Goal: Book appointment/travel/reservation

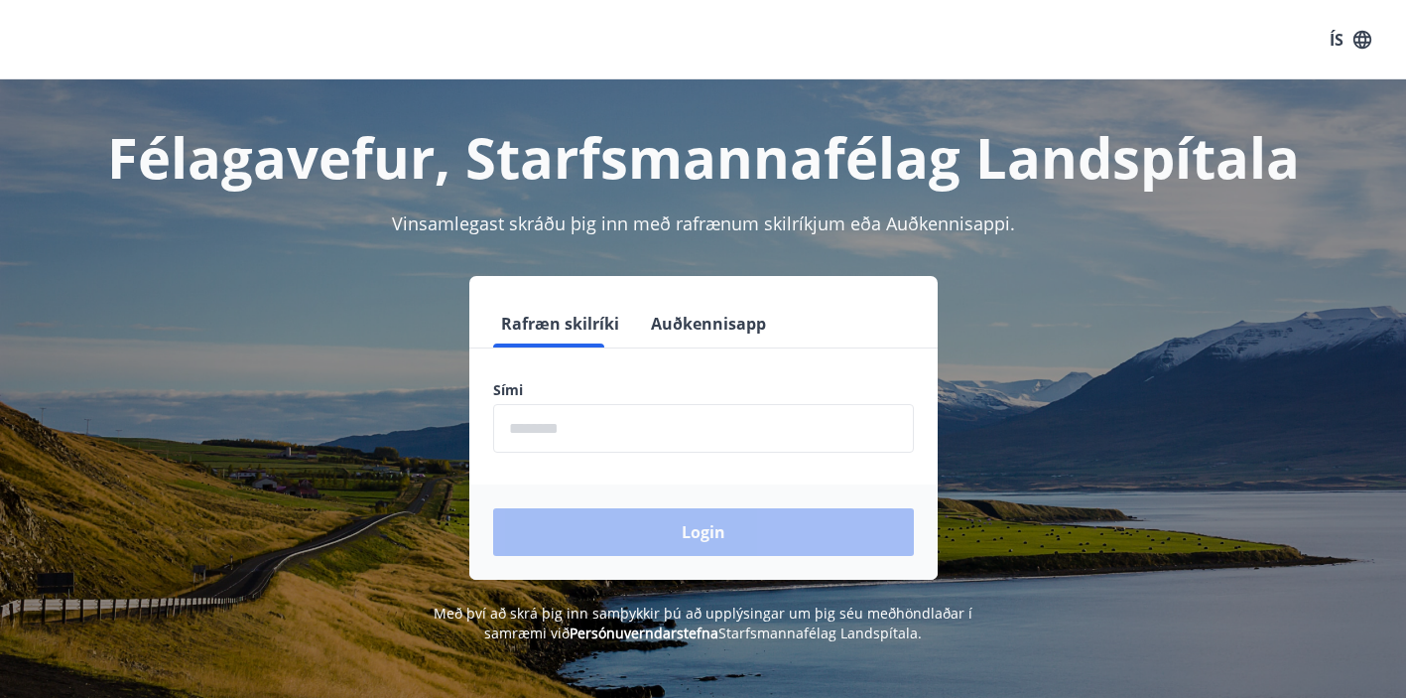
click at [579, 451] on input "phone" at bounding box center [703, 428] width 421 height 49
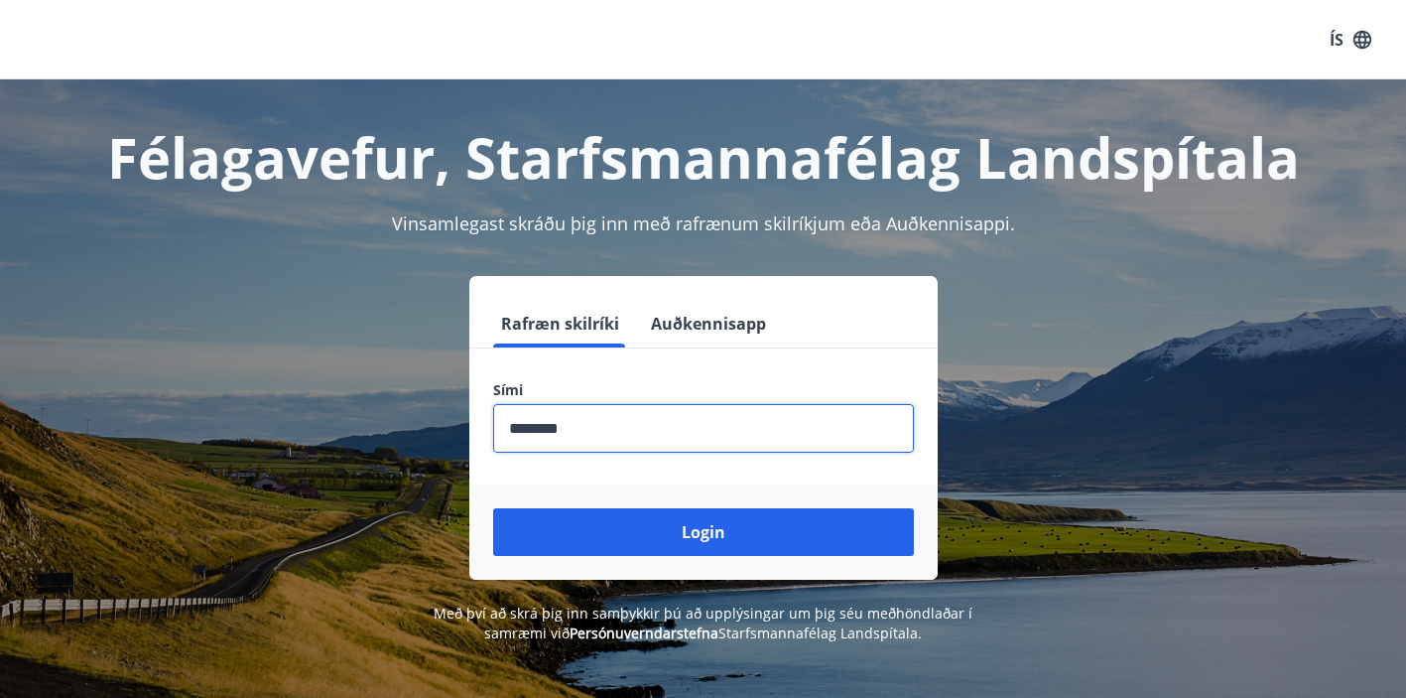
type input "********"
click at [664, 484] on div "Login" at bounding box center [703, 531] width 468 height 95
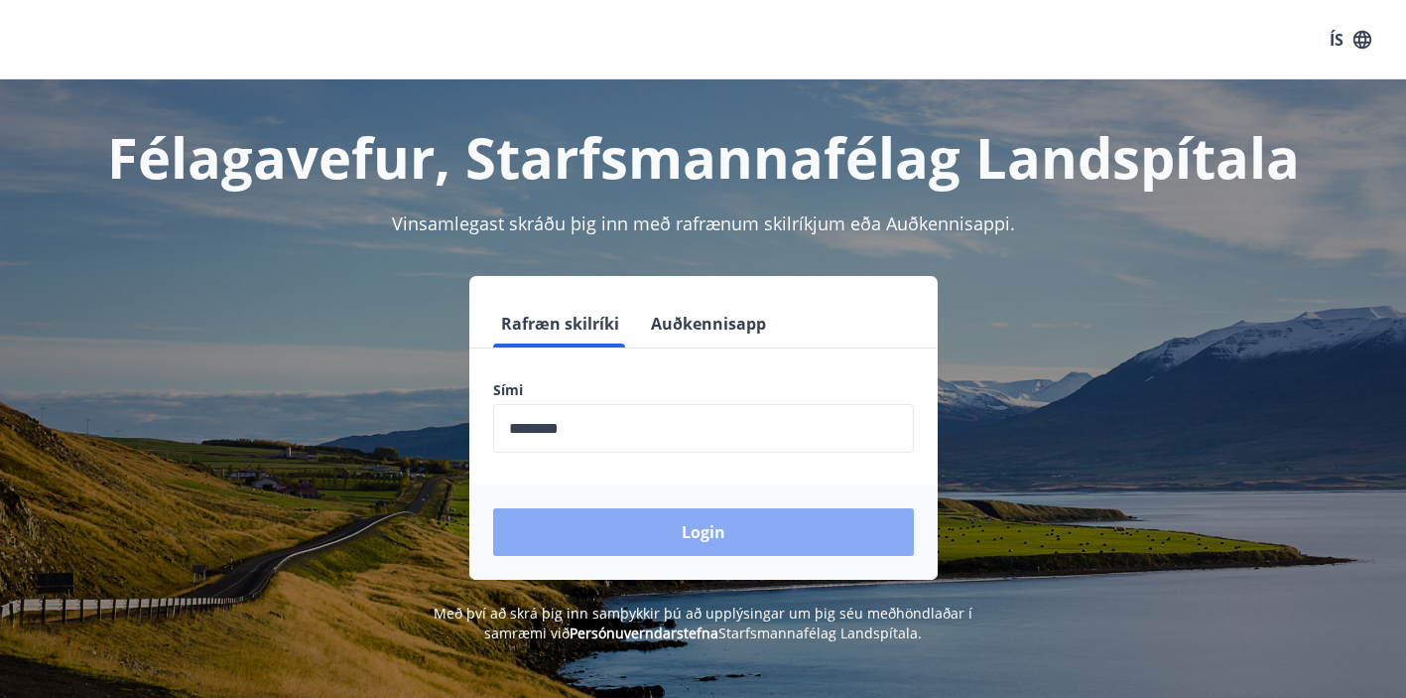
click at [679, 543] on button "Login" at bounding box center [703, 532] width 421 height 48
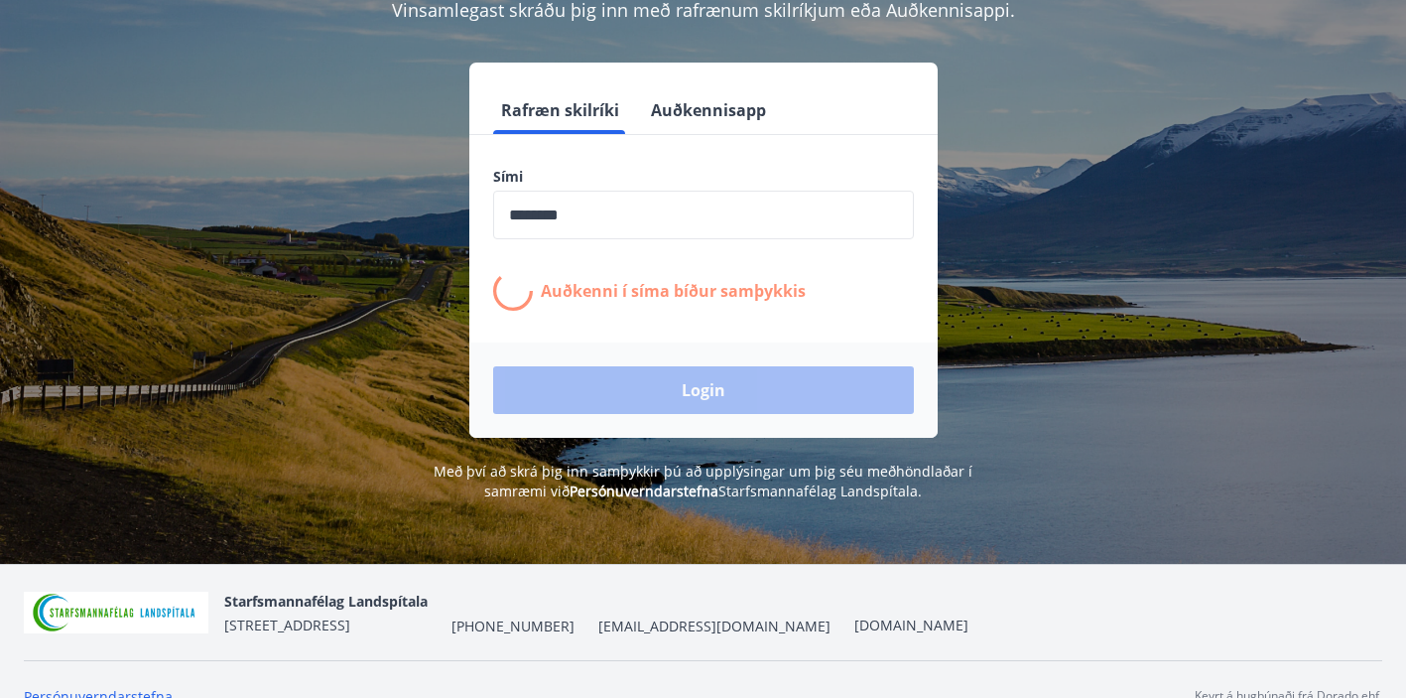
scroll to position [246, 0]
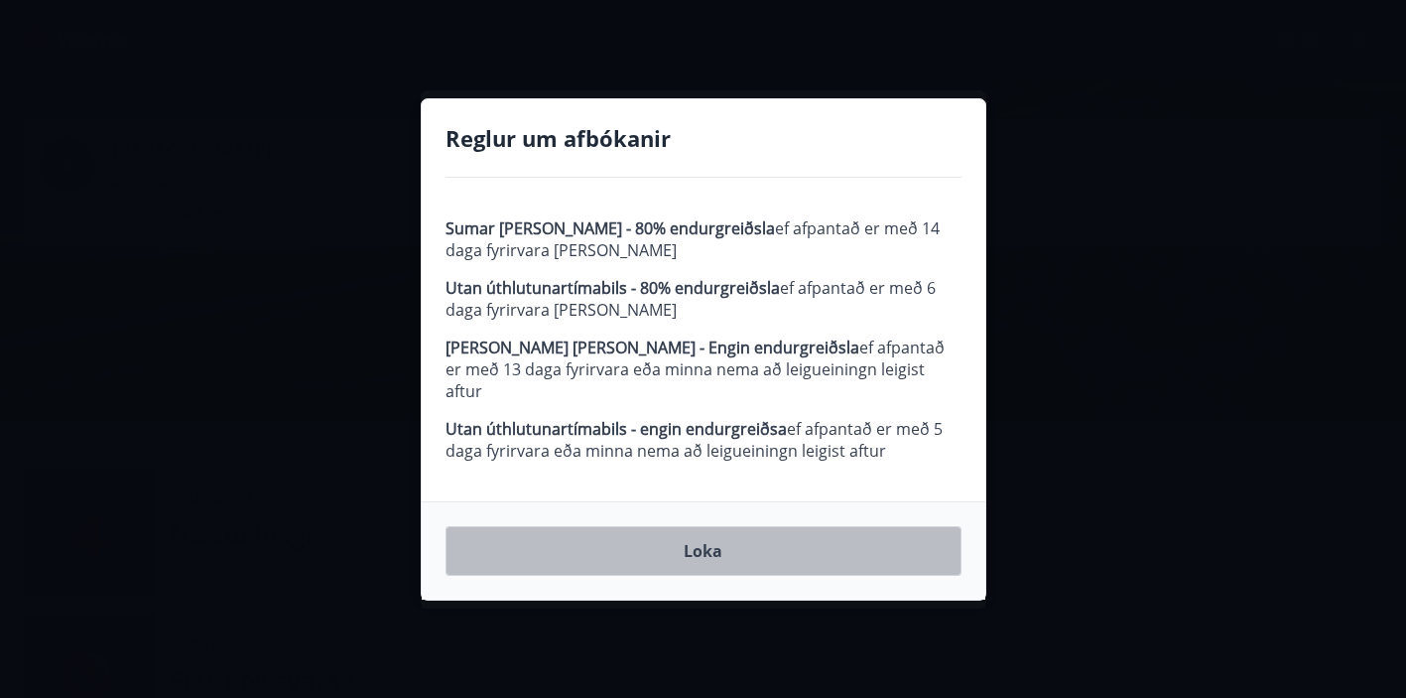
click at [706, 548] on button "Loka" at bounding box center [704, 551] width 516 height 50
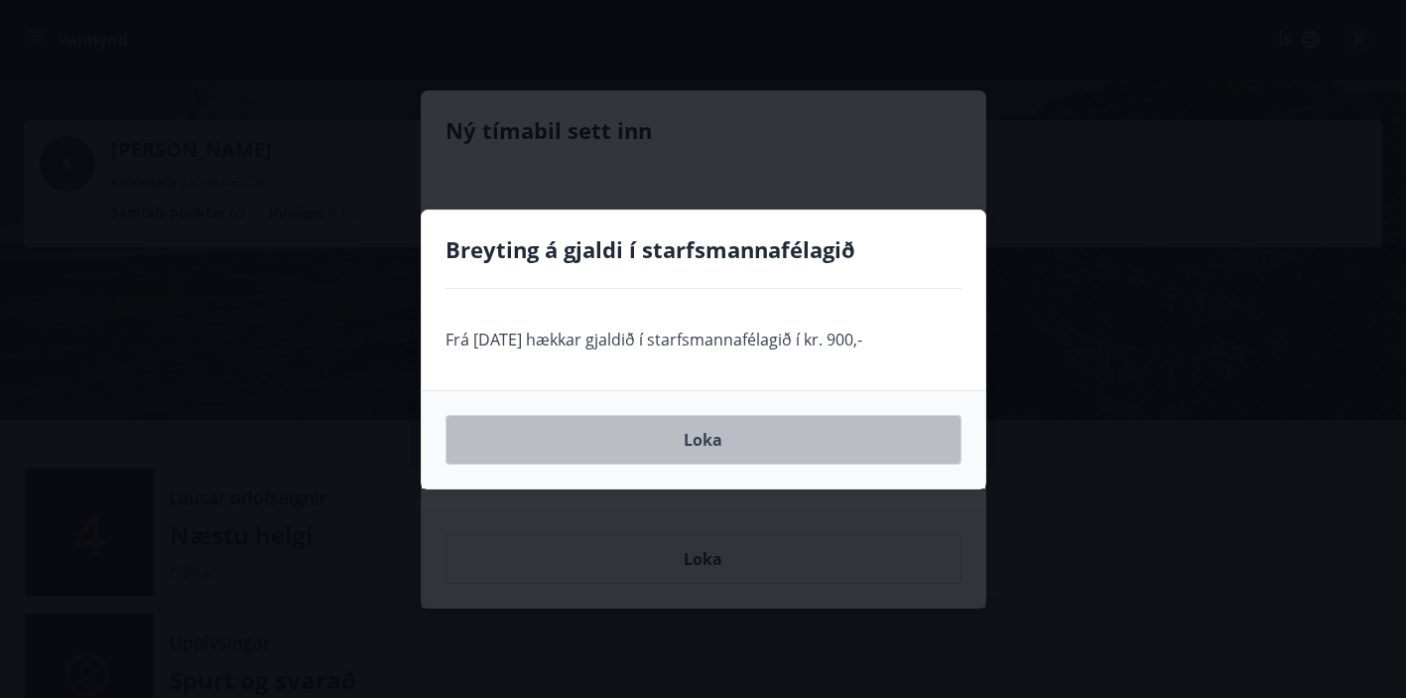
click at [696, 428] on button "Loka" at bounding box center [704, 440] width 516 height 50
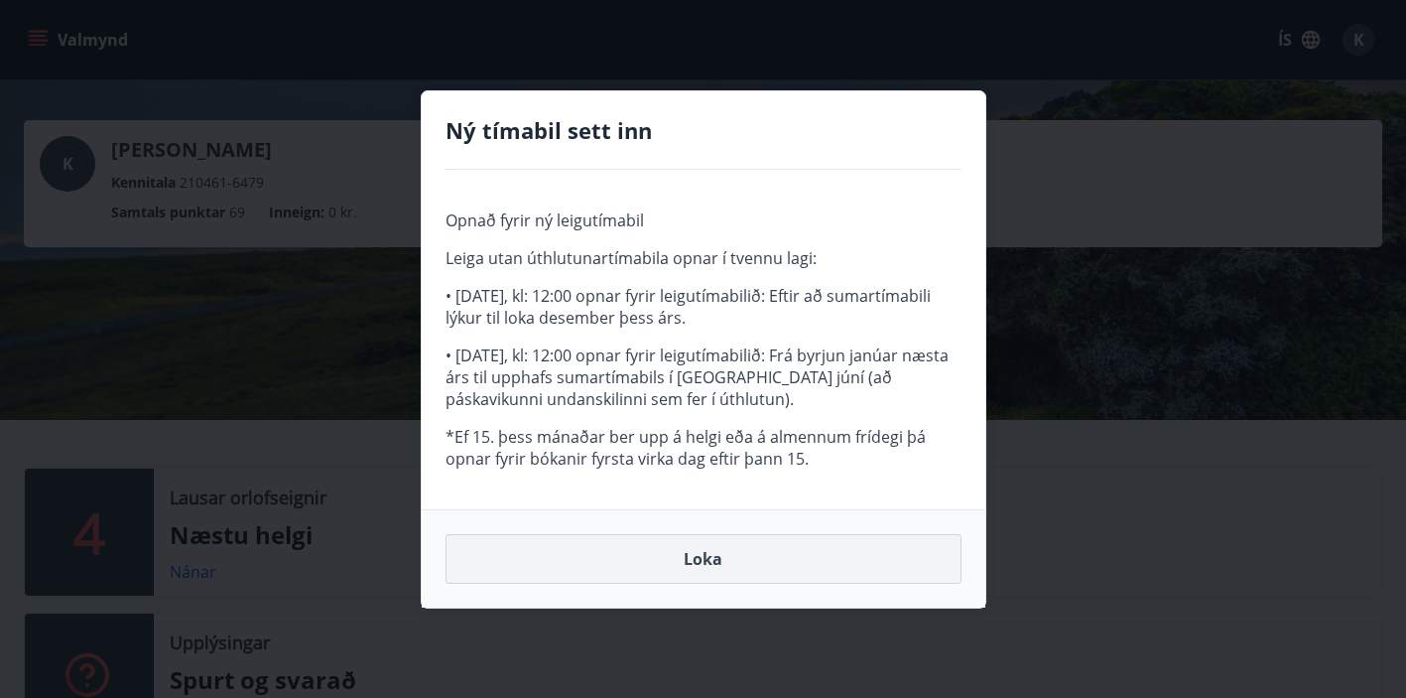
click at [702, 569] on button "Loka" at bounding box center [704, 559] width 516 height 50
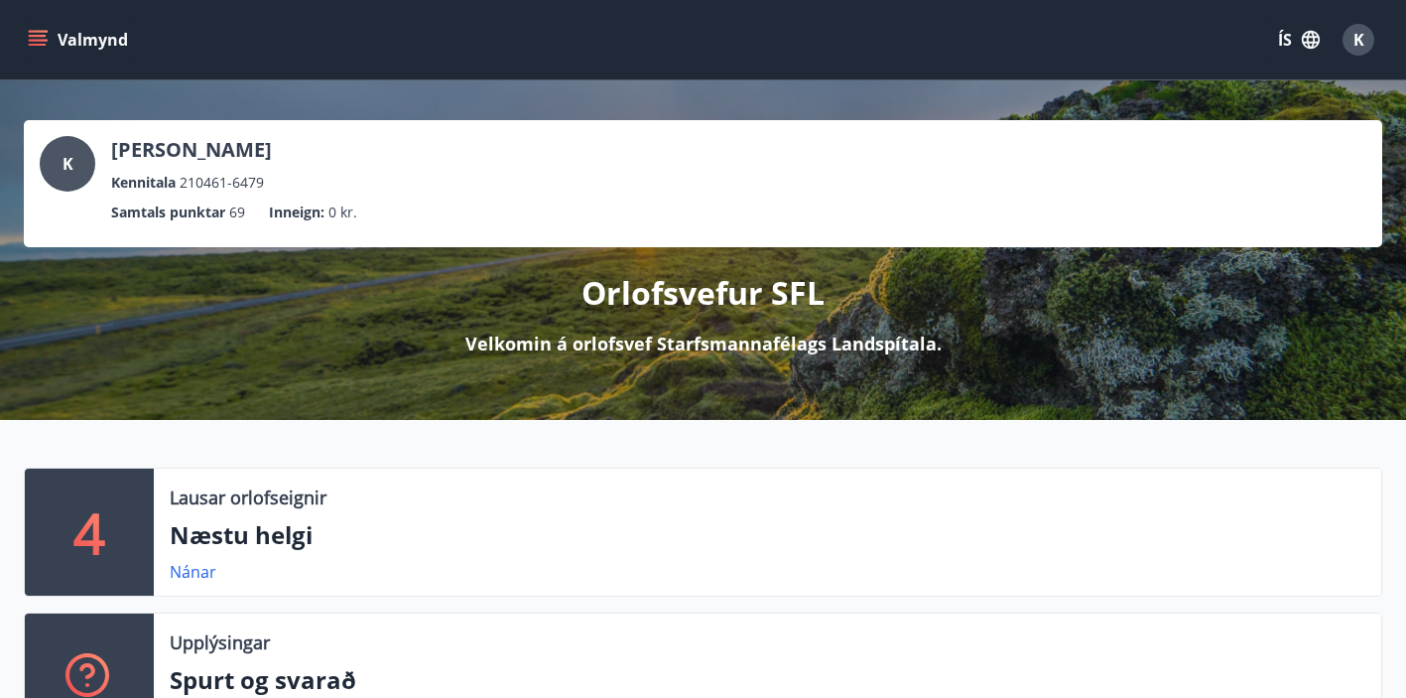
click at [29, 24] on button "Valmynd" at bounding box center [80, 40] width 112 height 36
click at [452, 134] on div "K Katrín Weywadt Björnsdóttir Kennitala 210461-6479 Samtals punktar 69 Inneign …" at bounding box center [703, 183] width 1359 height 127
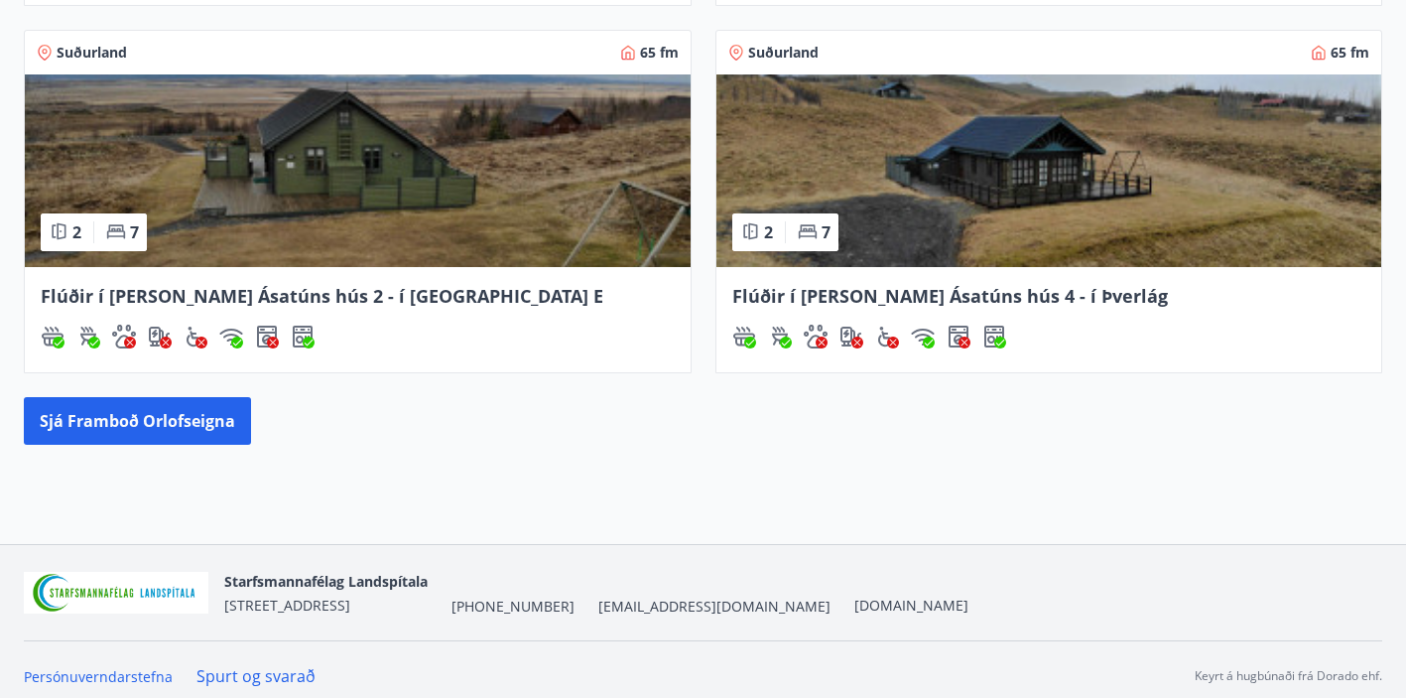
scroll to position [1188, 0]
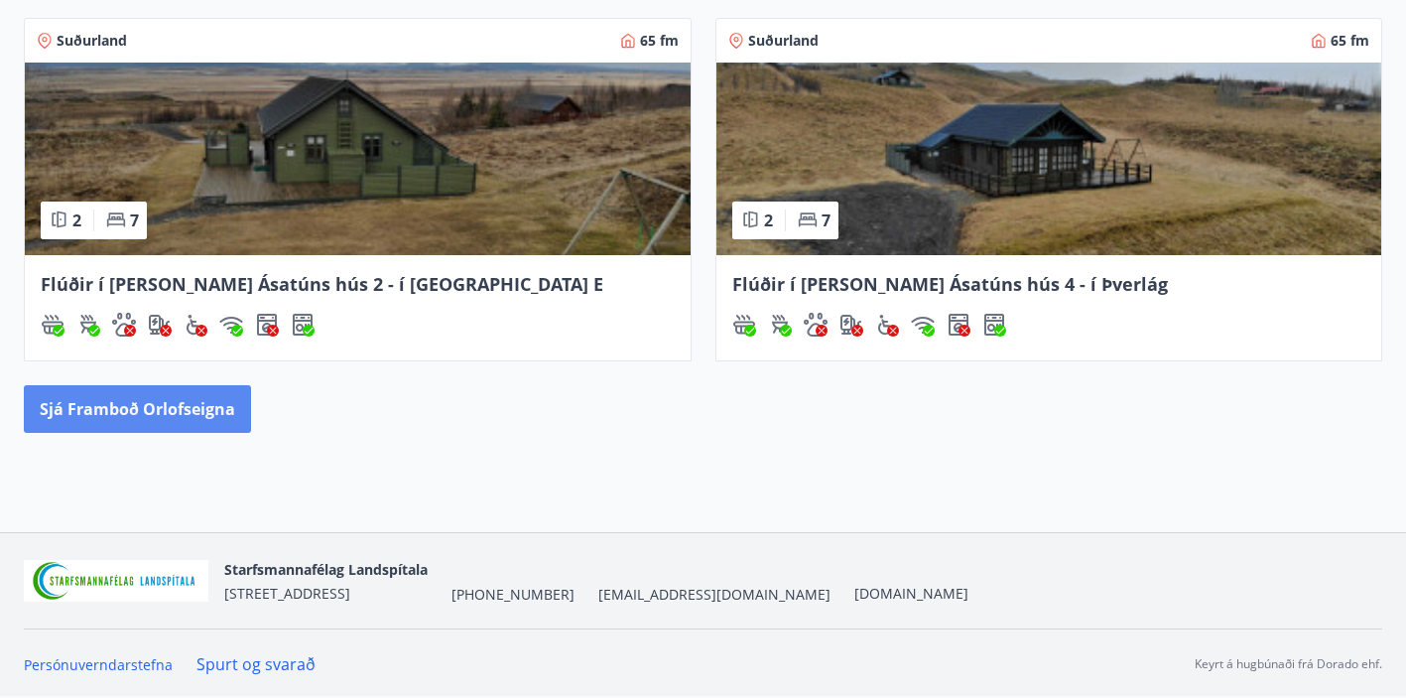
click at [210, 421] on button "Sjá framboð orlofseigna" at bounding box center [137, 409] width 227 height 48
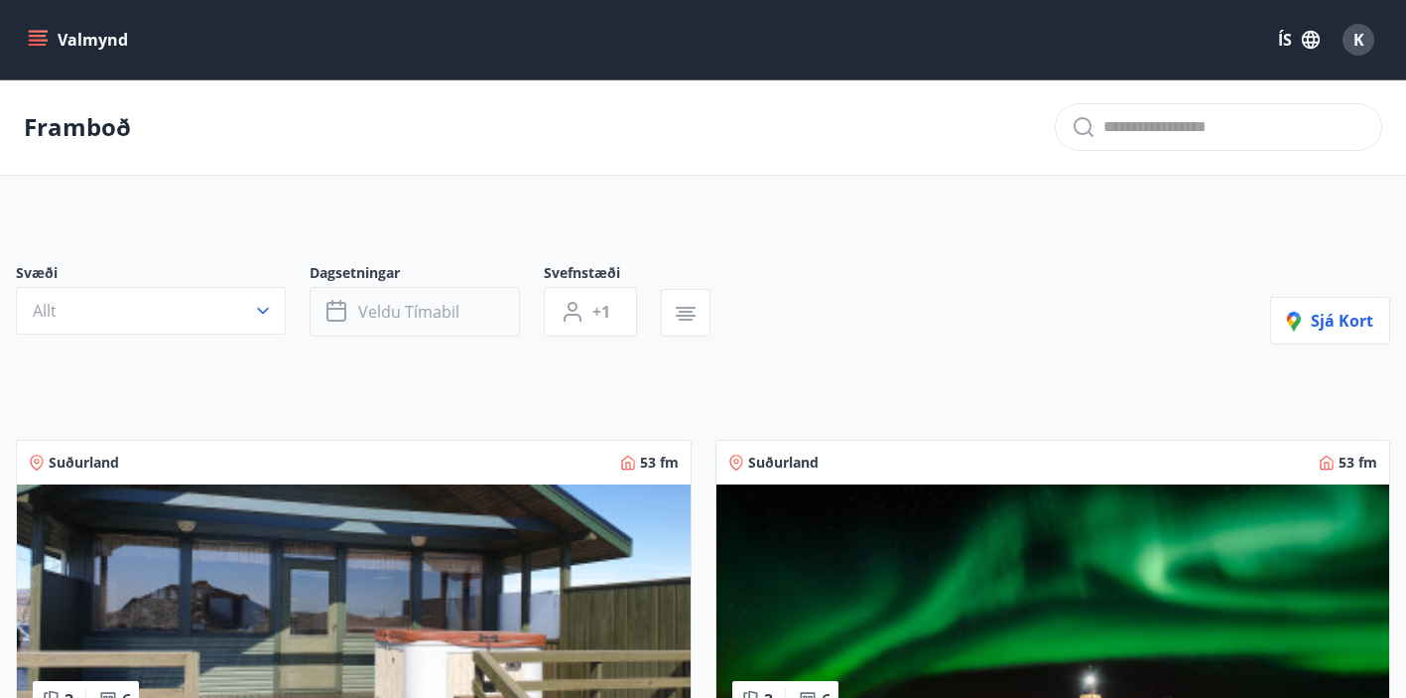
click at [403, 313] on span "Veldu tímabil" at bounding box center [408, 312] width 101 height 22
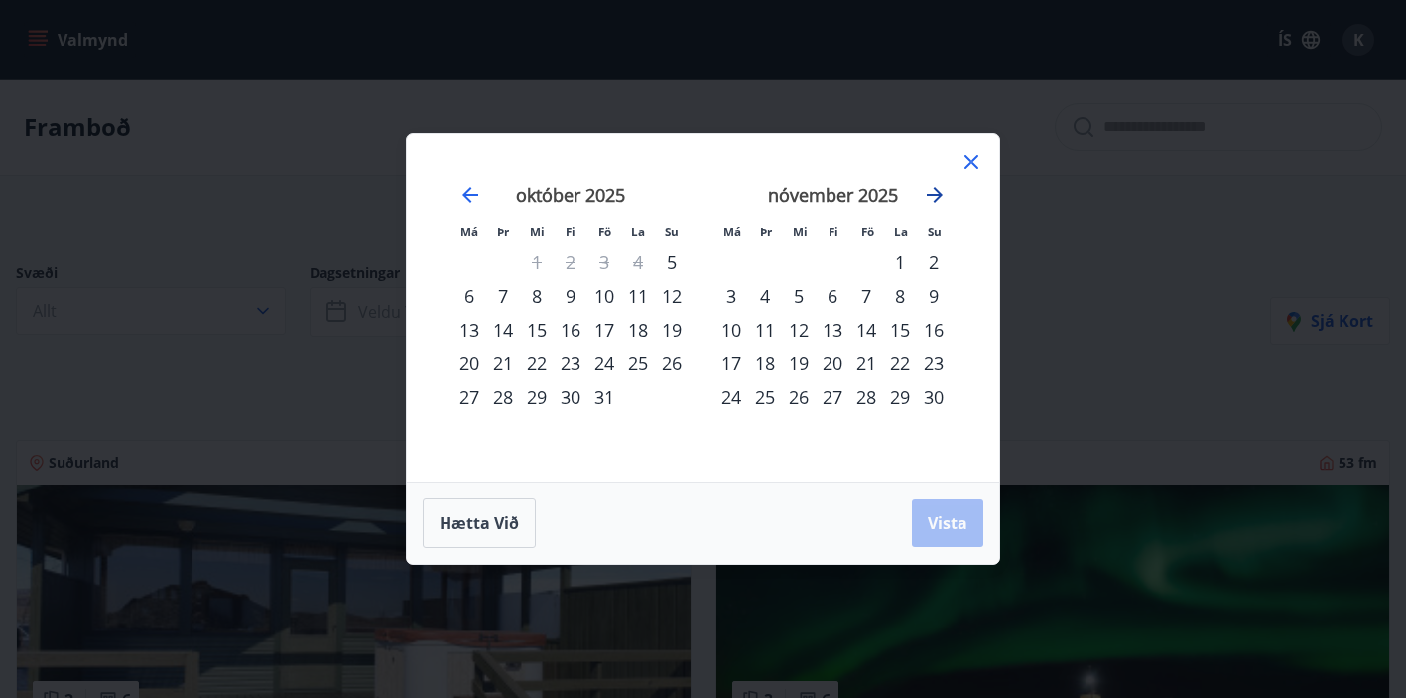
click at [936, 193] on icon "Move forward to switch to the next month." at bounding box center [935, 195] width 24 height 24
click at [830, 266] on div "1" at bounding box center [833, 262] width 34 height 34
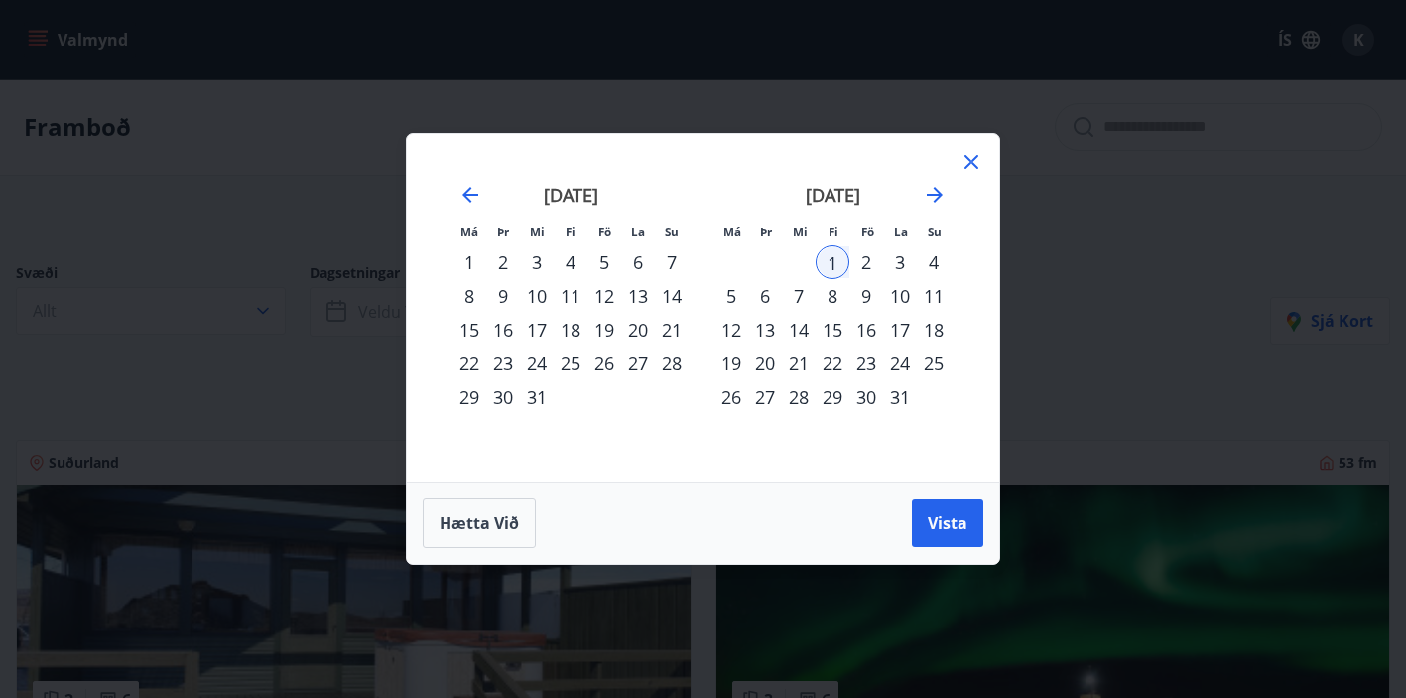
click at [899, 392] on div "31" at bounding box center [900, 397] width 34 height 34
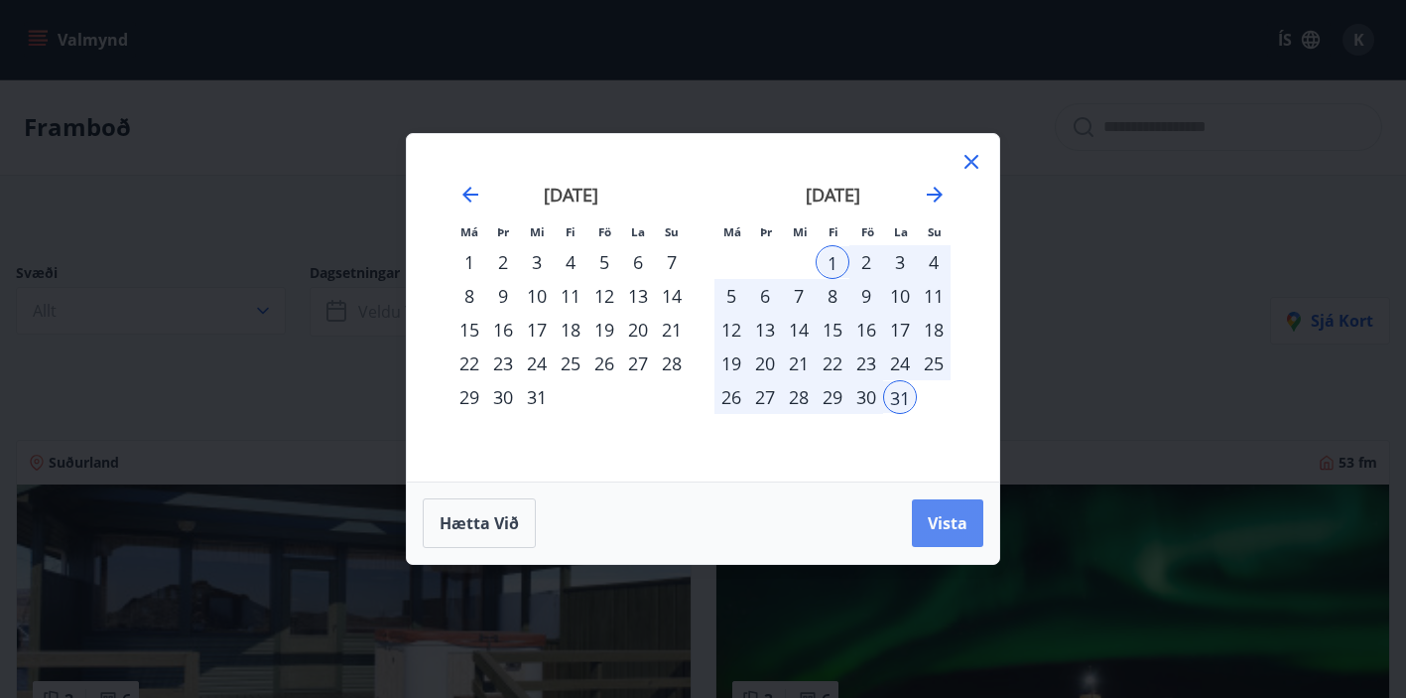
click at [960, 516] on span "Vista" at bounding box center [948, 523] width 40 height 22
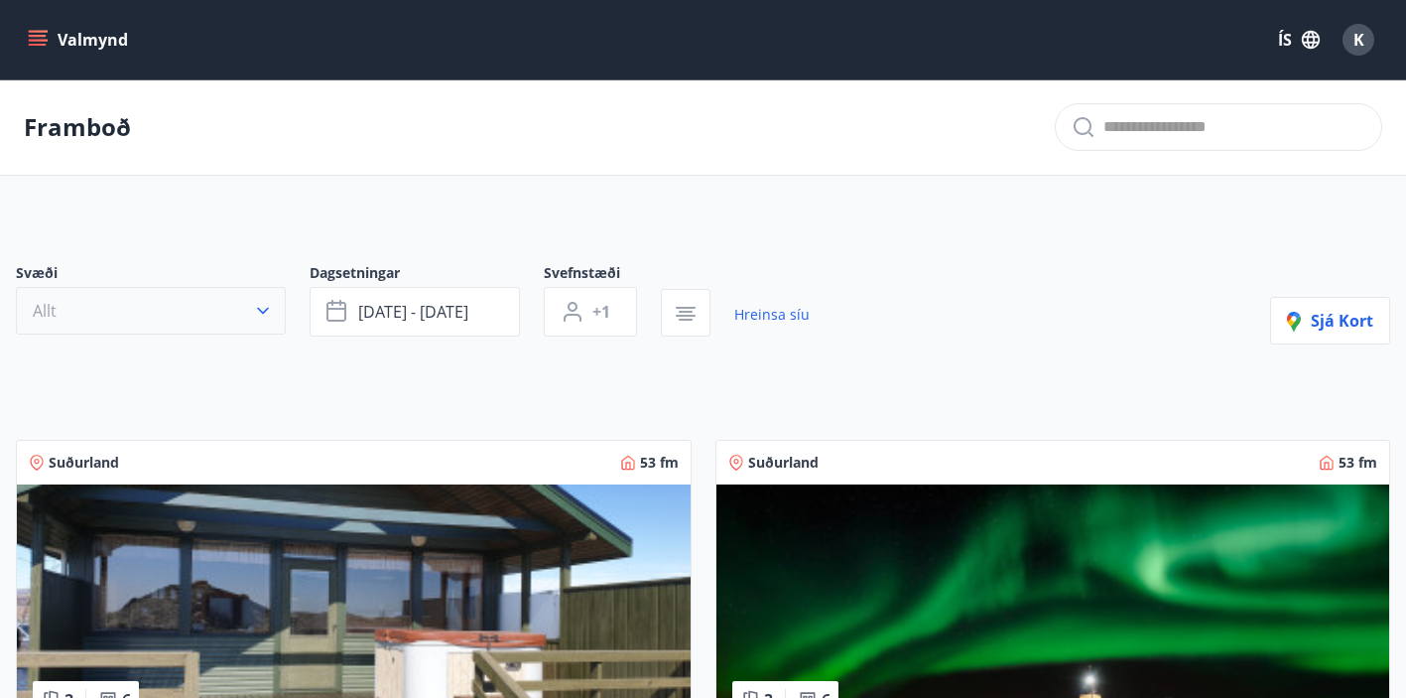
click at [142, 311] on button "Allt" at bounding box center [151, 311] width 270 height 48
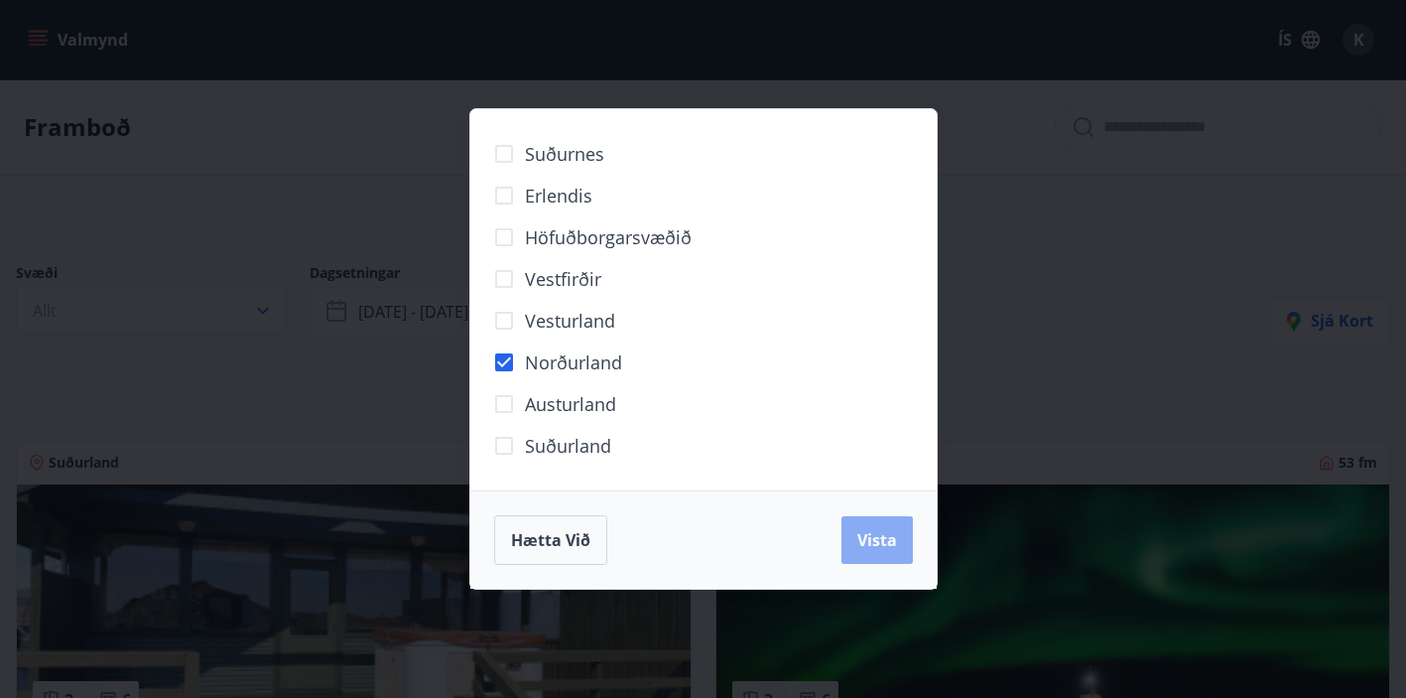
click at [875, 532] on span "Vista" at bounding box center [877, 540] width 40 height 22
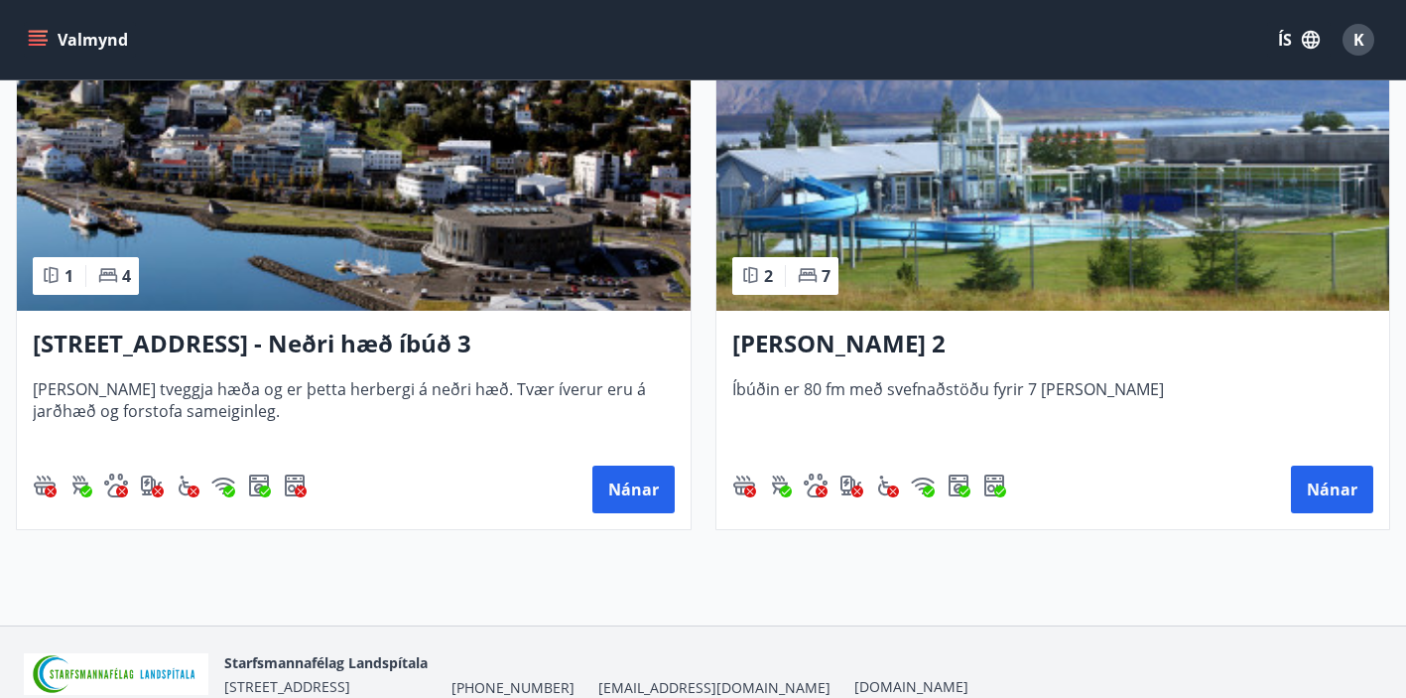
scroll to position [2079, 0]
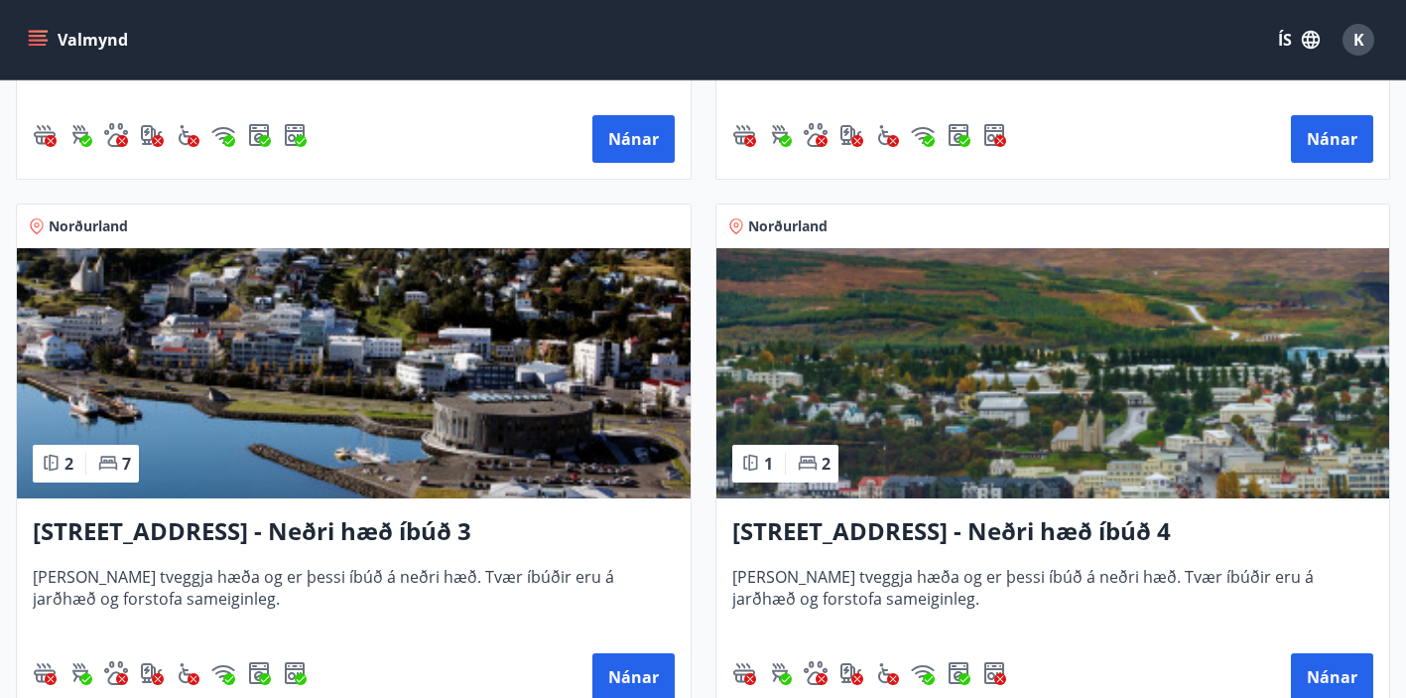
click at [326, 386] on img at bounding box center [354, 373] width 674 height 250
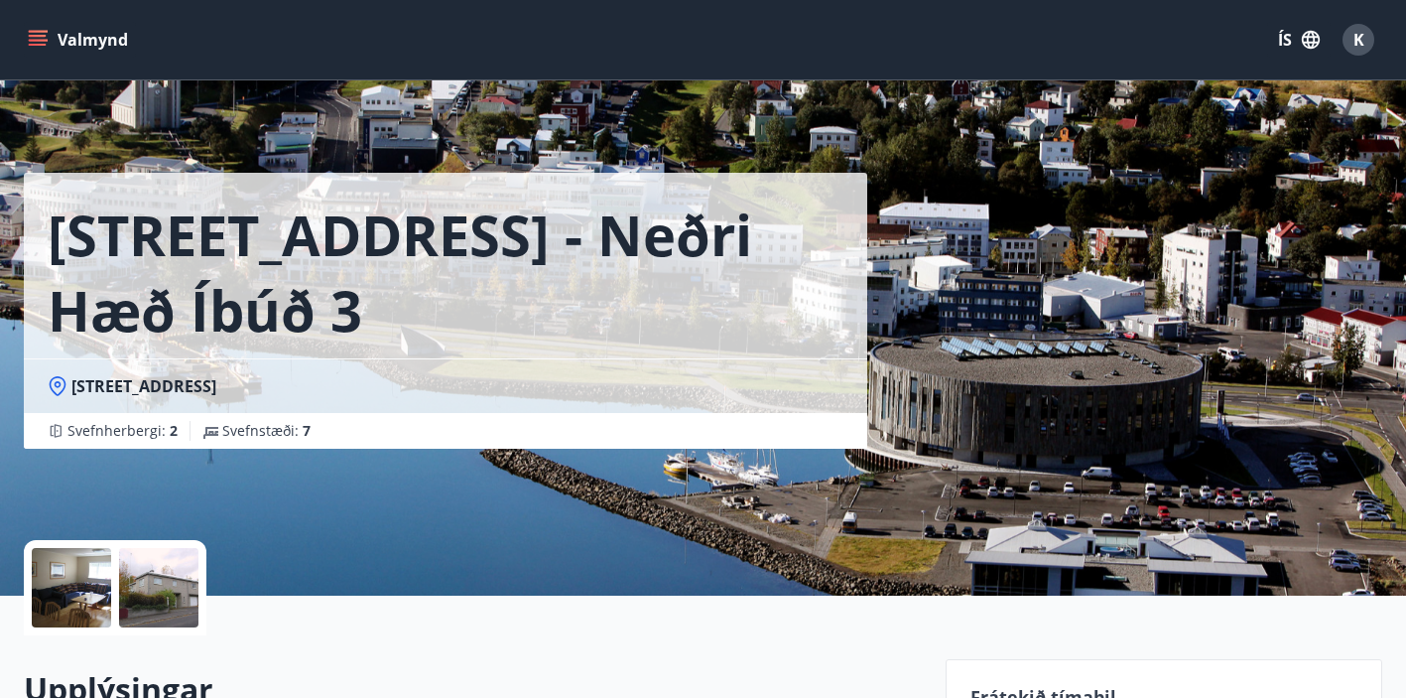
click at [36, 41] on icon "menu" at bounding box center [40, 40] width 22 height 2
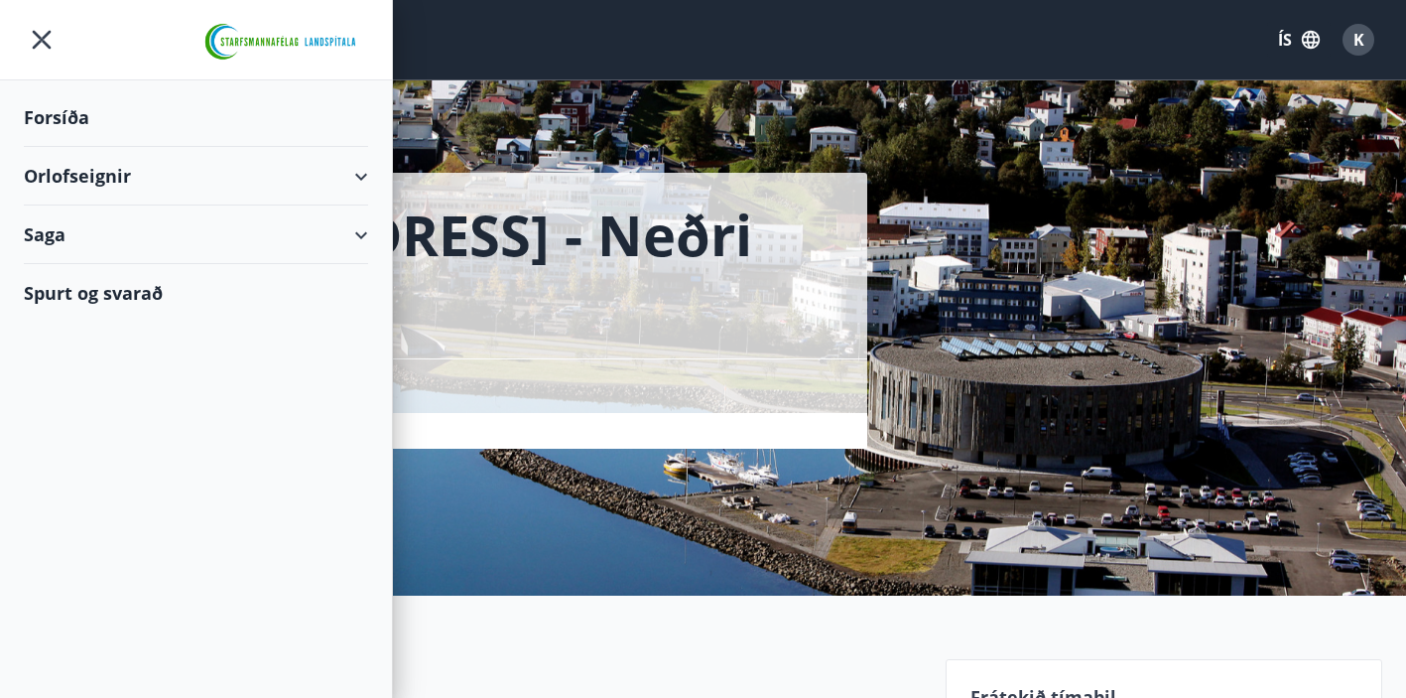
click at [382, 177] on div "Orlofseignir" at bounding box center [196, 176] width 392 height 59
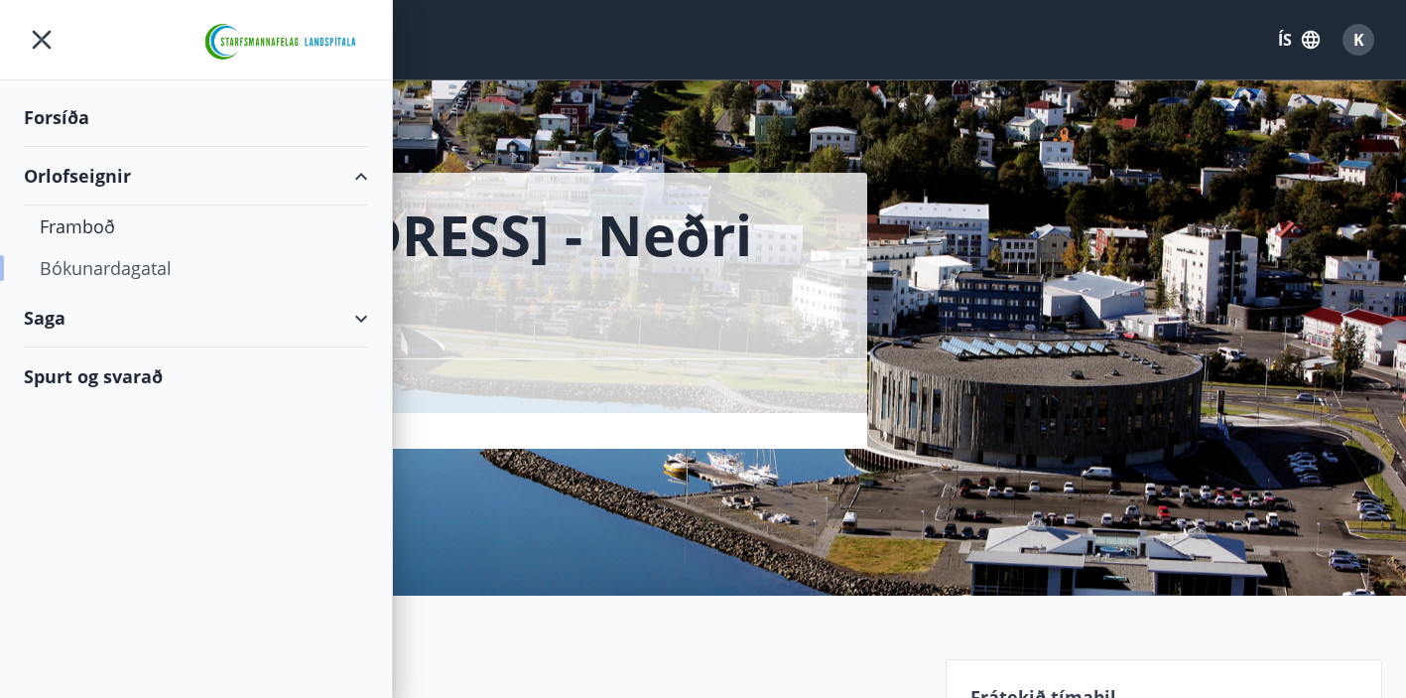
click at [137, 286] on div "Bókunardagatal" at bounding box center [196, 268] width 313 height 42
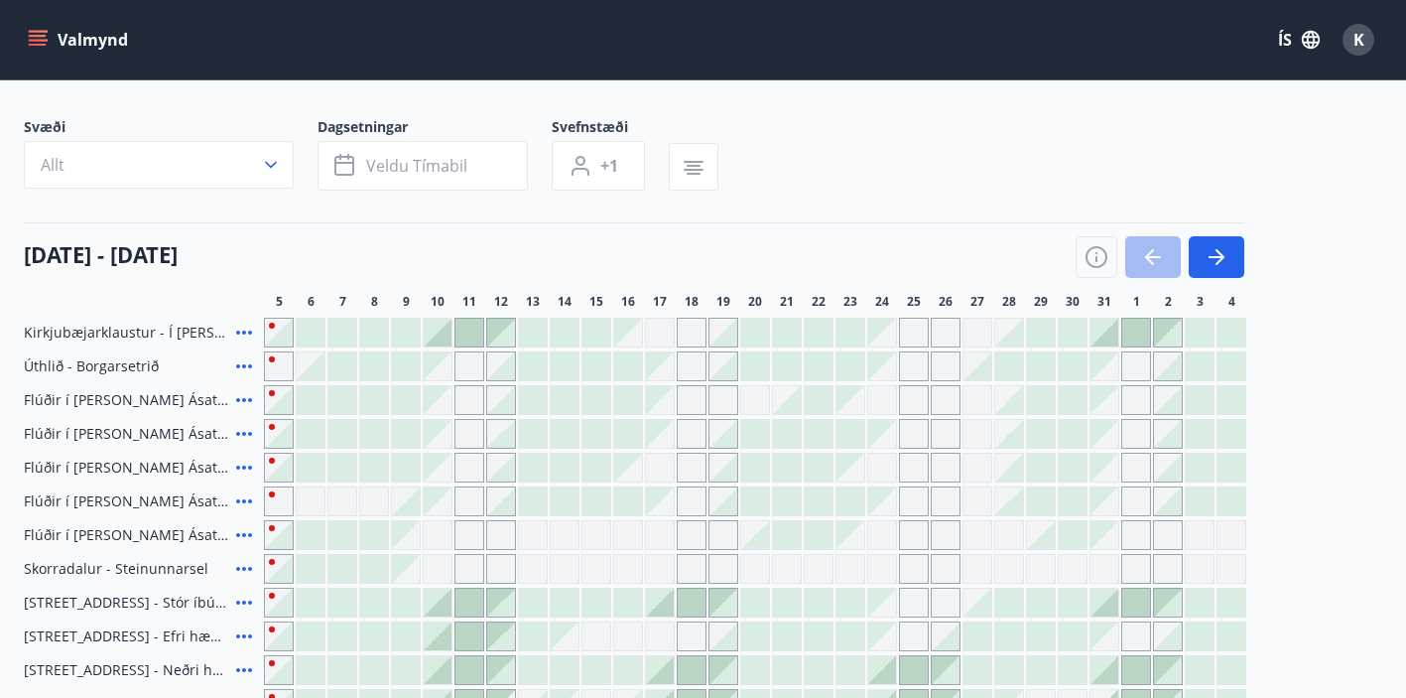
scroll to position [42, 0]
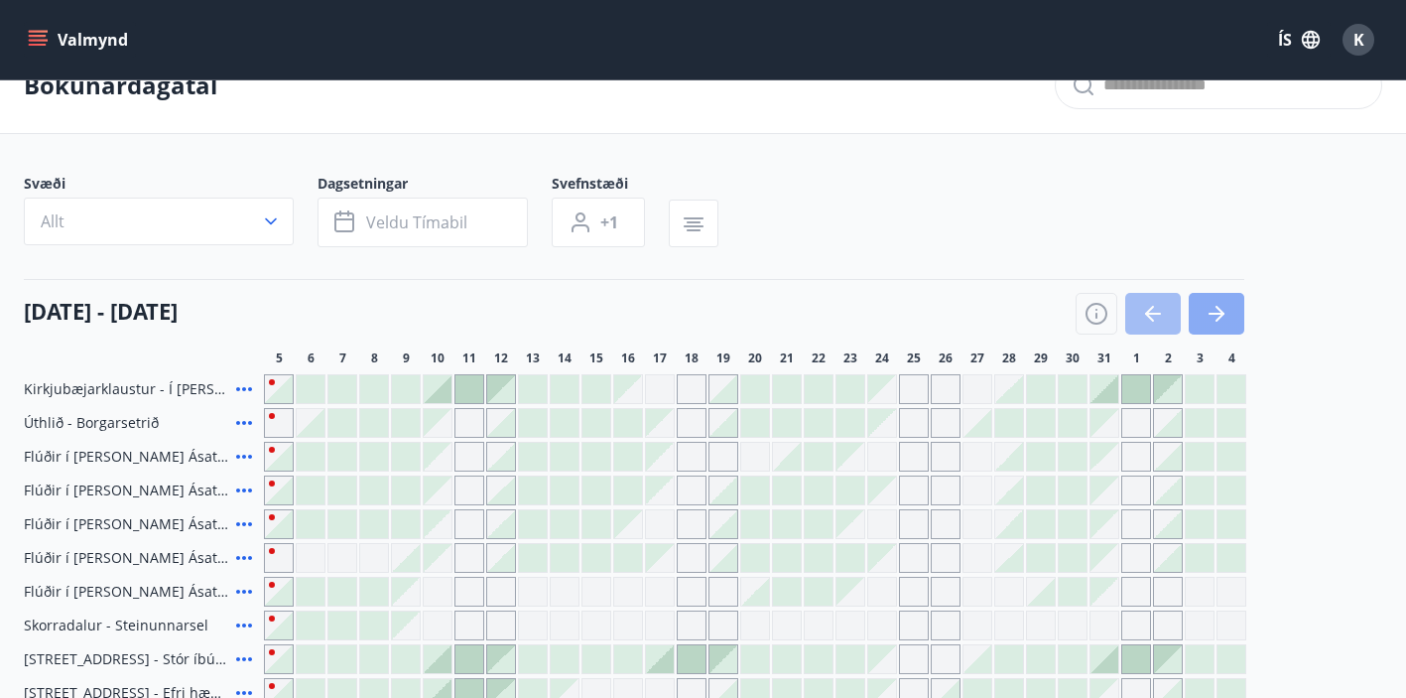
click at [1213, 320] on icon "button" at bounding box center [1217, 314] width 24 height 24
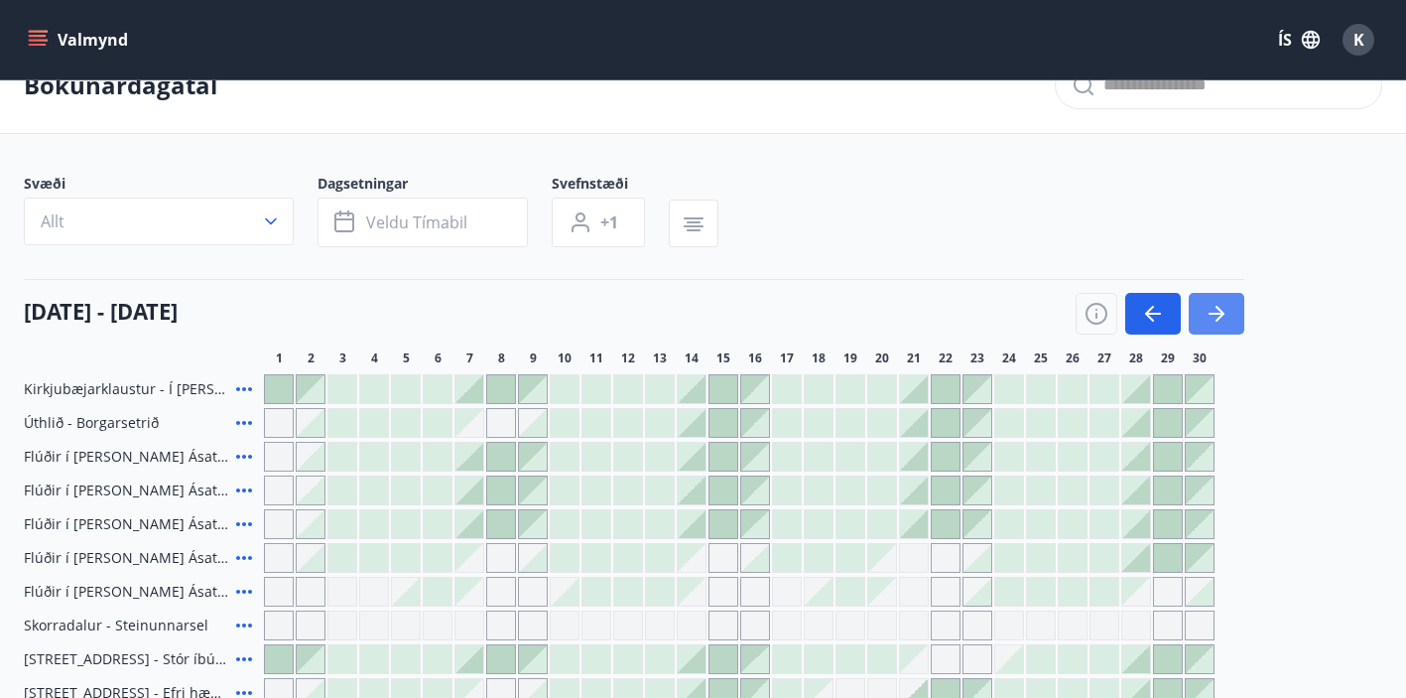
click at [1212, 333] on button "button" at bounding box center [1217, 314] width 56 height 42
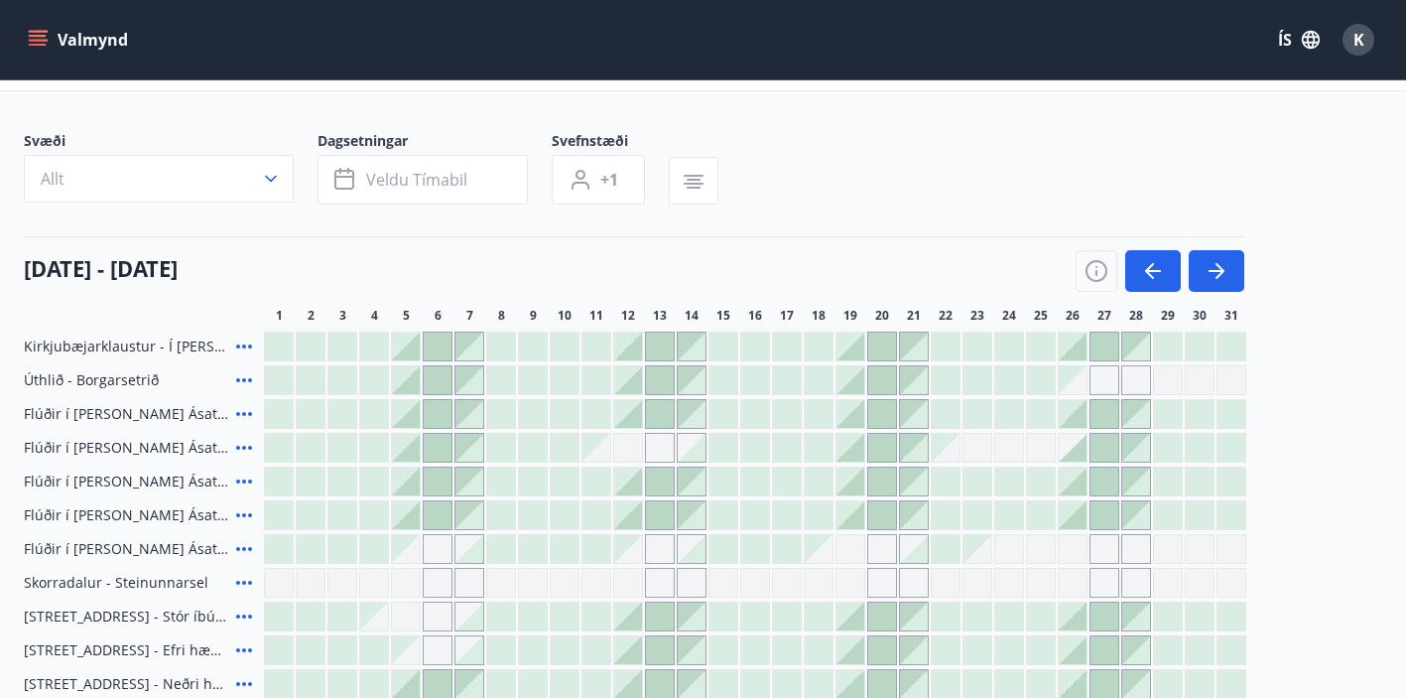
scroll to position [86, 0]
click at [1219, 250] on button "button" at bounding box center [1217, 269] width 56 height 42
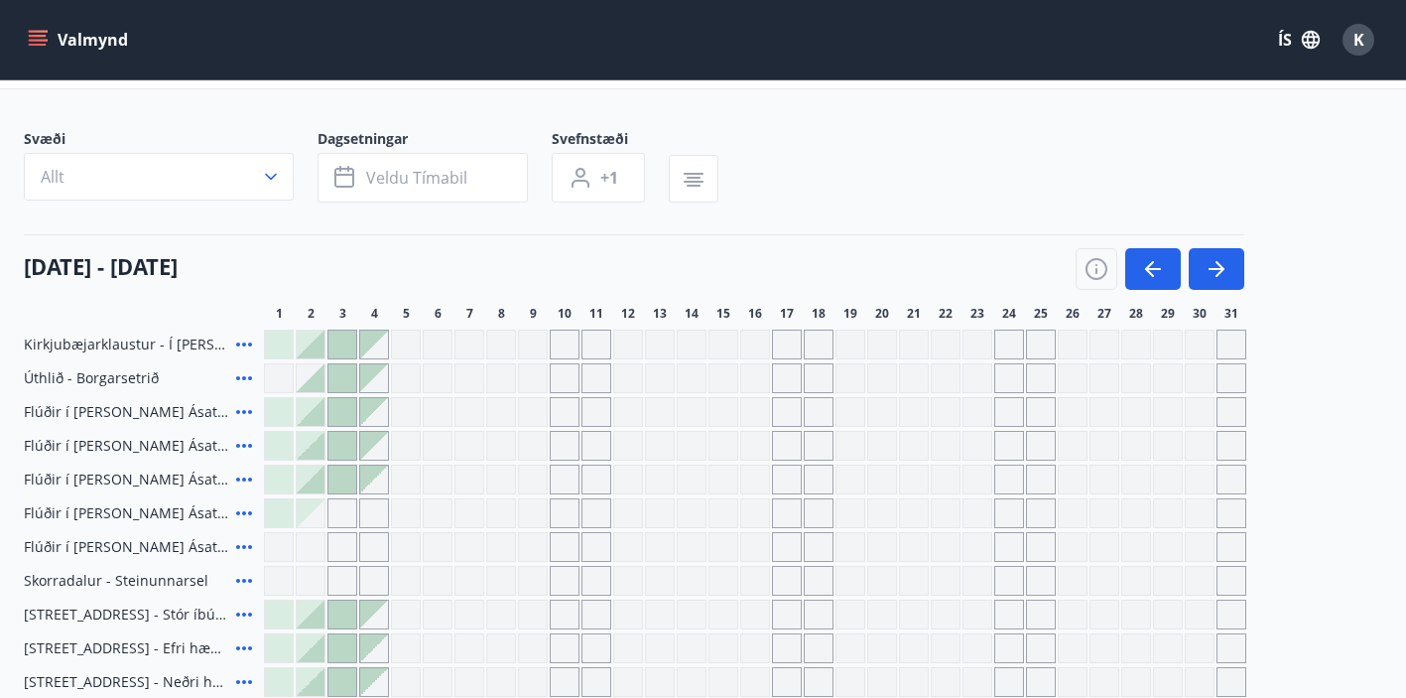
click at [561, 339] on div "Gráir dagar eru ekki bókanlegir" at bounding box center [565, 344] width 30 height 30
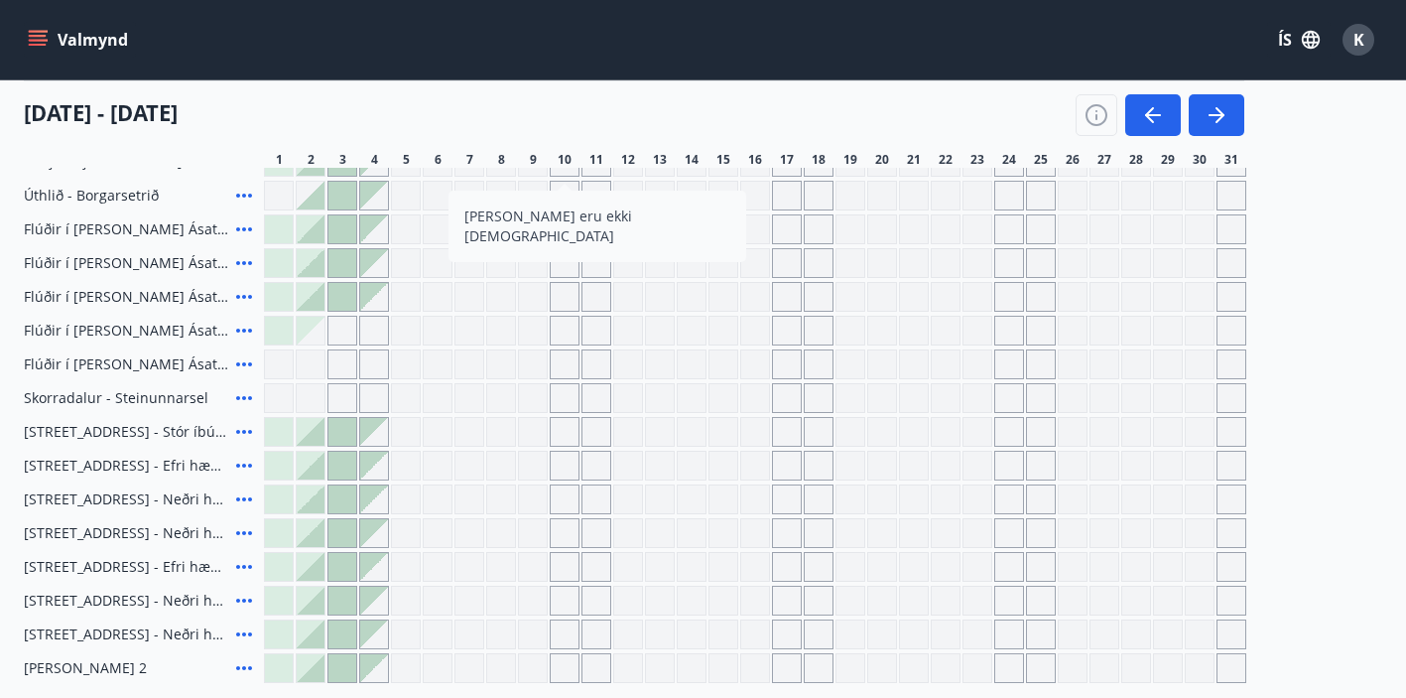
scroll to position [0, 0]
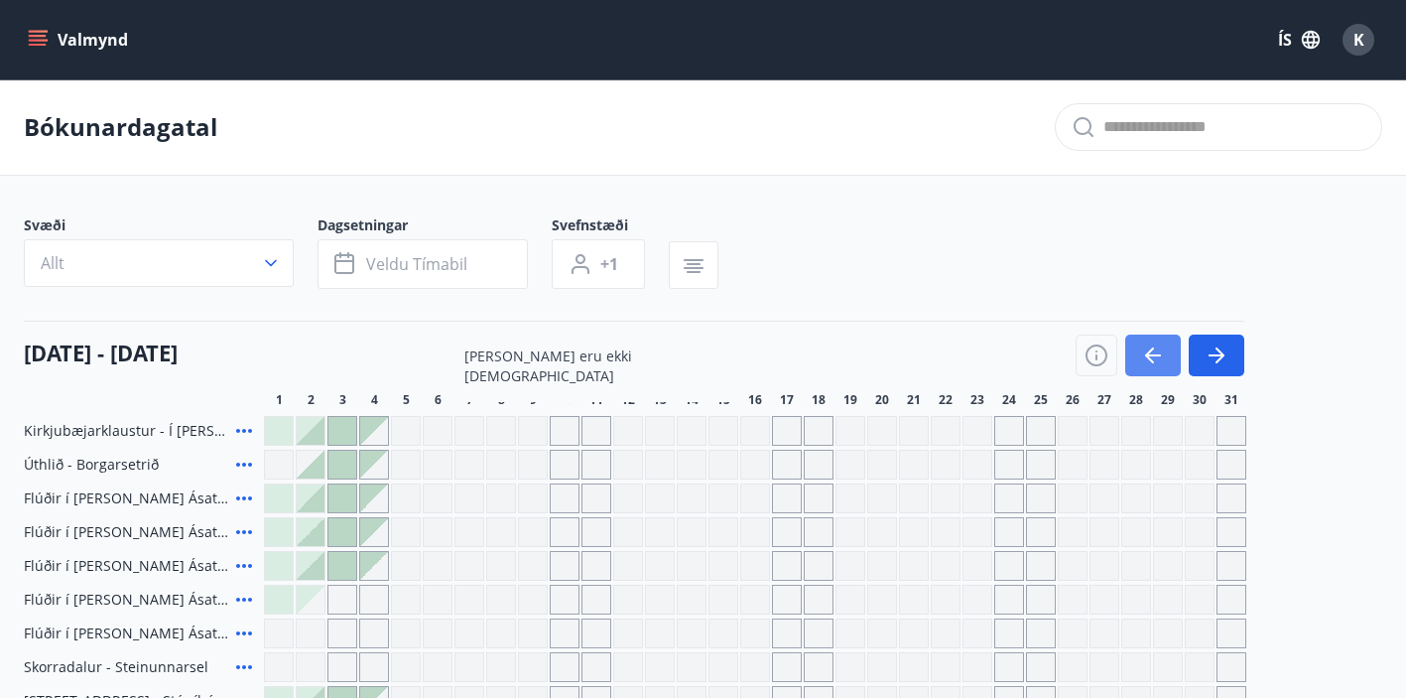
click at [1151, 350] on icon "button" at bounding box center [1149, 355] width 9 height 16
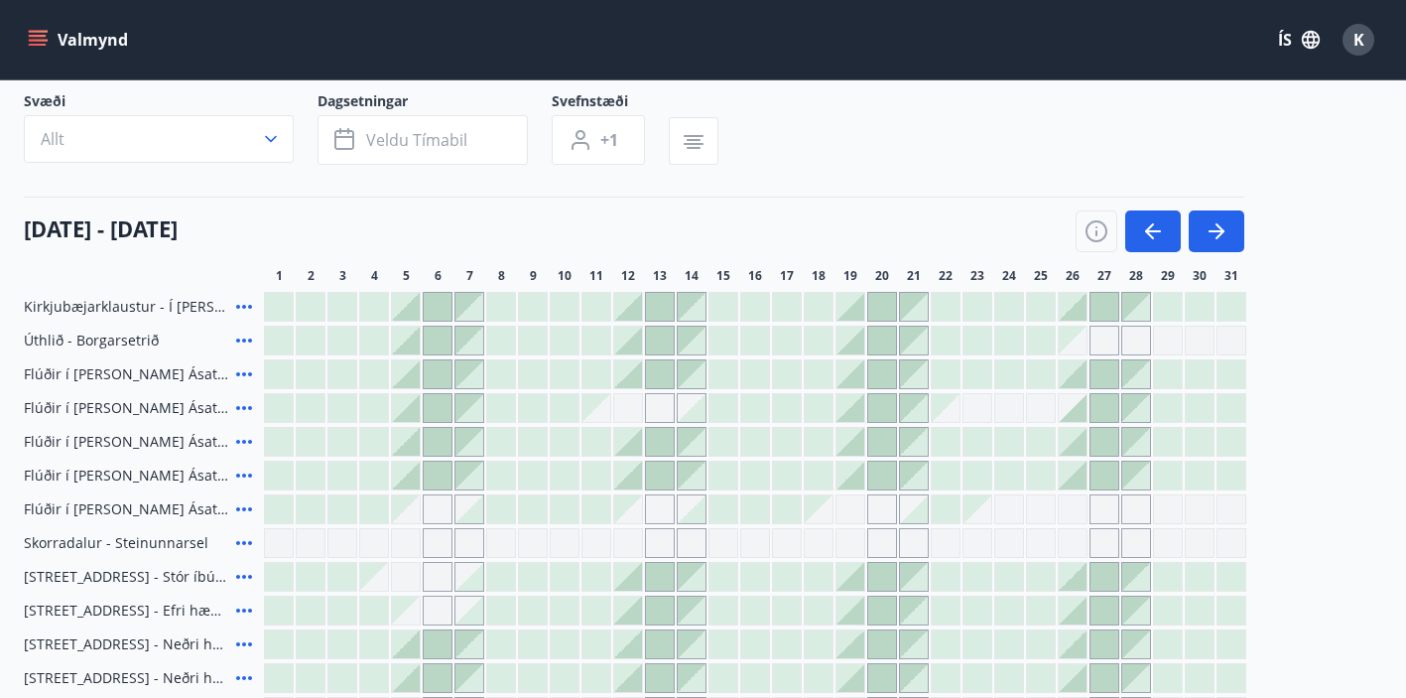
scroll to position [126, 0]
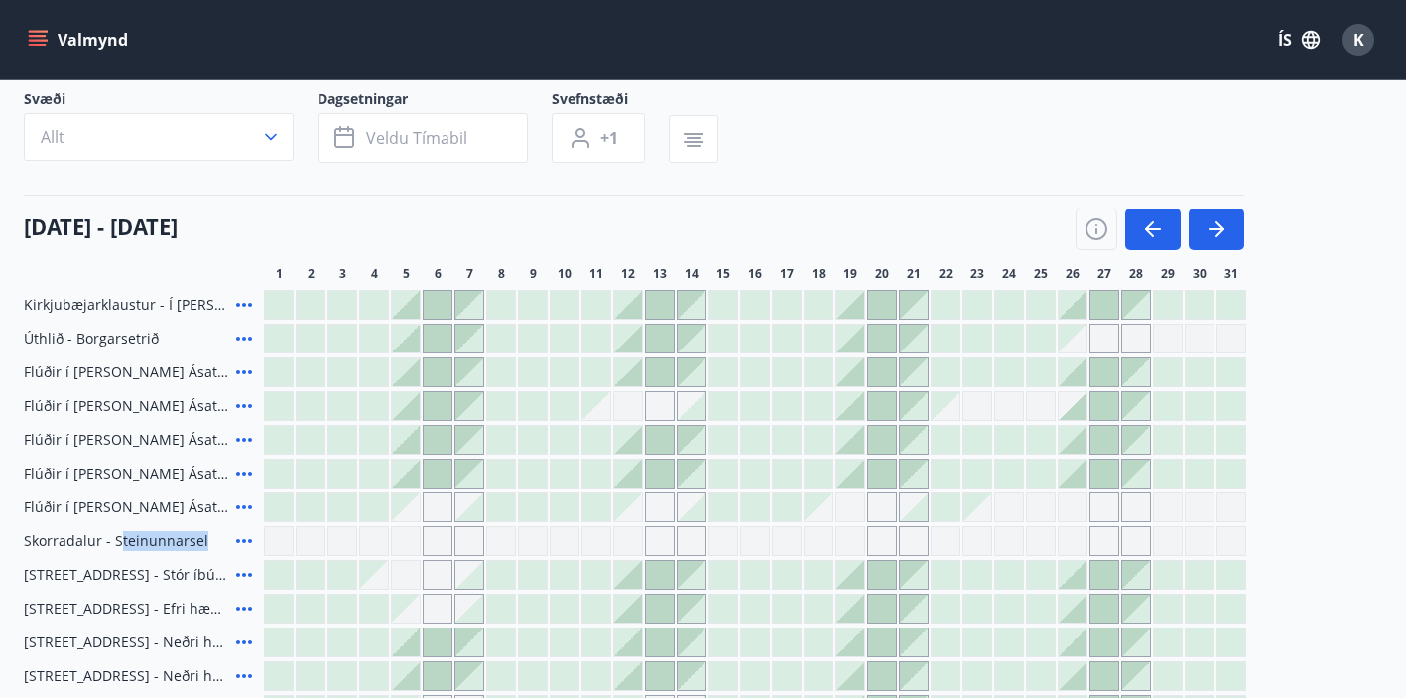
drag, startPoint x: 118, startPoint y: 550, endPoint x: 182, endPoint y: 554, distance: 63.6
click at [177, 558] on div "Kirkjubæjarklaustur - Í landi Hæðargarðs Úthlið - Borgarsetrið Flúðir í landi Á…" at bounding box center [703, 558] width 1359 height 536
click at [178, 540] on span "Skorradalur - Steinunnarsel" at bounding box center [116, 541] width 185 height 20
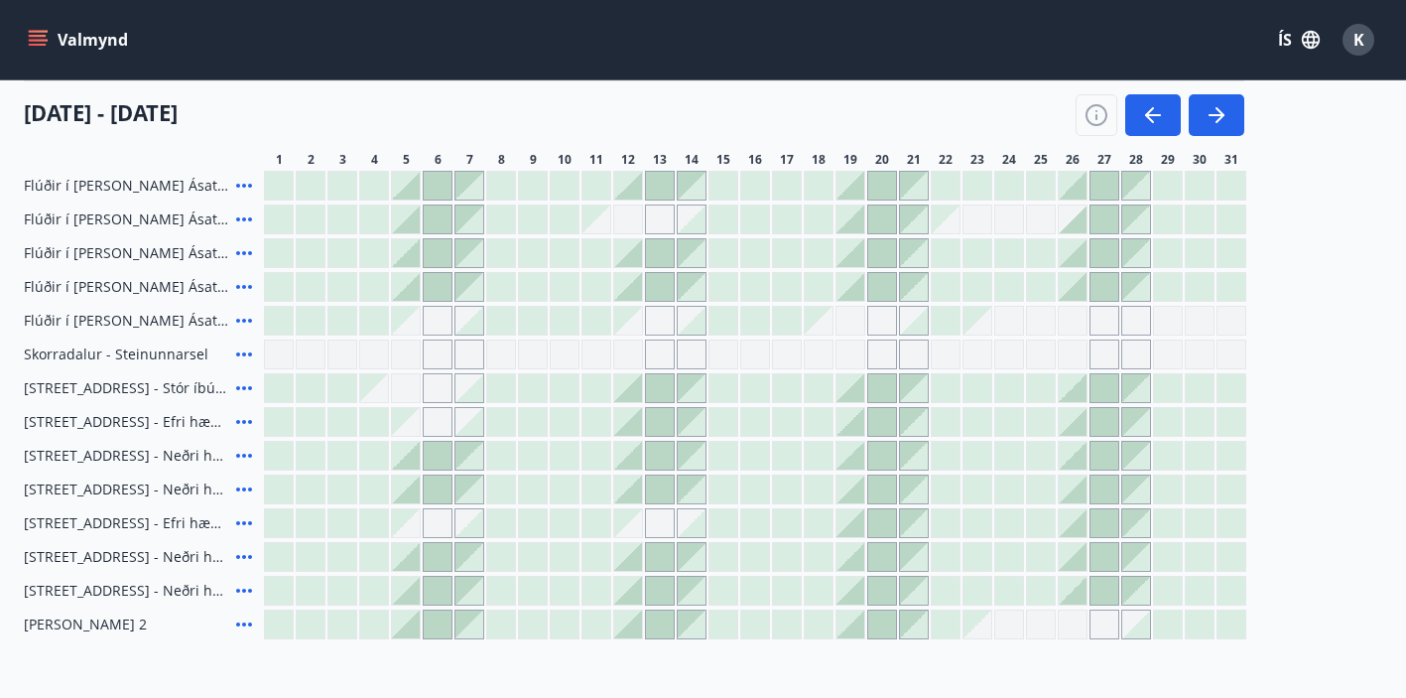
scroll to position [351, 0]
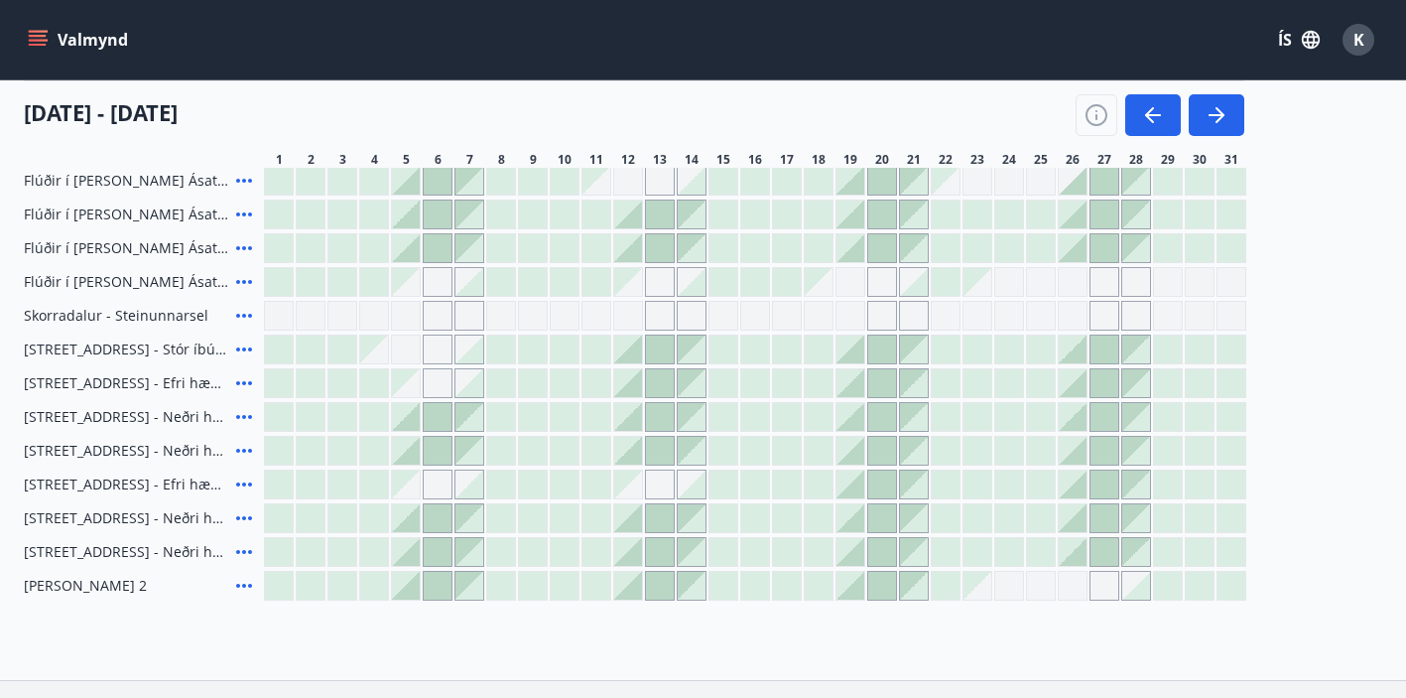
click at [244, 348] on icon at bounding box center [244, 349] width 16 height 4
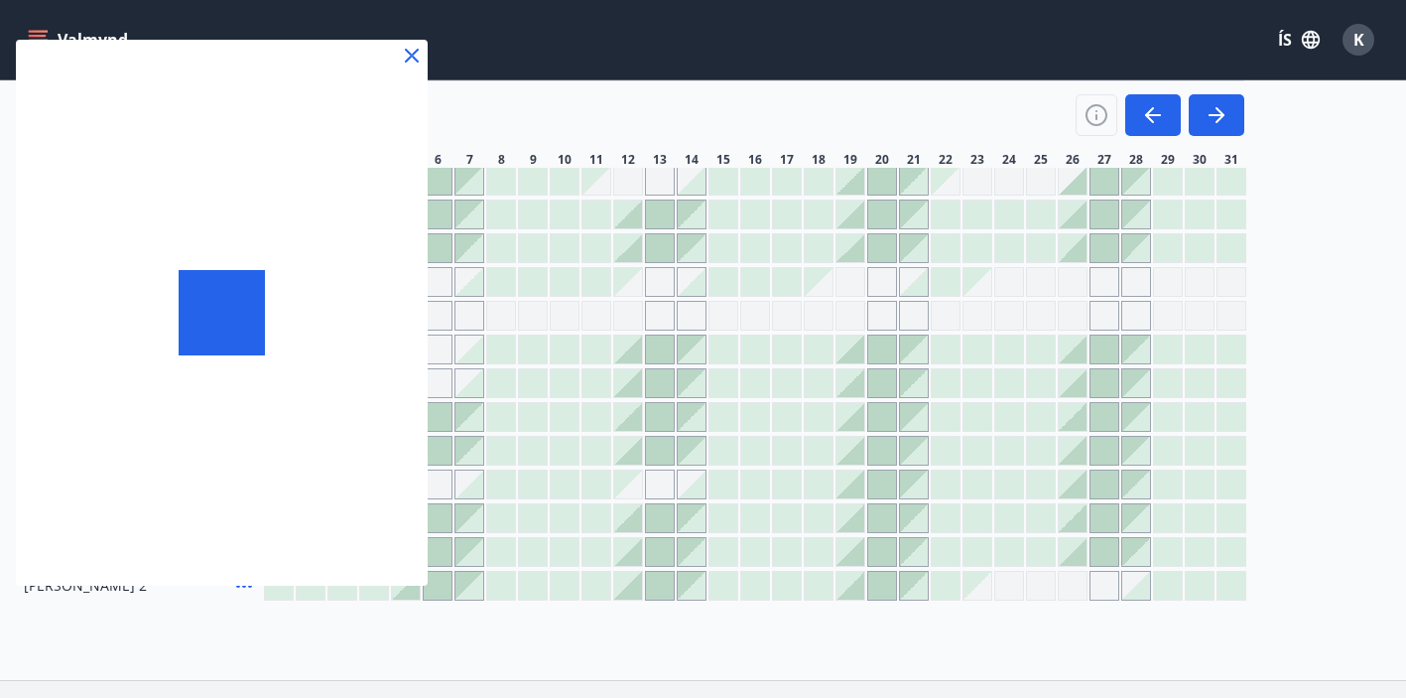
click at [432, 351] on div at bounding box center [703, 349] width 1406 height 698
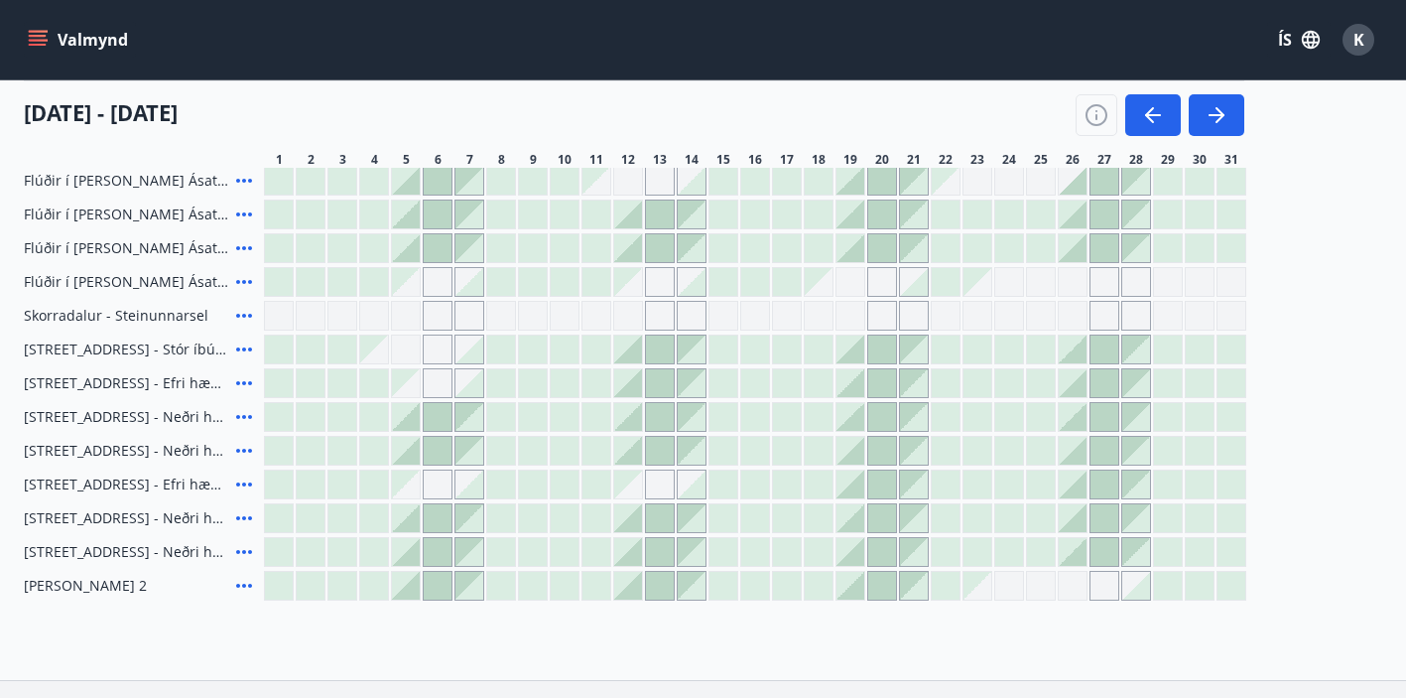
click at [468, 384] on div at bounding box center [469, 383] width 28 height 28
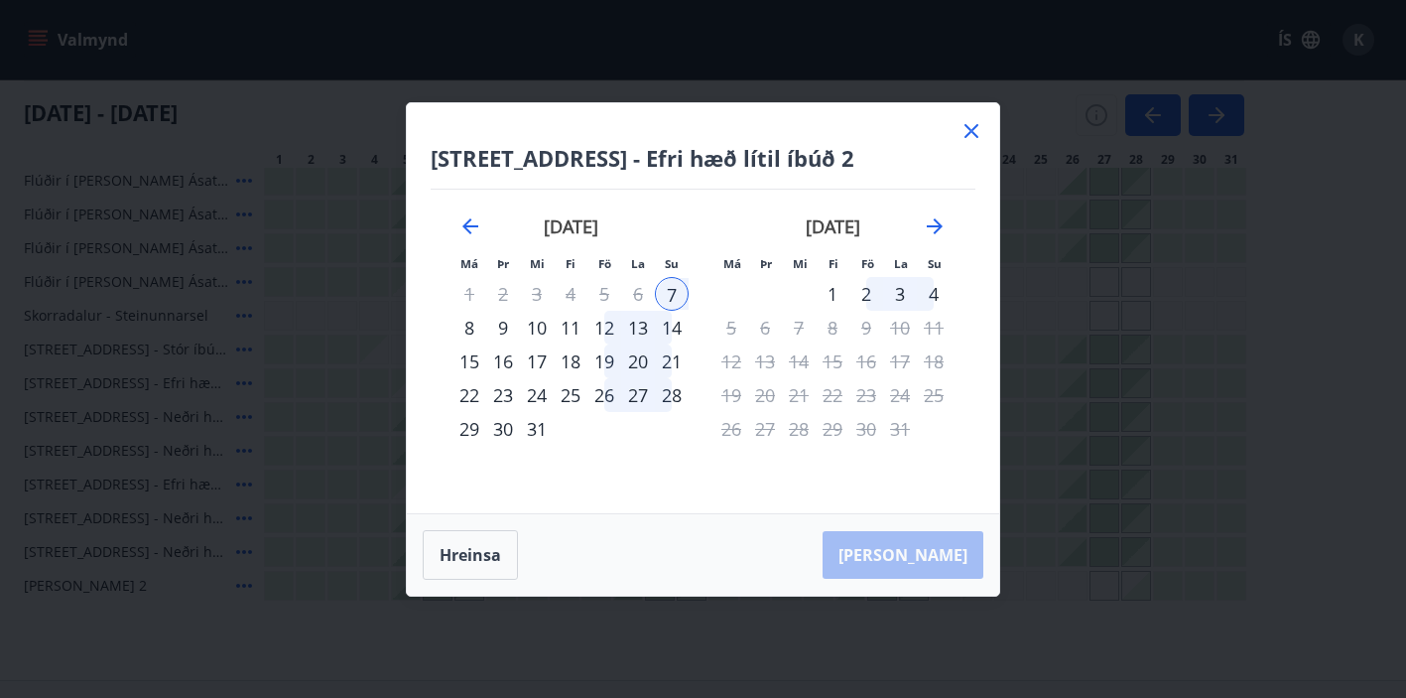
click at [658, 326] on div "14" at bounding box center [672, 328] width 34 height 34
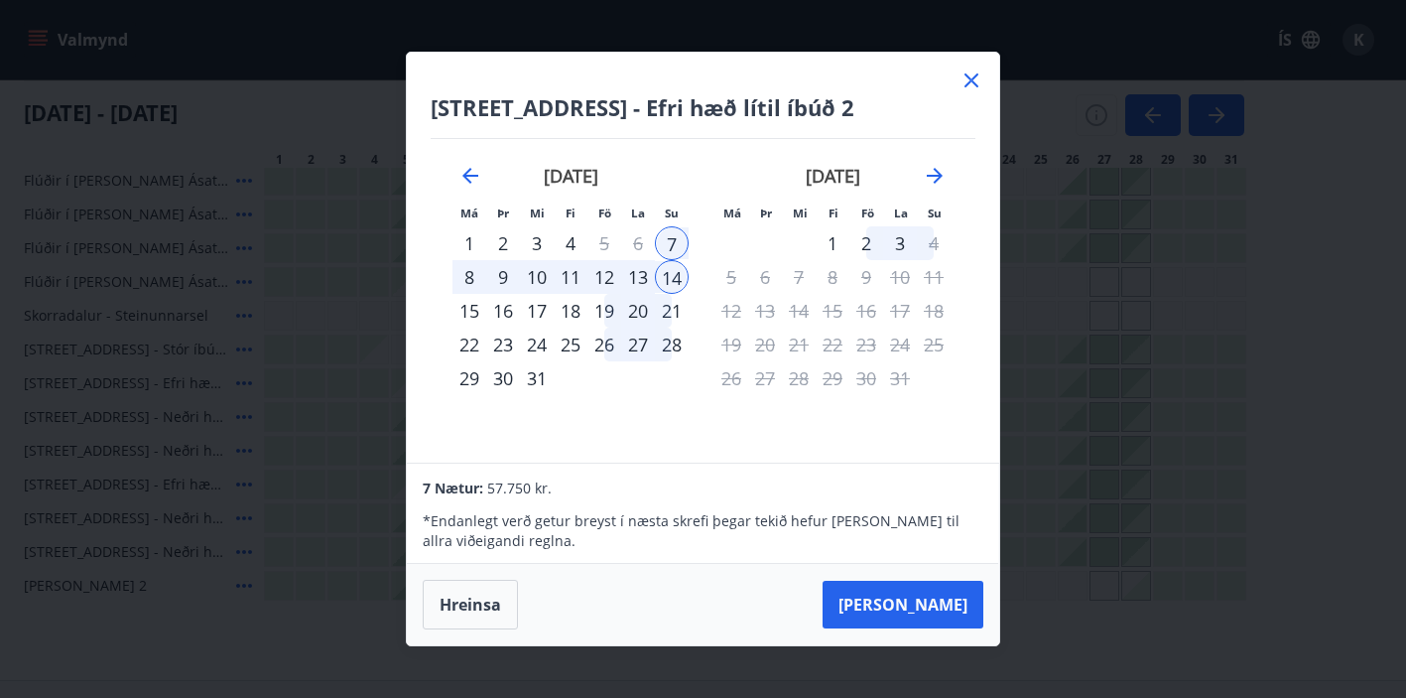
click at [509, 278] on div "9" at bounding box center [503, 277] width 34 height 34
click at [682, 276] on div "14" at bounding box center [672, 277] width 34 height 34
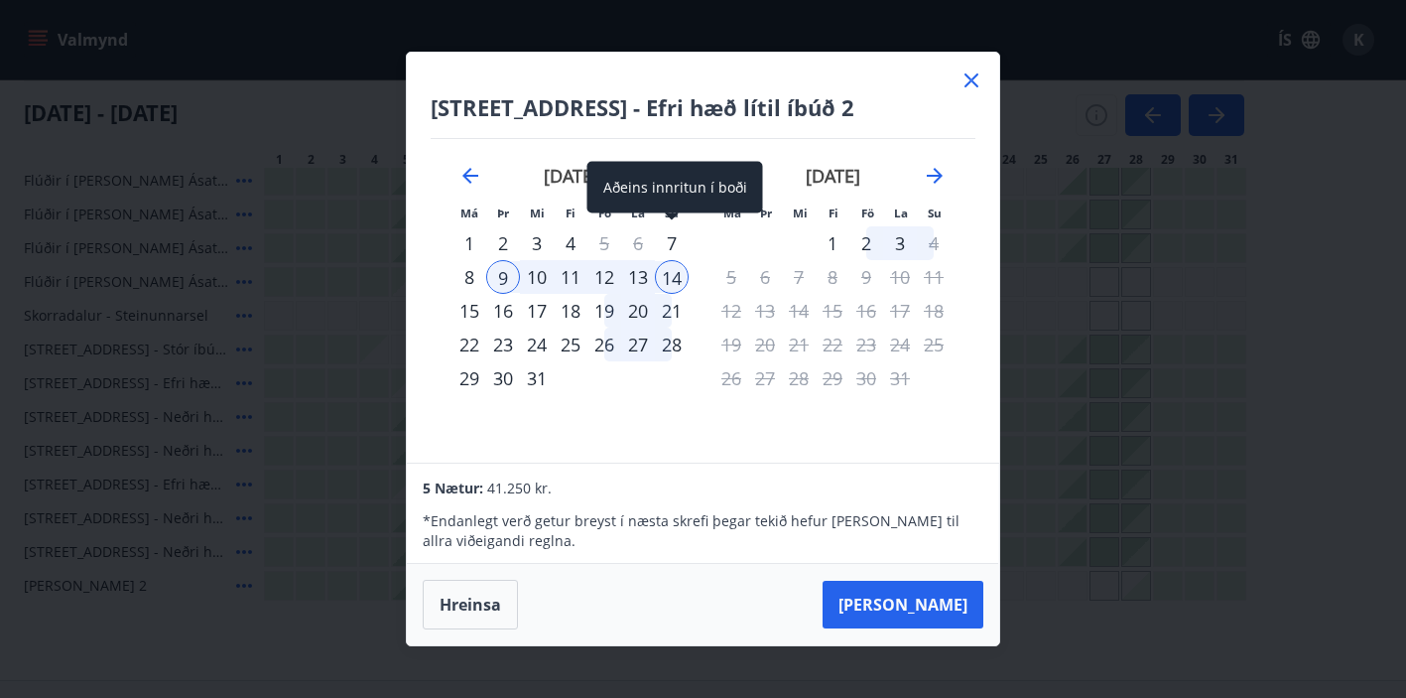
click at [671, 242] on div "7" at bounding box center [672, 243] width 34 height 34
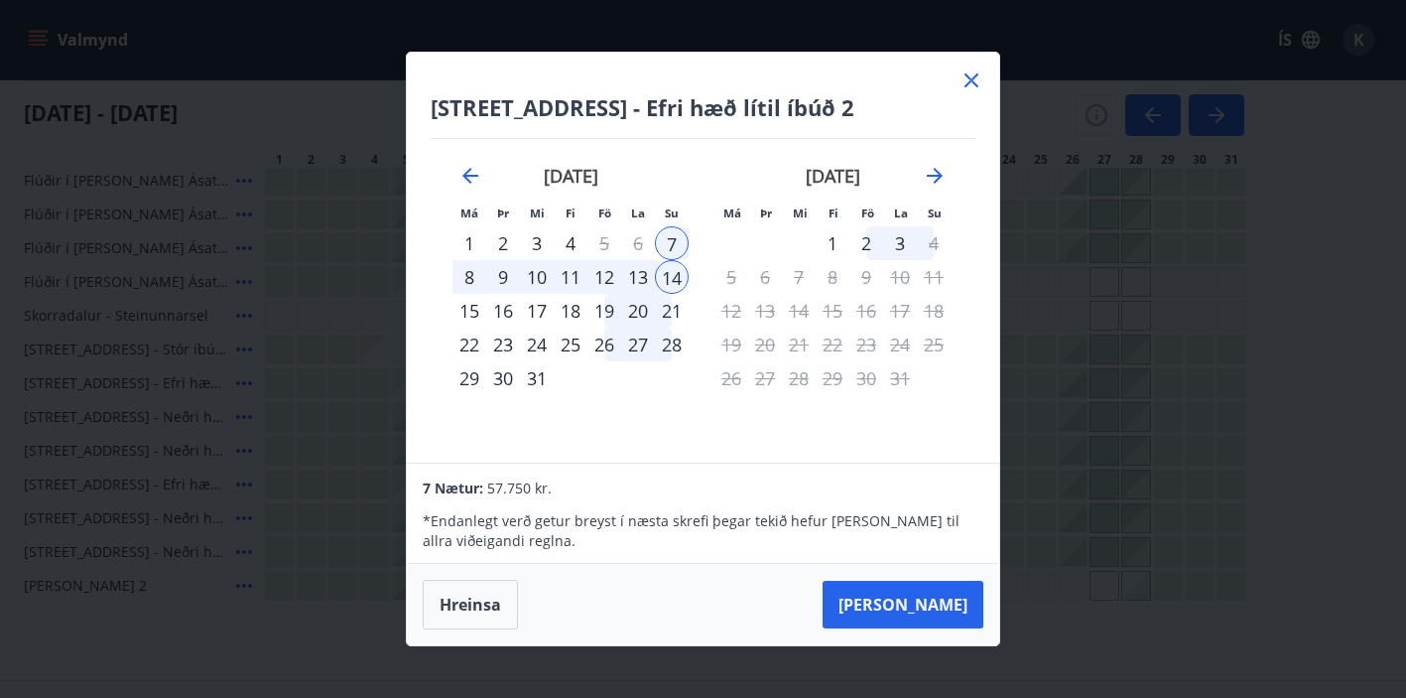
click at [531, 280] on div "10" at bounding box center [537, 277] width 34 height 34
click at [470, 173] on icon "Move backward to switch to the previous month." at bounding box center [470, 176] width 24 height 24
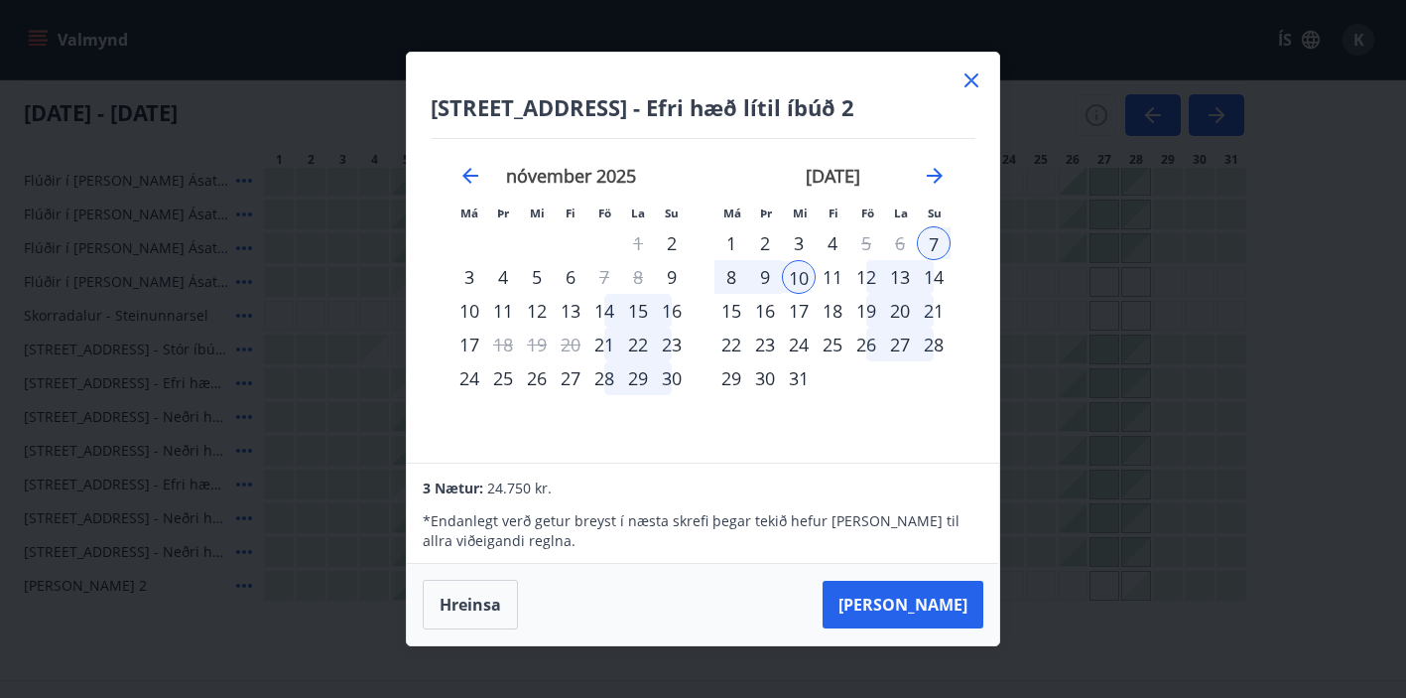
click at [975, 78] on icon at bounding box center [972, 80] width 24 height 24
click at [976, 82] on div "01 desember - 31 desember" at bounding box center [634, 108] width 1221 height 56
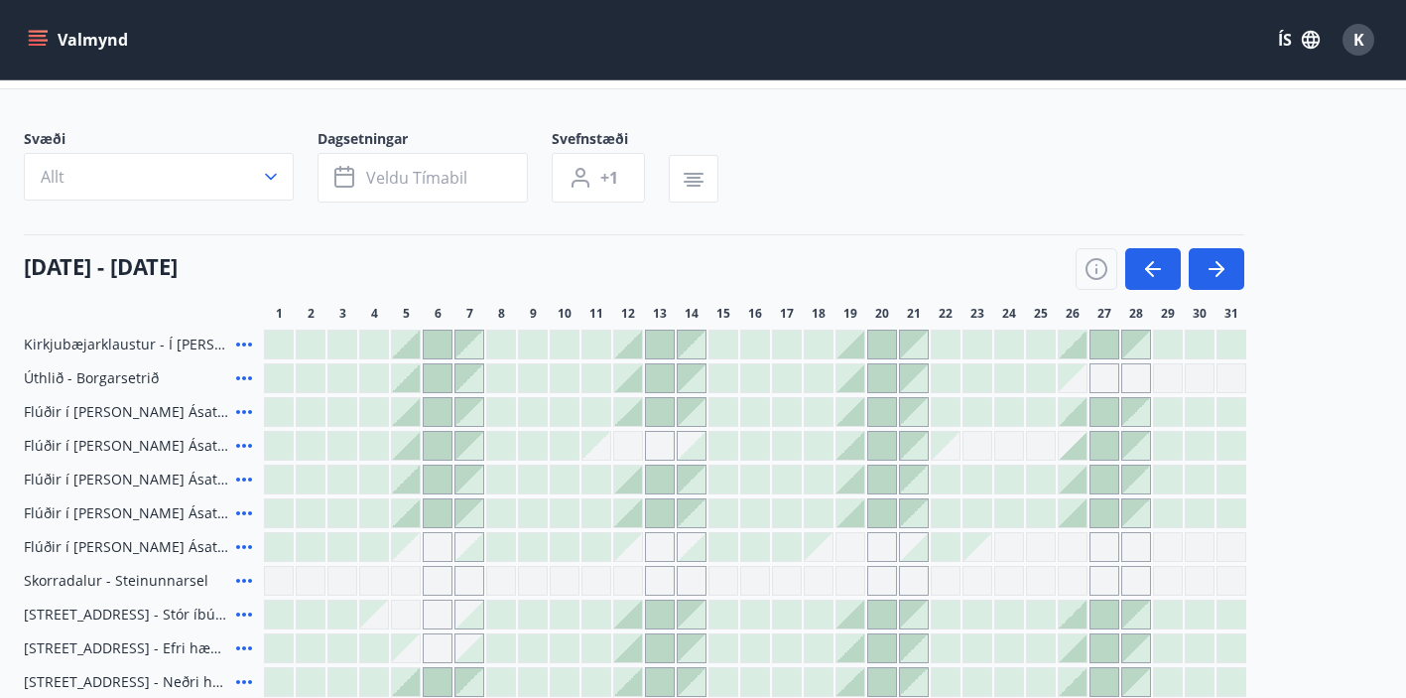
scroll to position [67, 0]
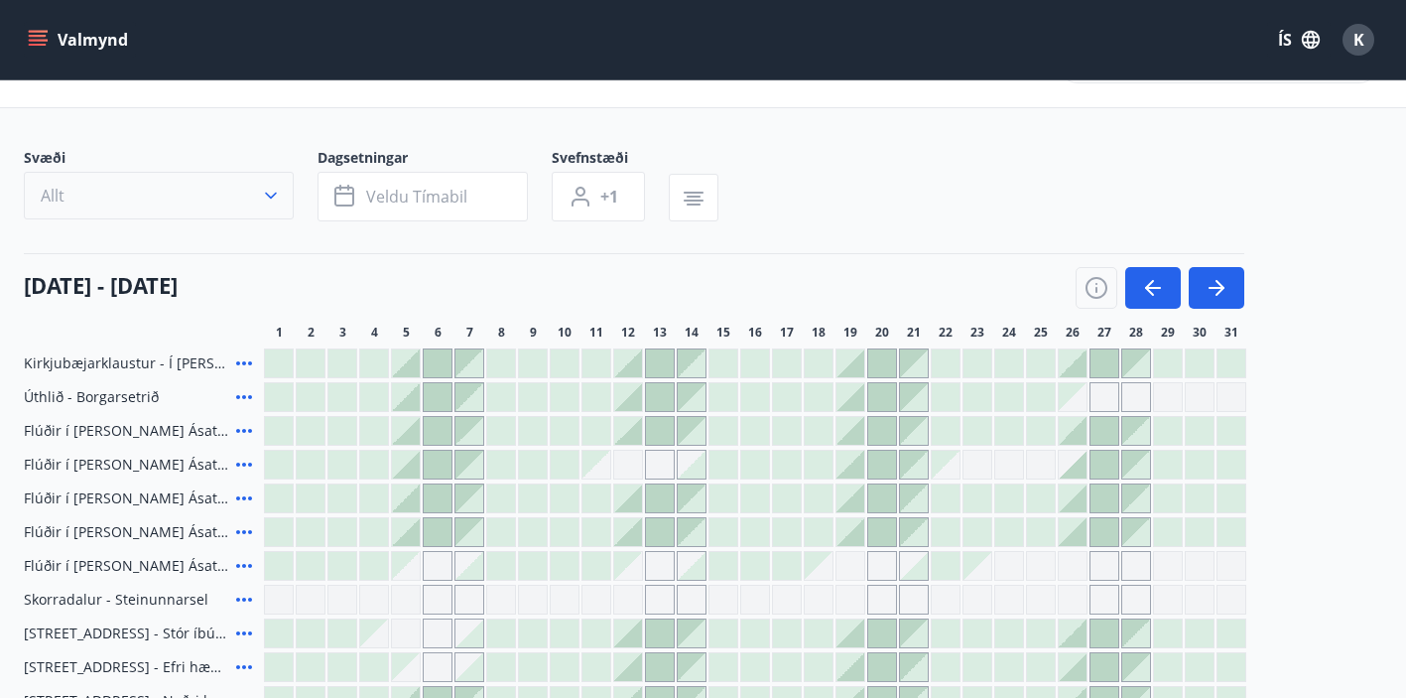
click at [185, 183] on button "Allt" at bounding box center [159, 196] width 270 height 48
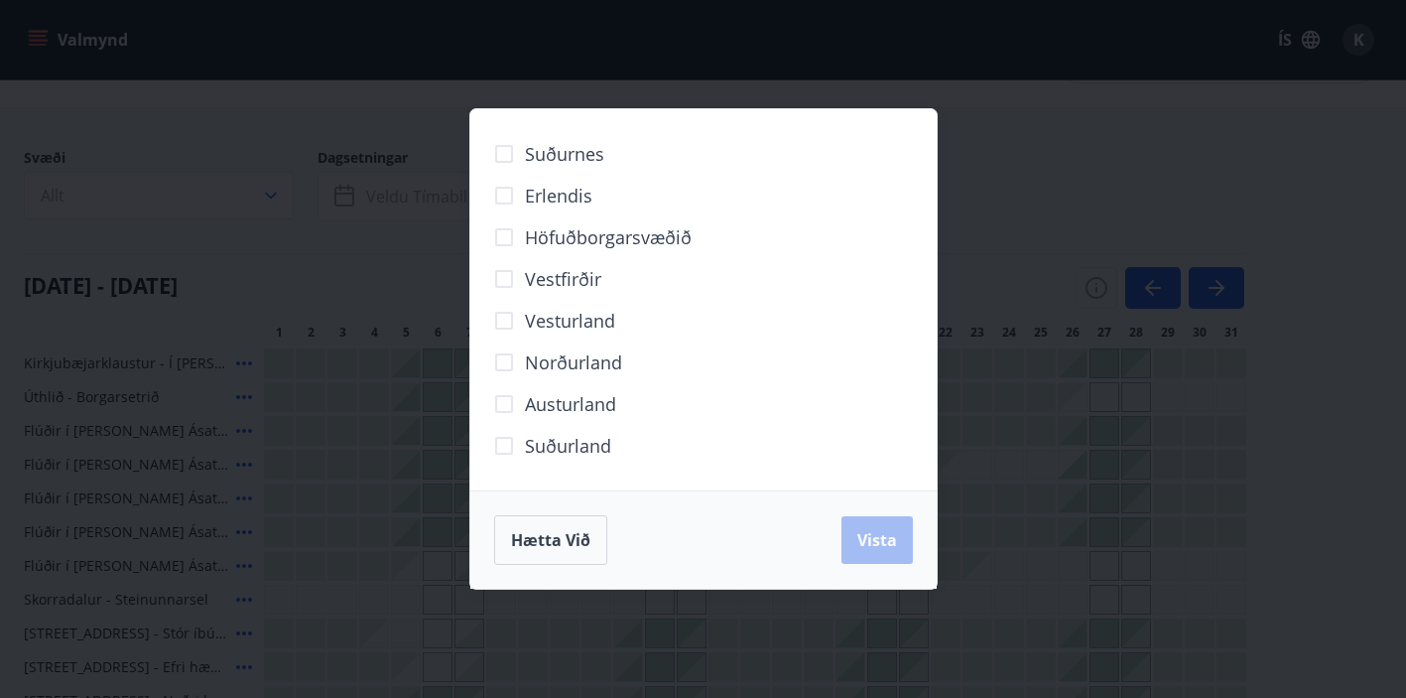
click at [993, 272] on div "Suðurnes Erlendis Höfuðborgarsvæðið Vestfirðir Vesturland Norðurland Austurland…" at bounding box center [703, 349] width 1406 height 698
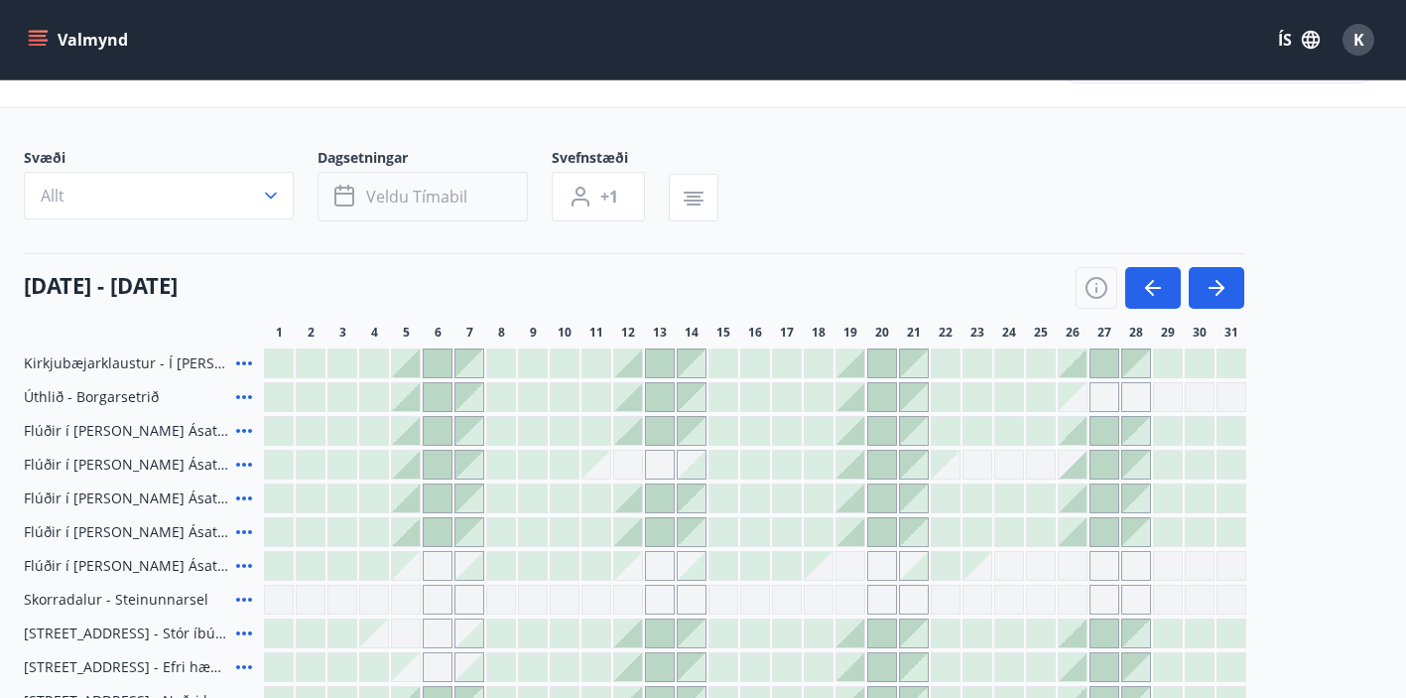
click at [484, 191] on button "Veldu tímabil" at bounding box center [423, 197] width 210 height 50
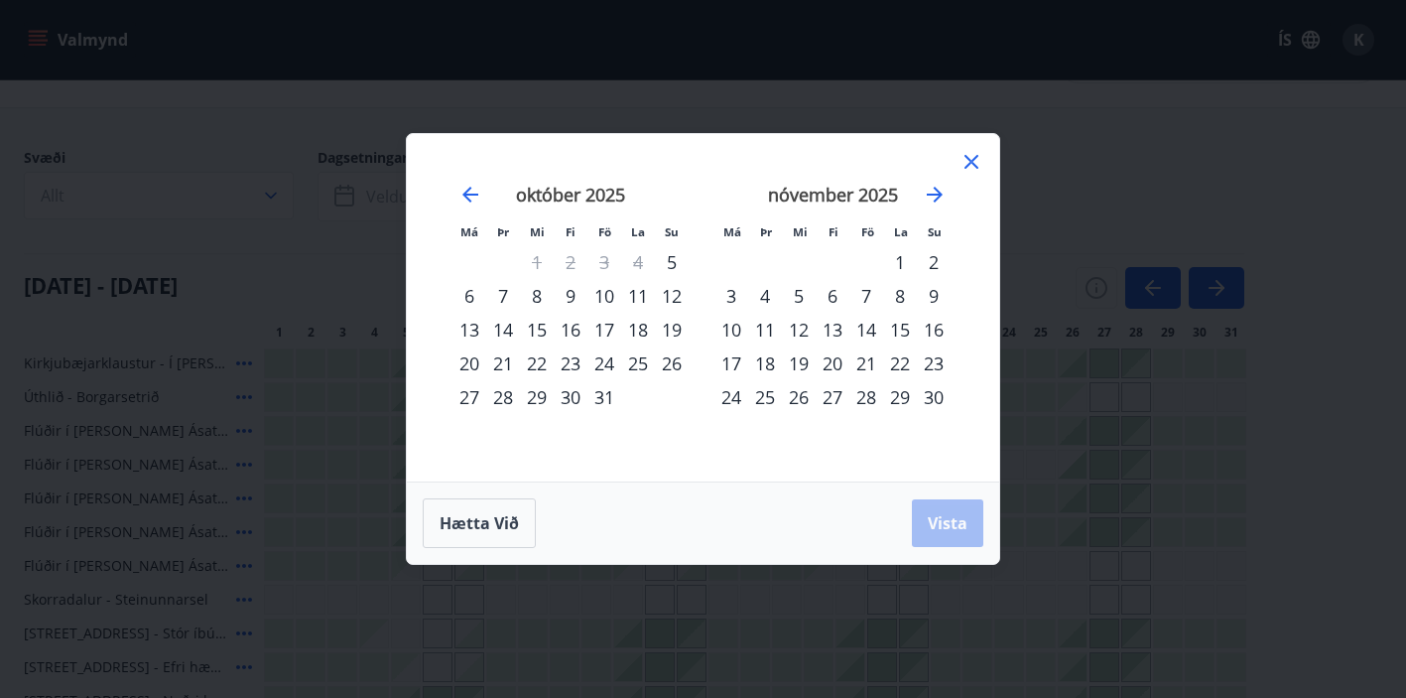
click at [605, 294] on div "10" at bounding box center [604, 296] width 34 height 34
click at [670, 304] on div "12" at bounding box center [672, 296] width 34 height 34
click at [946, 525] on span "Vista" at bounding box center [948, 523] width 40 height 22
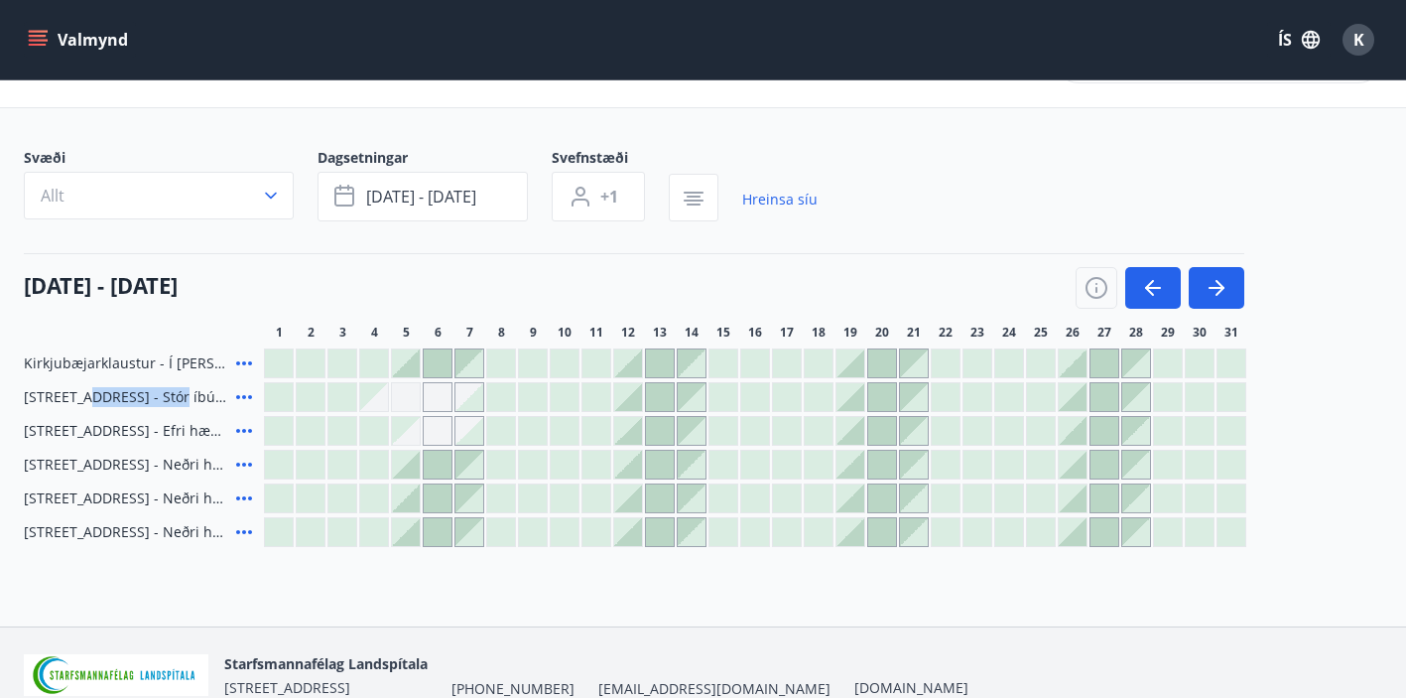
drag, startPoint x: 81, startPoint y: 388, endPoint x: 168, endPoint y: 390, distance: 86.4
click at [168, 390] on span "Hrafnagilsstræti 23 - Stór íbúð efri hæð íbúð 1" at bounding box center [126, 397] width 204 height 20
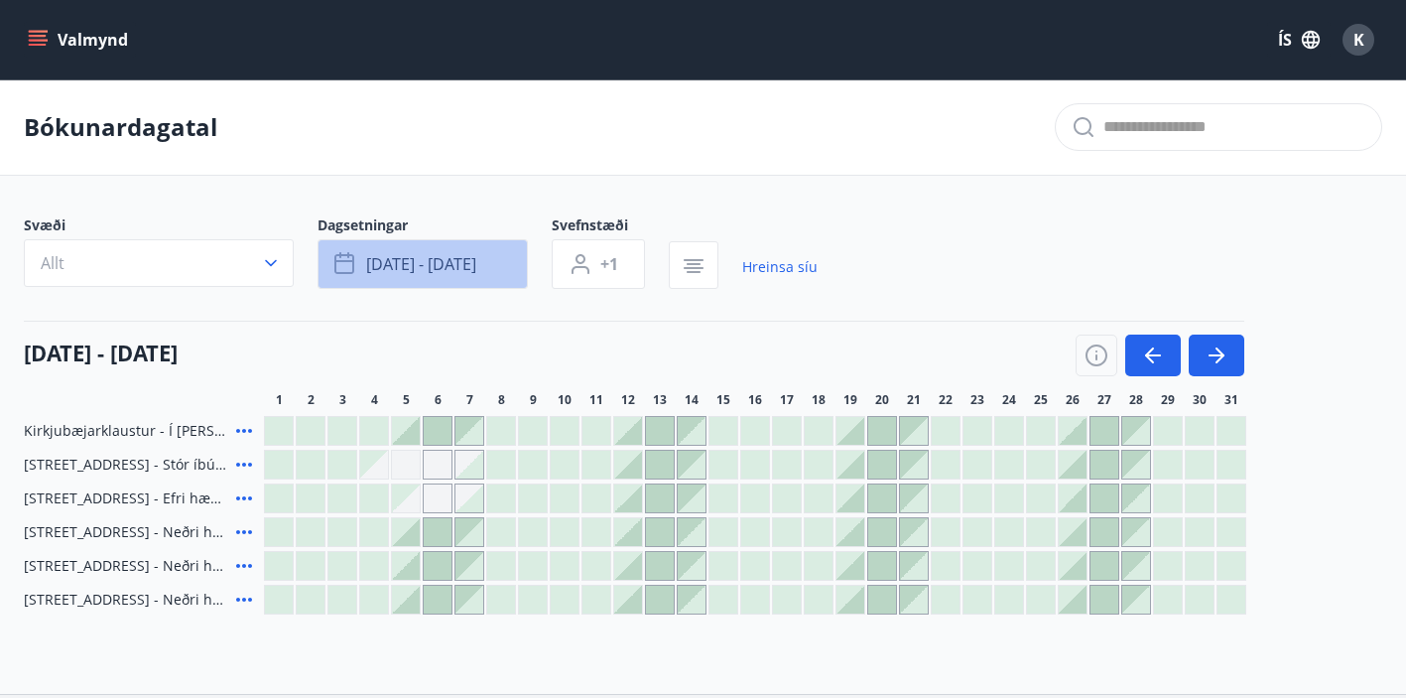
click at [342, 264] on icon "button" at bounding box center [346, 264] width 24 height 24
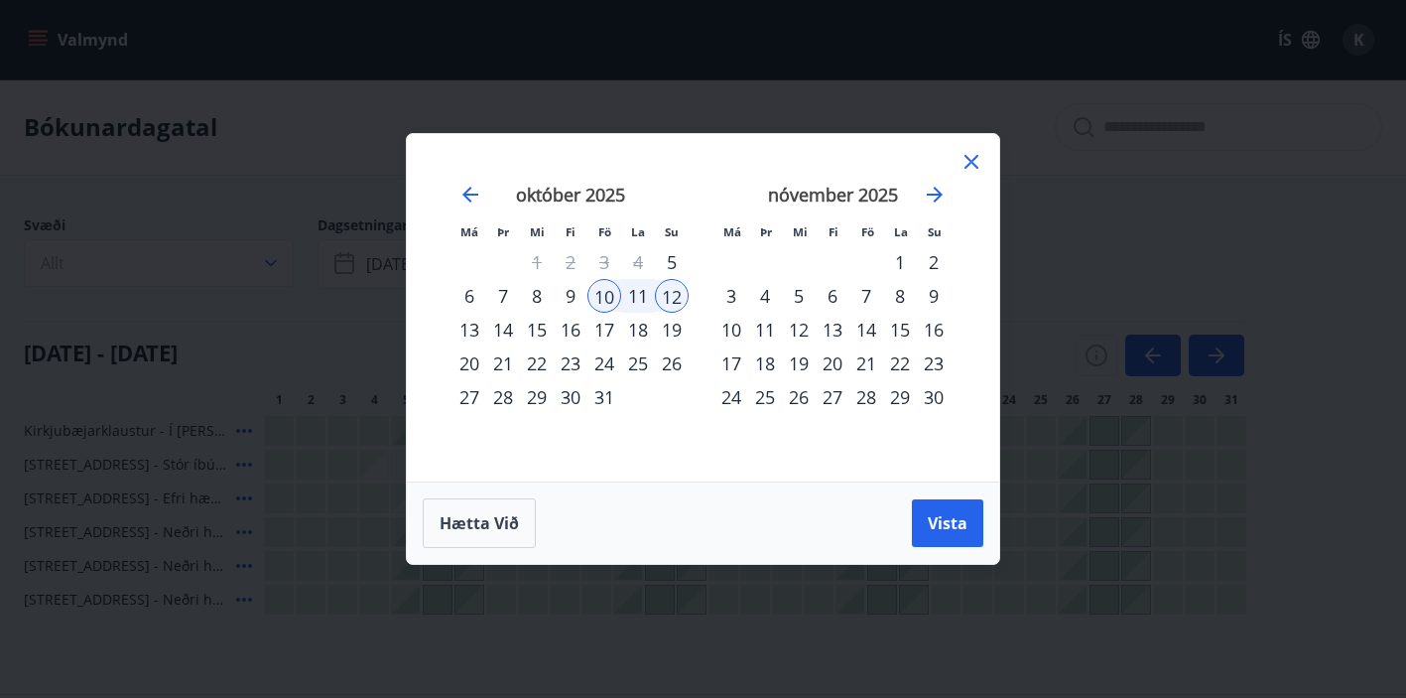
click at [538, 294] on div "8" at bounding box center [537, 296] width 34 height 34
click at [613, 291] on div "10" at bounding box center [604, 296] width 34 height 34
click at [973, 519] on button "Vista" at bounding box center [947, 523] width 71 height 48
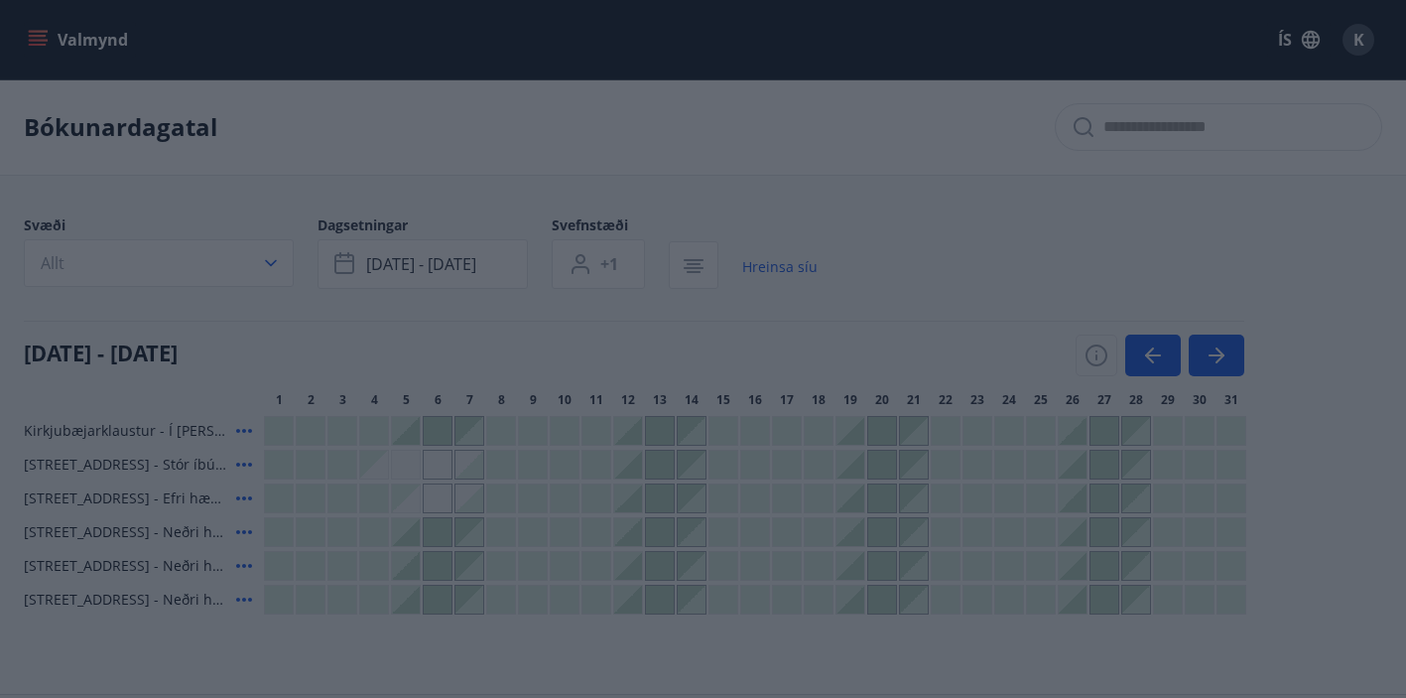
click at [594, 166] on div "Bókunardagatal" at bounding box center [703, 127] width 1406 height 96
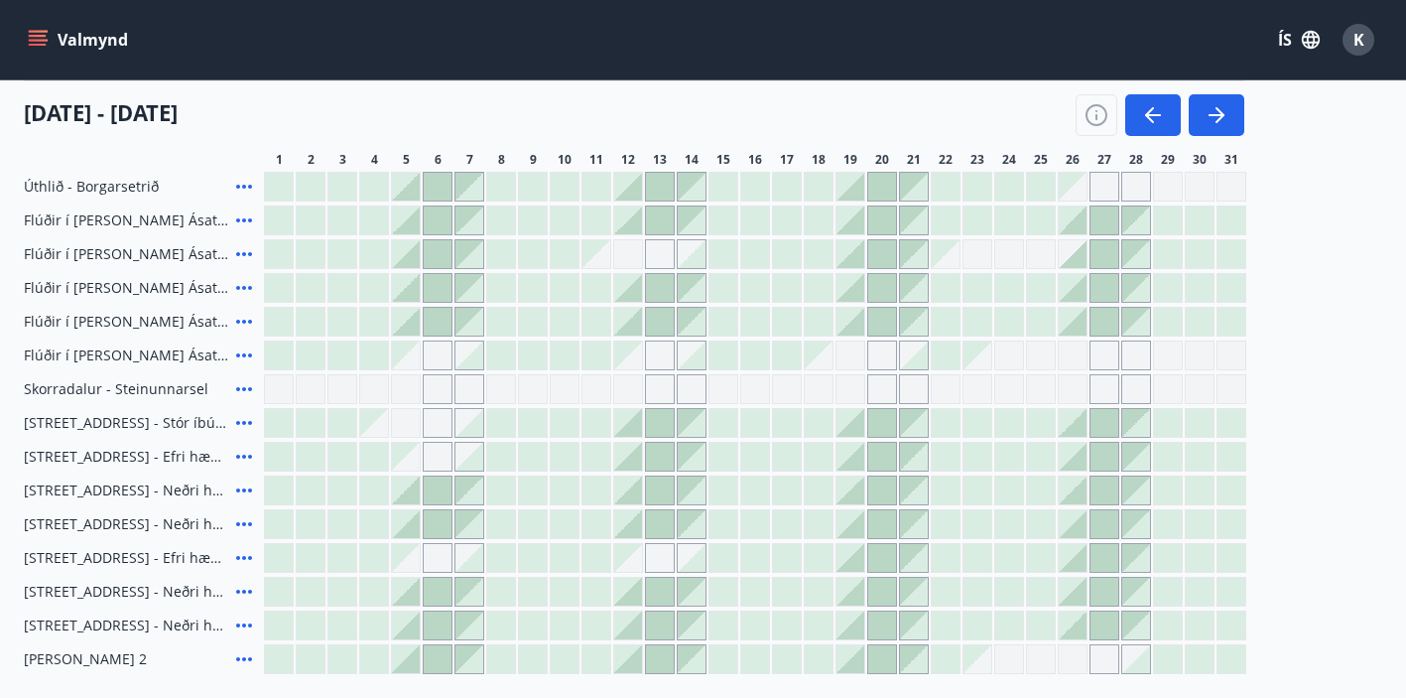
scroll to position [360, 0]
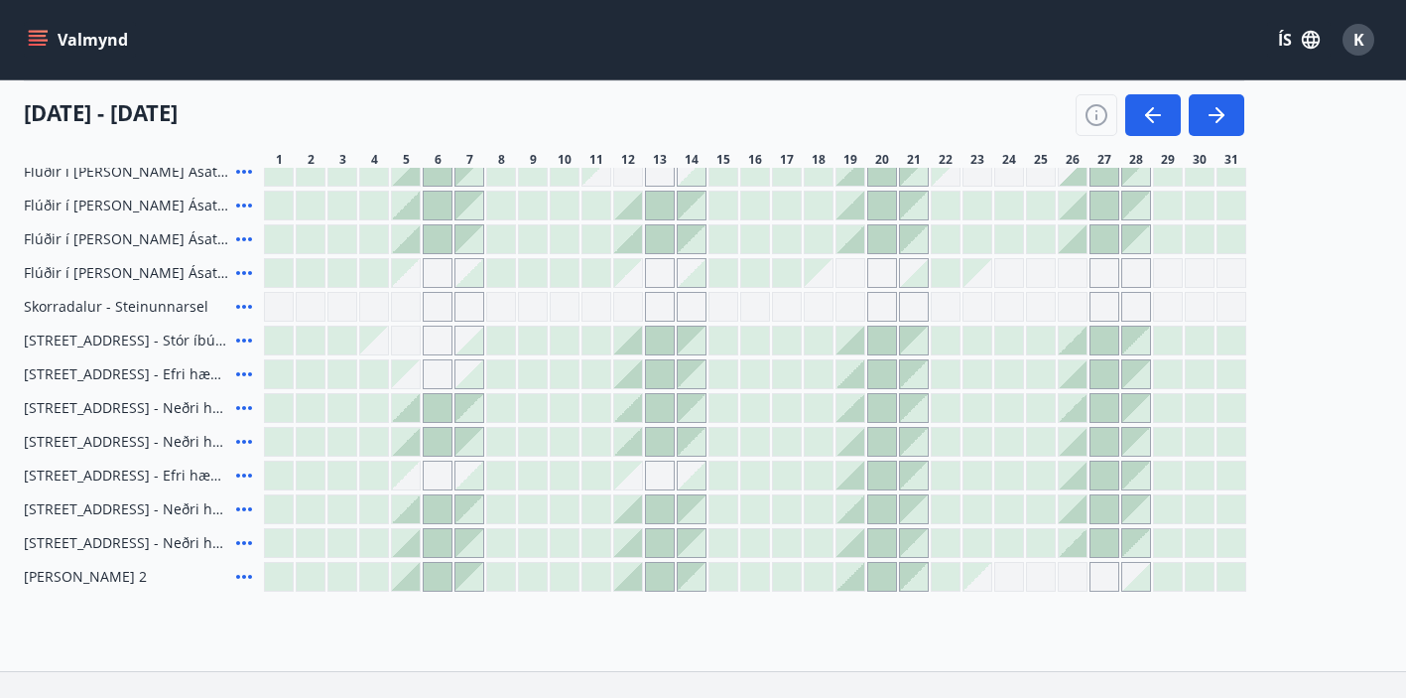
click at [439, 581] on div at bounding box center [438, 577] width 28 height 28
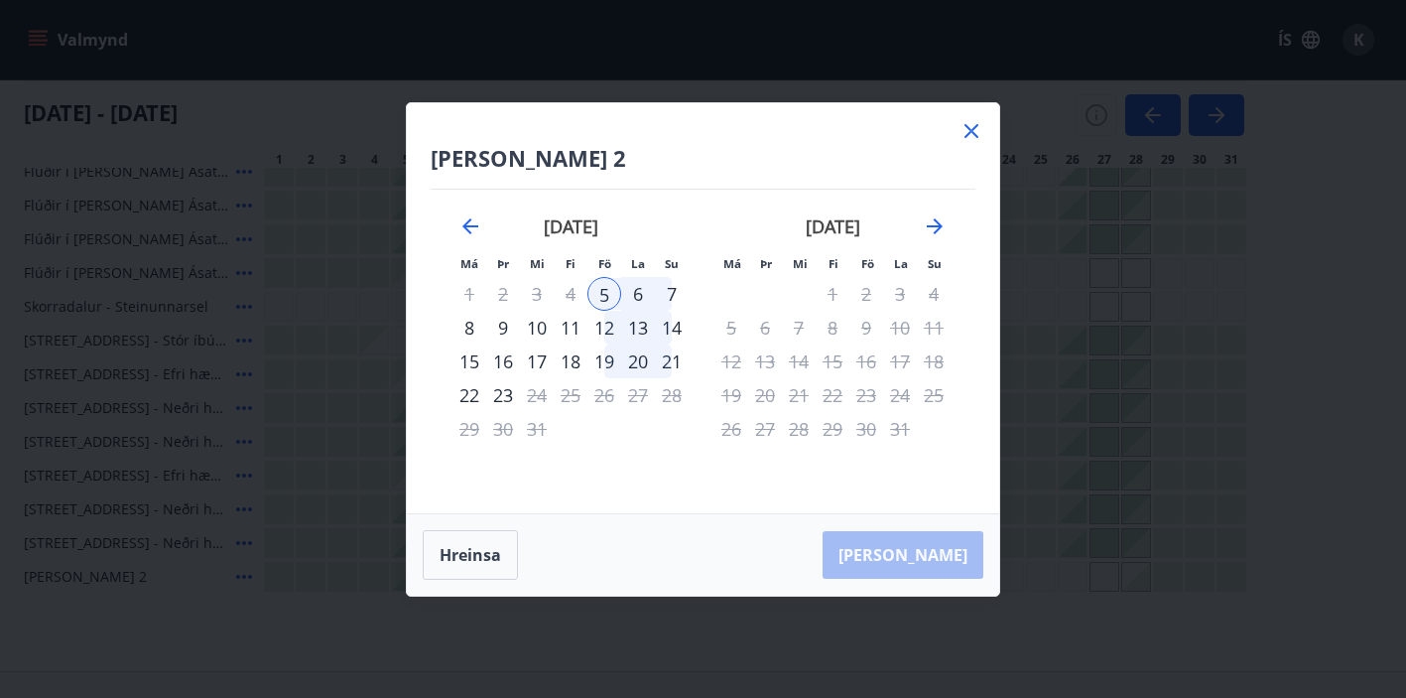
click at [669, 297] on div "7" at bounding box center [672, 294] width 34 height 34
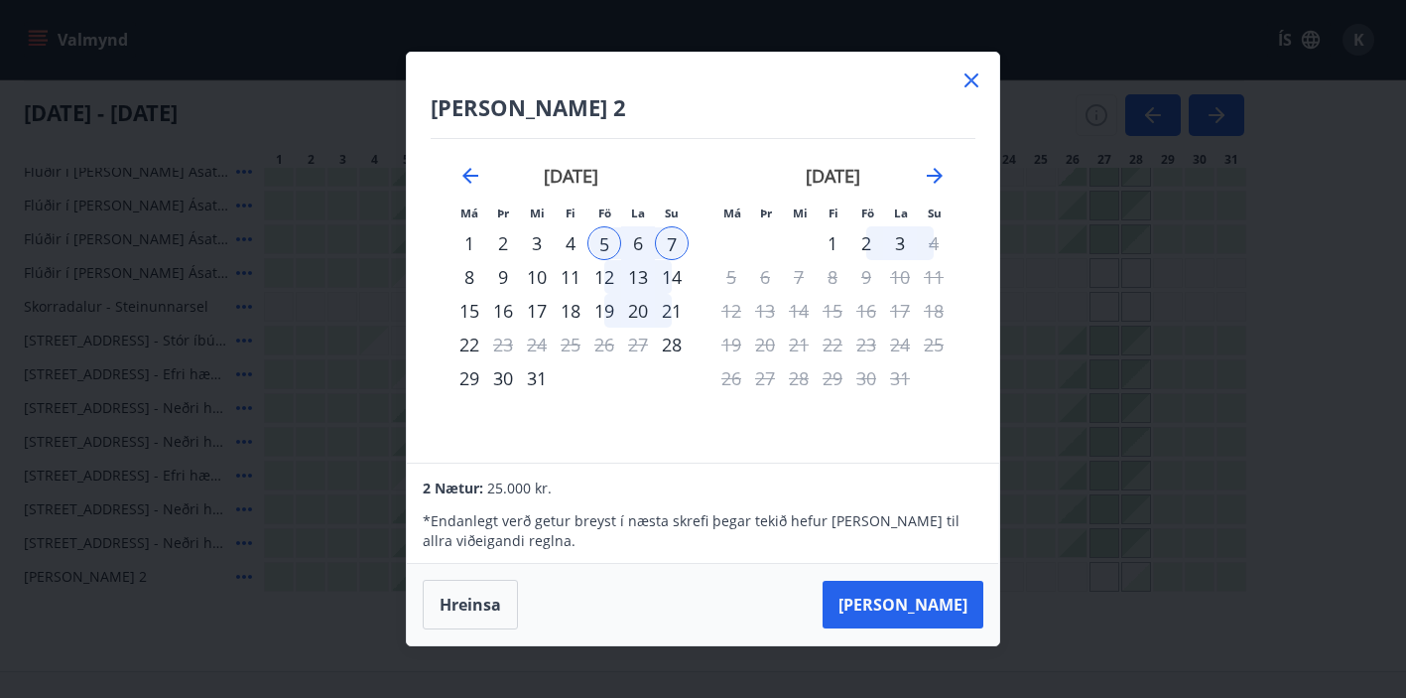
click at [982, 74] on icon at bounding box center [972, 80] width 24 height 24
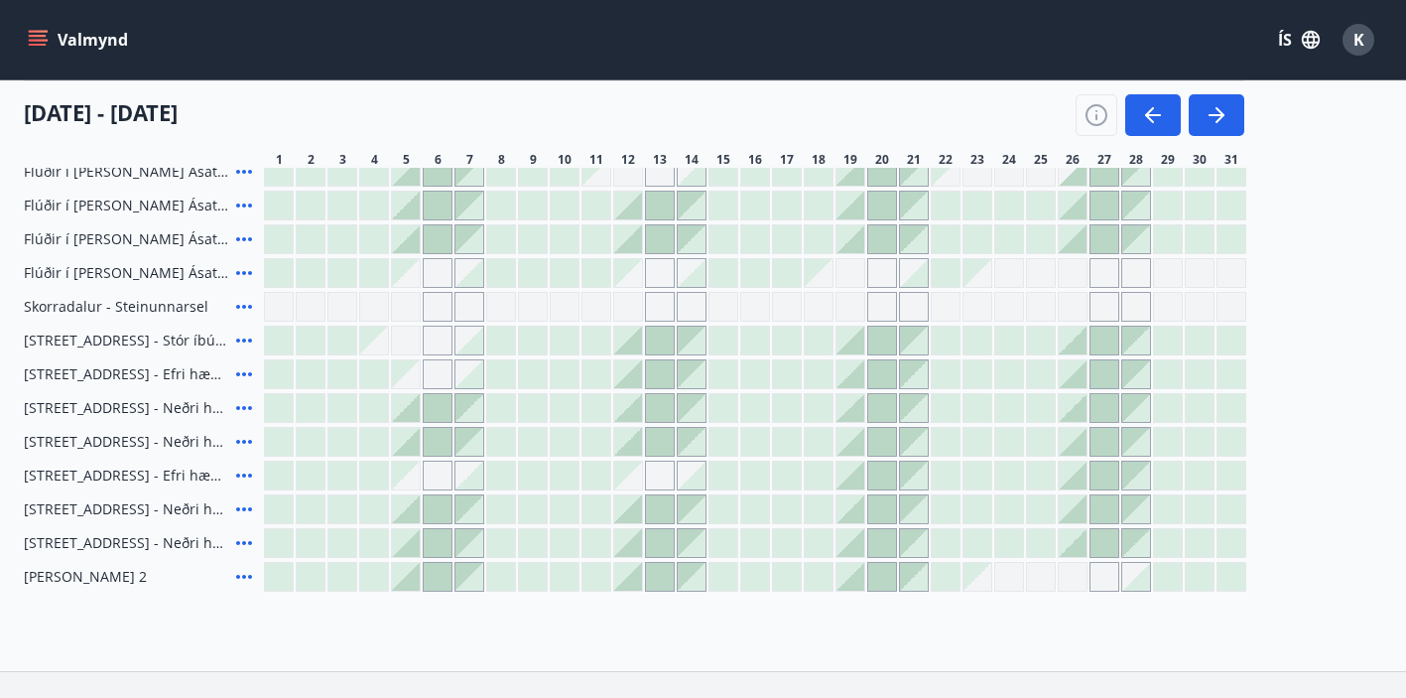
click at [975, 79] on header "Valmynd ÍS K" at bounding box center [703, 40] width 1406 height 80
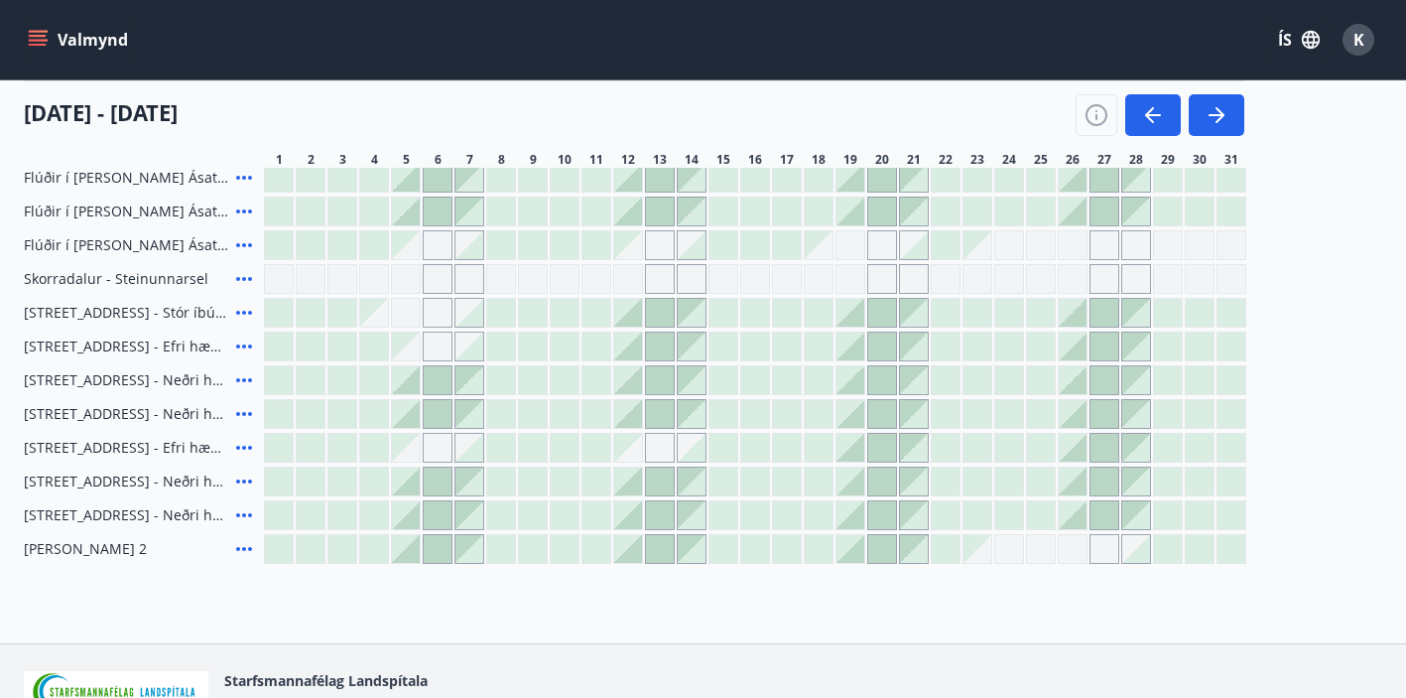
scroll to position [404, 0]
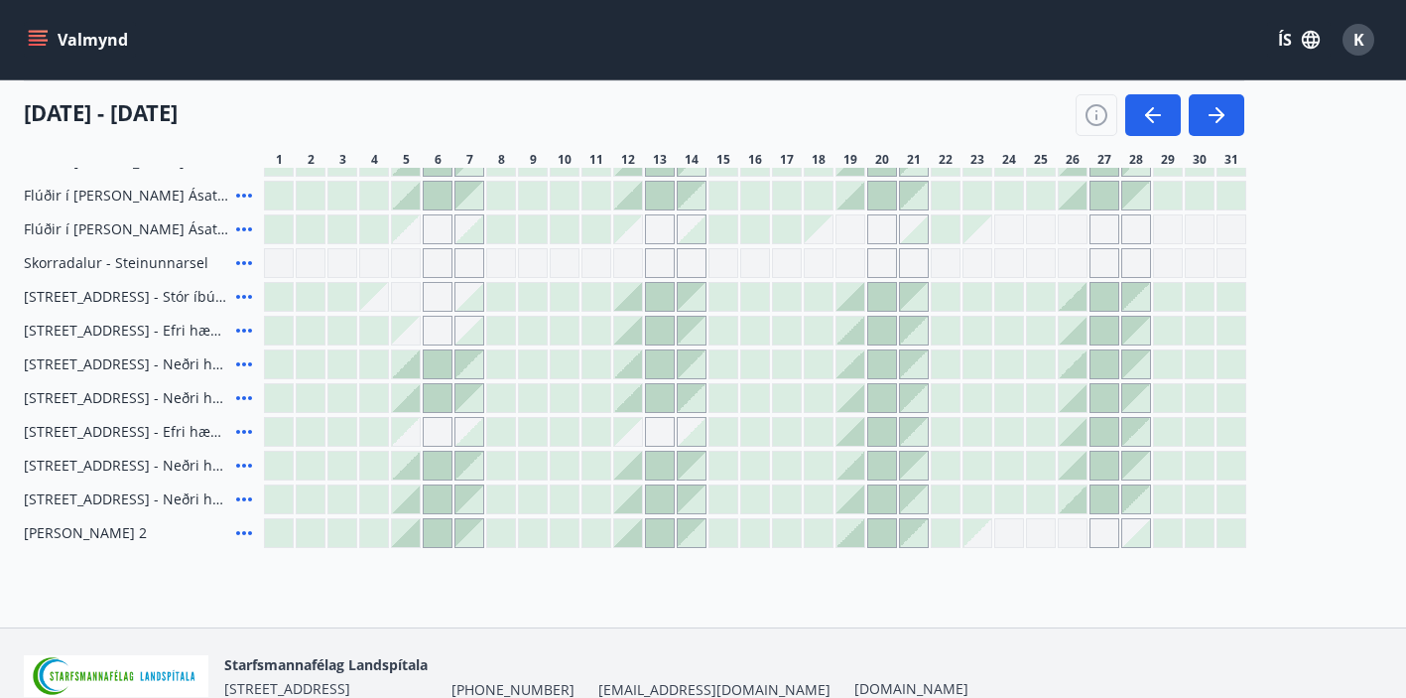
click at [82, 532] on span "Dalvík - Lynghólar 2" at bounding box center [85, 533] width 123 height 20
click at [243, 531] on icon at bounding box center [244, 533] width 16 height 4
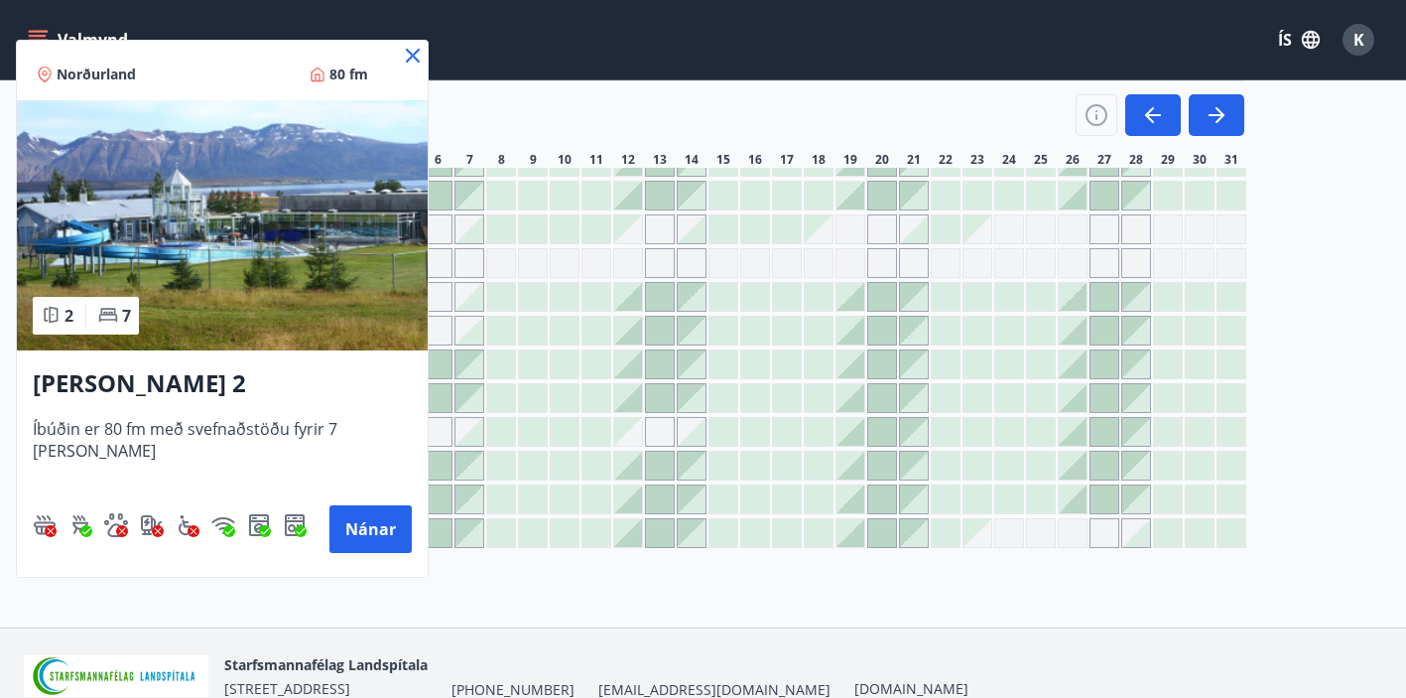
click at [192, 281] on img at bounding box center [222, 225] width 411 height 250
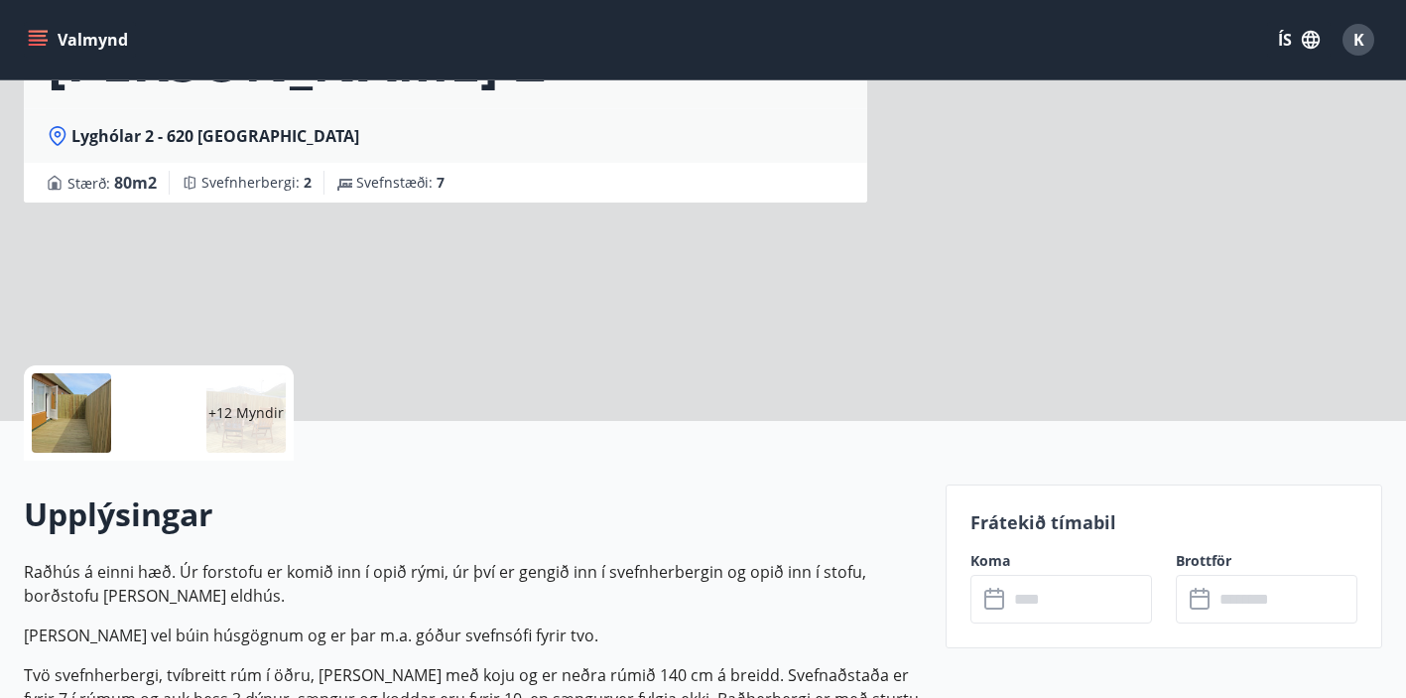
scroll to position [235, 0]
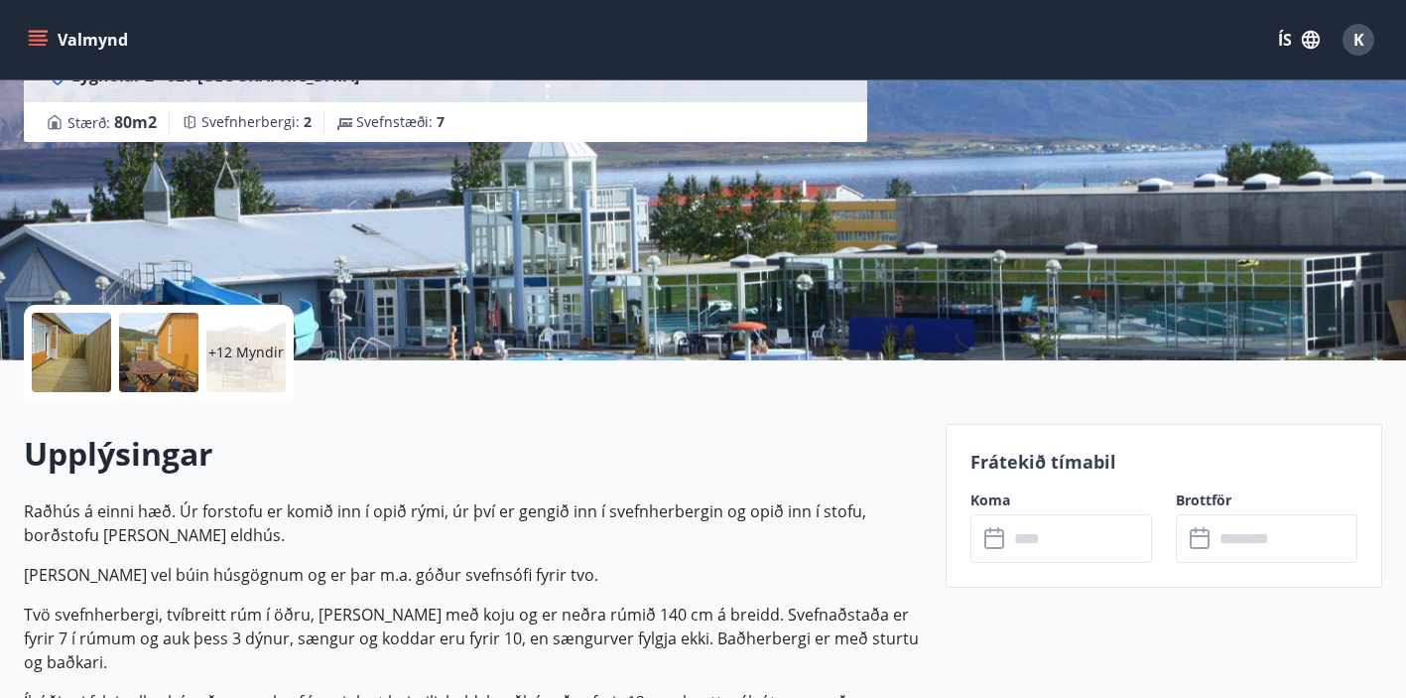
click at [252, 366] on div "+12 Myndir" at bounding box center [245, 352] width 79 height 79
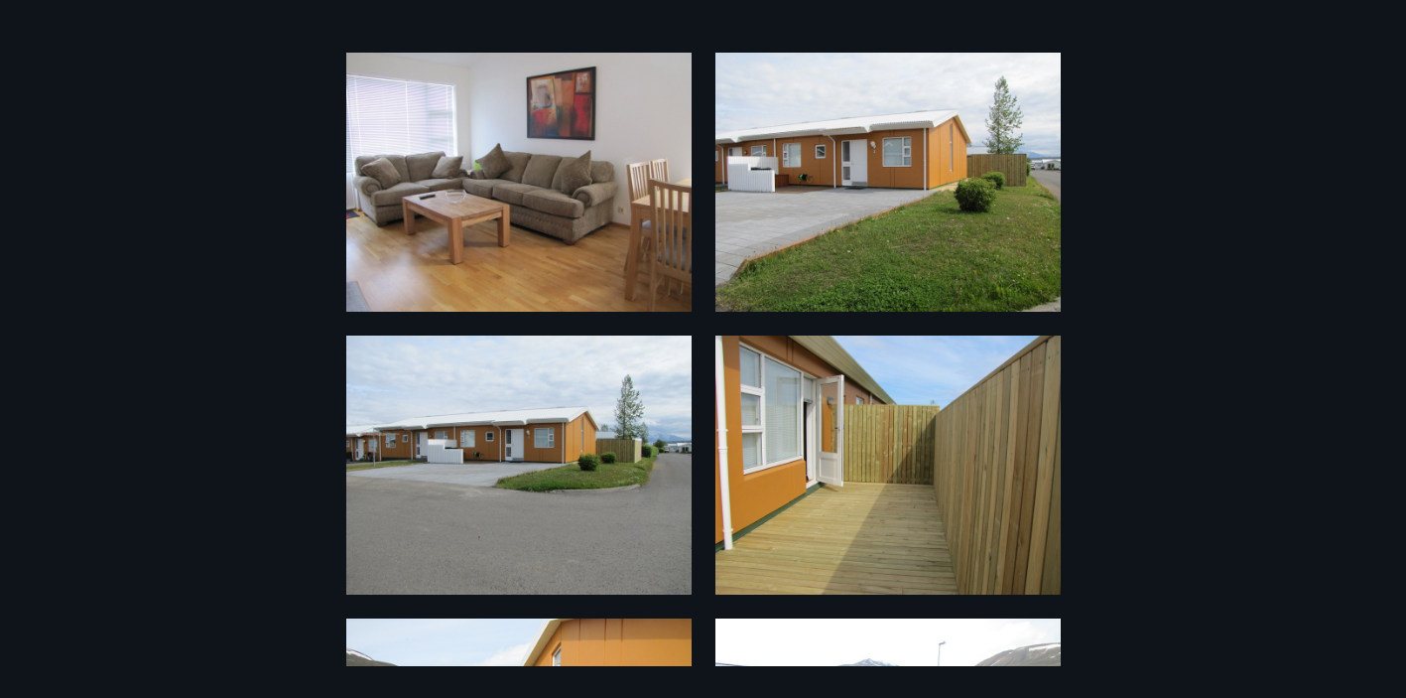
scroll to position [61, 0]
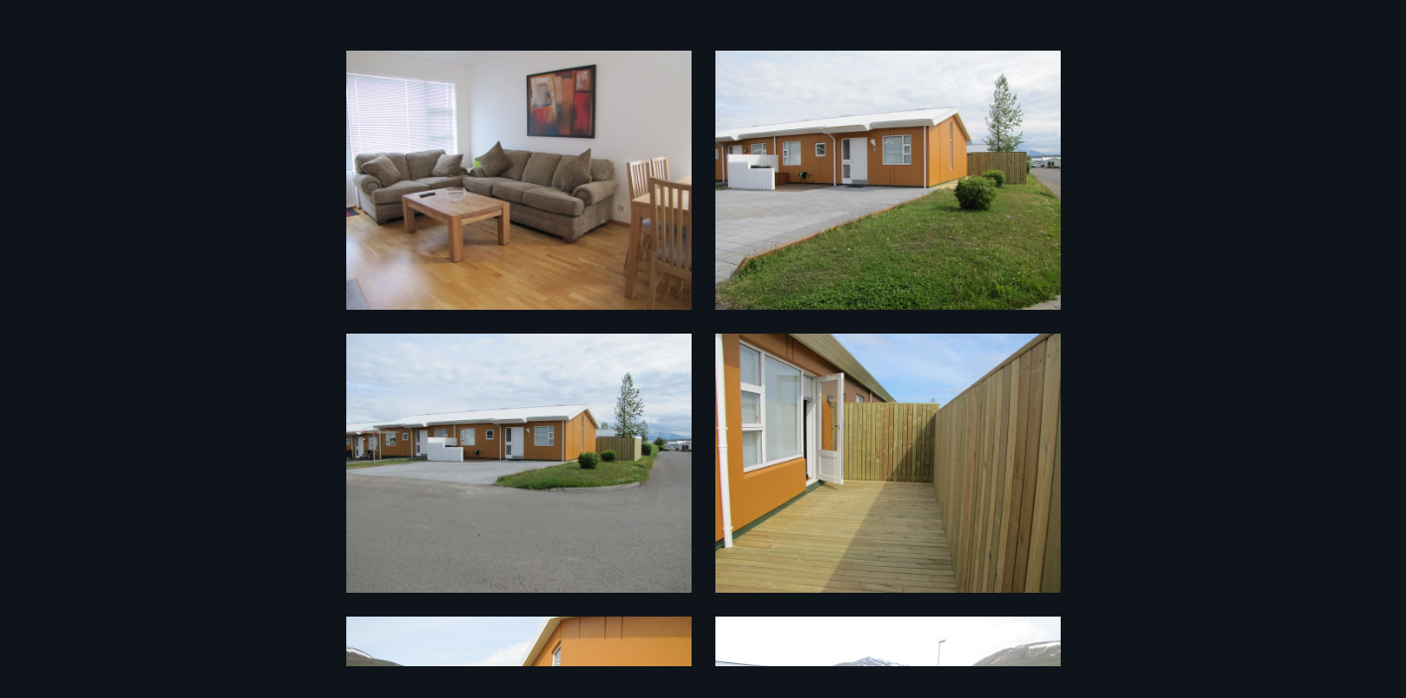
click at [538, 254] on img at bounding box center [518, 180] width 345 height 259
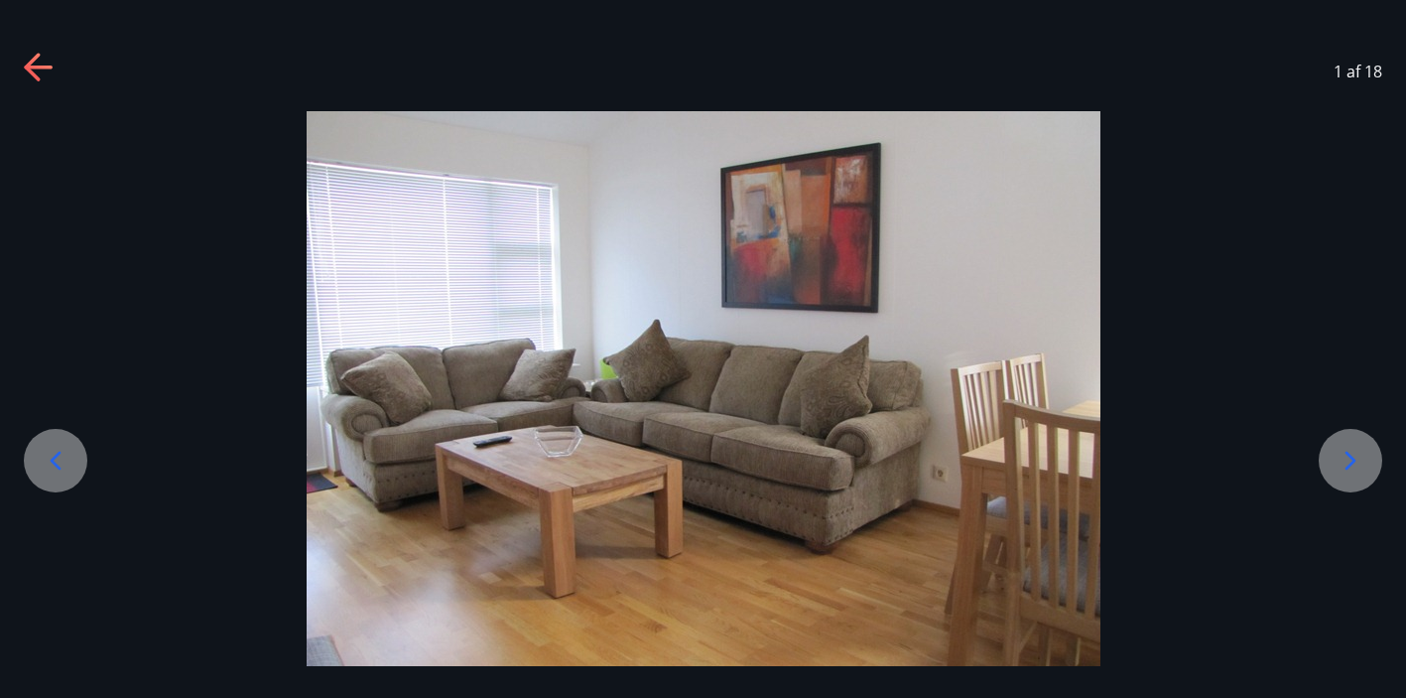
click at [1325, 506] on div at bounding box center [703, 408] width 1406 height 595
click at [1341, 476] on div at bounding box center [1351, 461] width 64 height 64
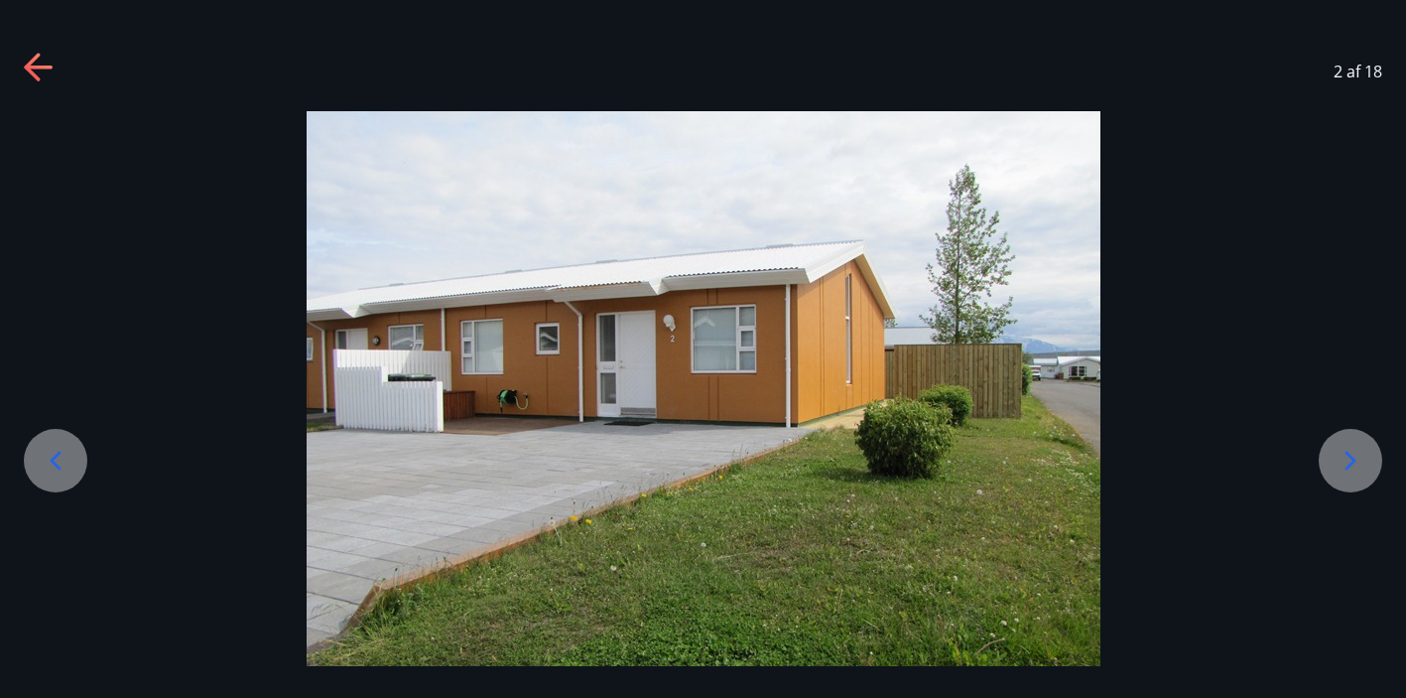
click at [1341, 476] on div at bounding box center [1351, 461] width 64 height 64
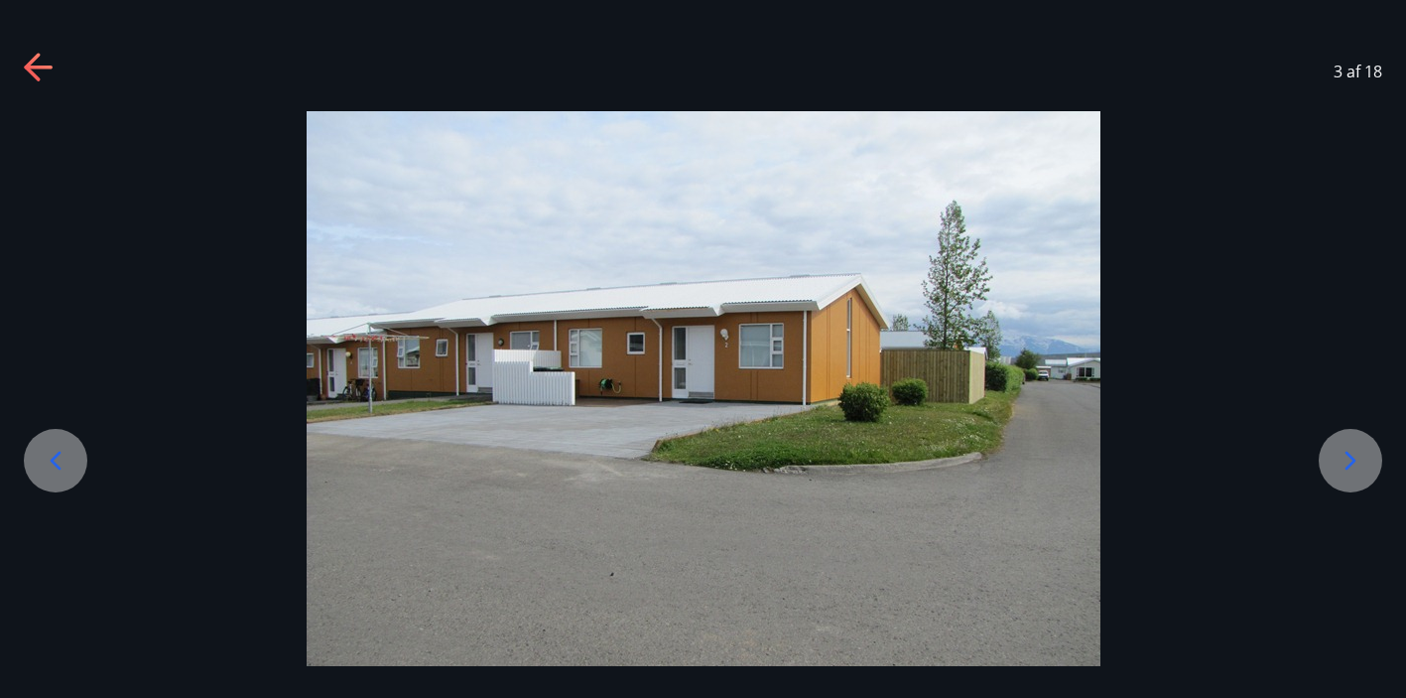
click at [1341, 476] on div at bounding box center [1351, 461] width 64 height 64
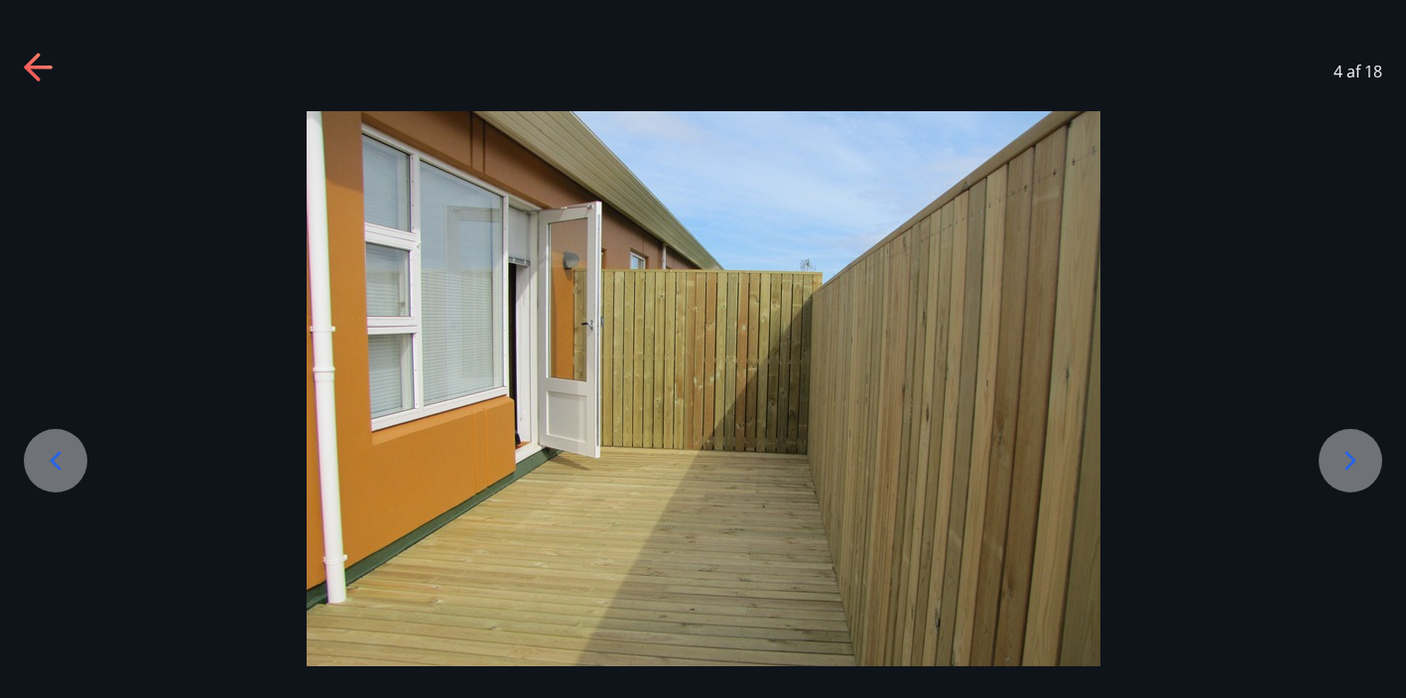
click at [1341, 476] on div at bounding box center [1351, 461] width 64 height 64
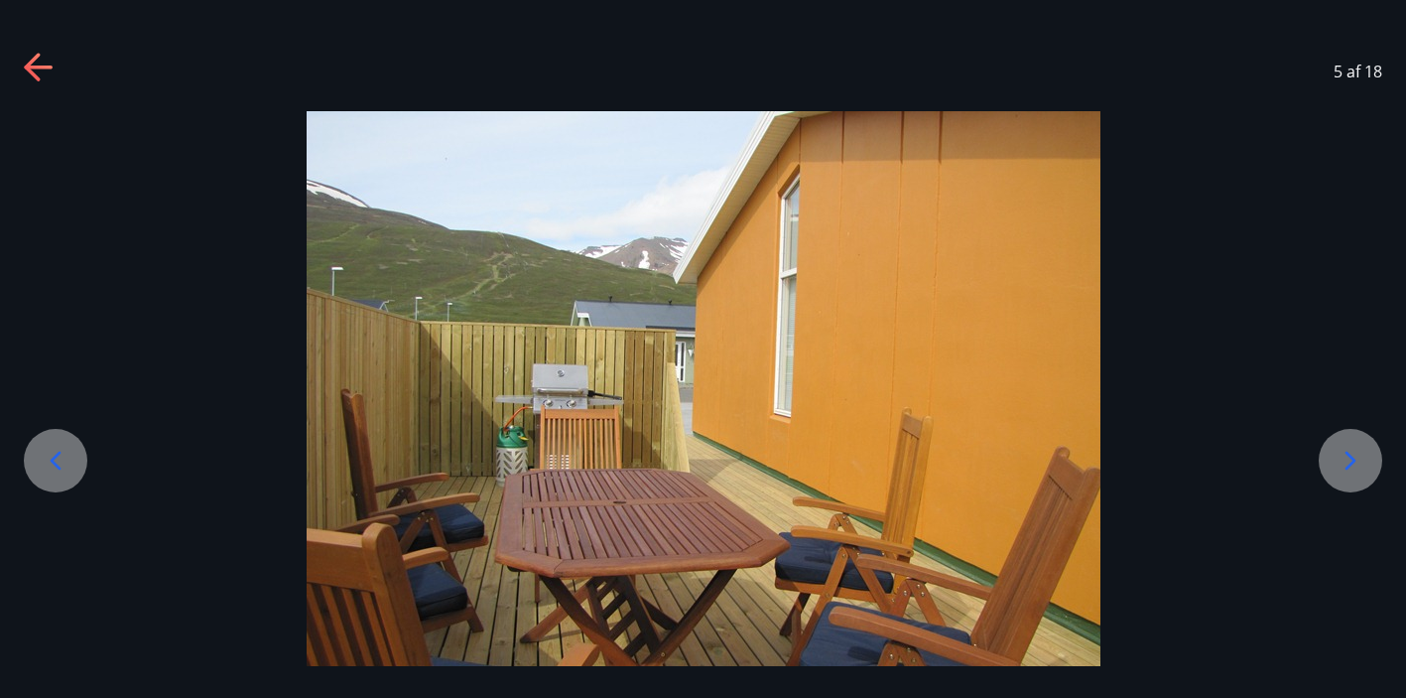
click at [1341, 476] on div at bounding box center [1351, 461] width 64 height 64
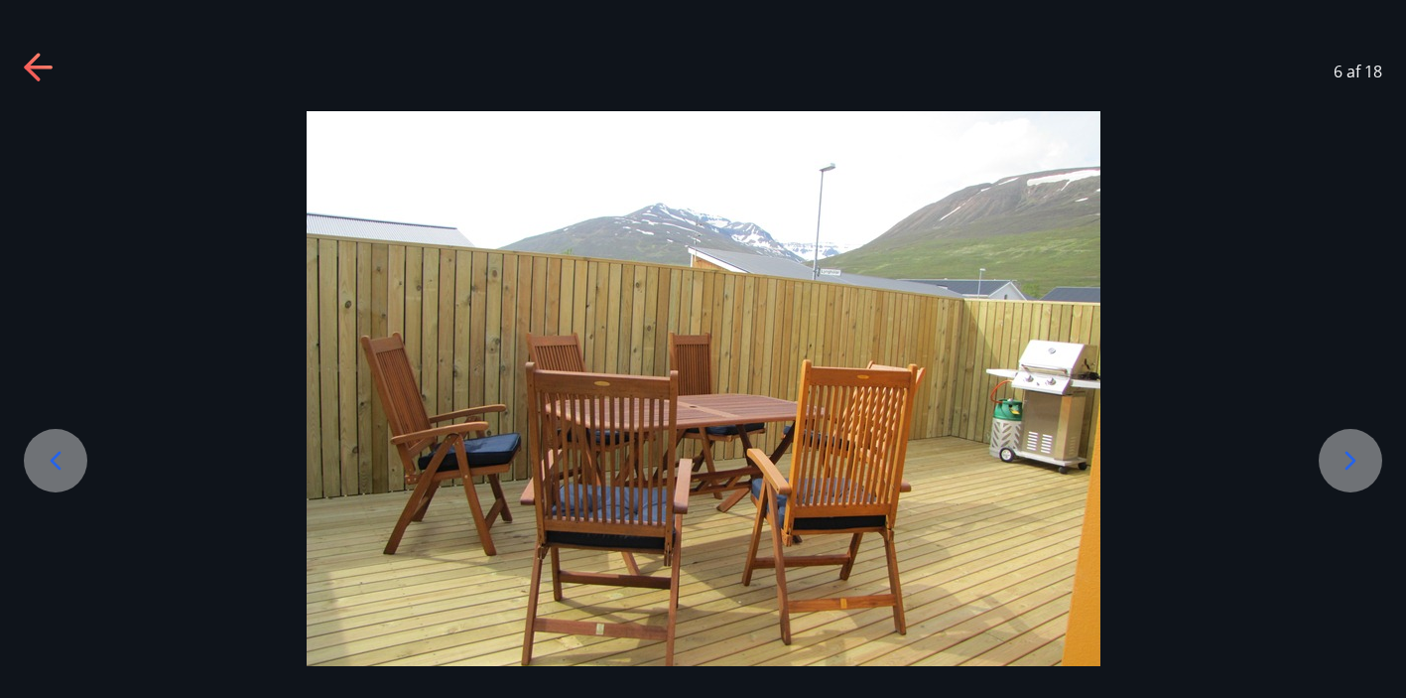
click at [1341, 476] on div at bounding box center [1351, 461] width 64 height 64
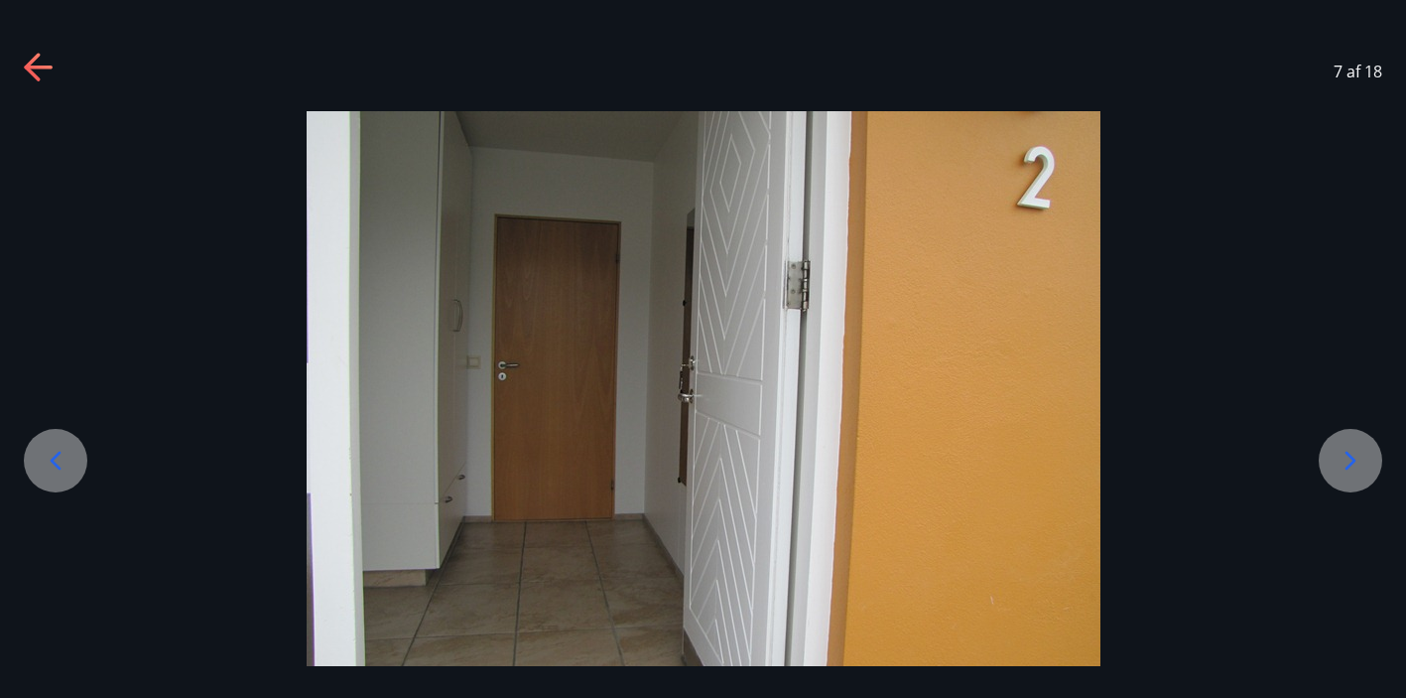
click at [1341, 476] on div at bounding box center [1351, 461] width 64 height 64
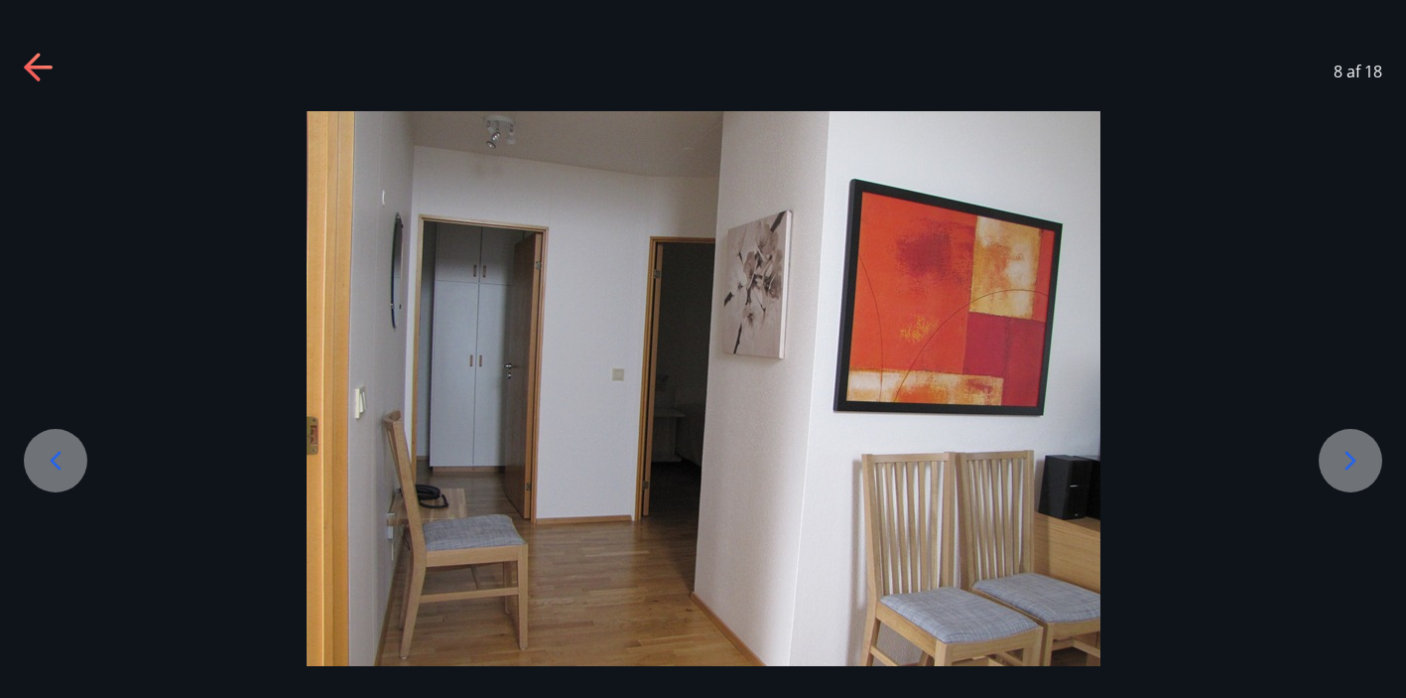
click at [1341, 476] on div at bounding box center [1351, 461] width 64 height 64
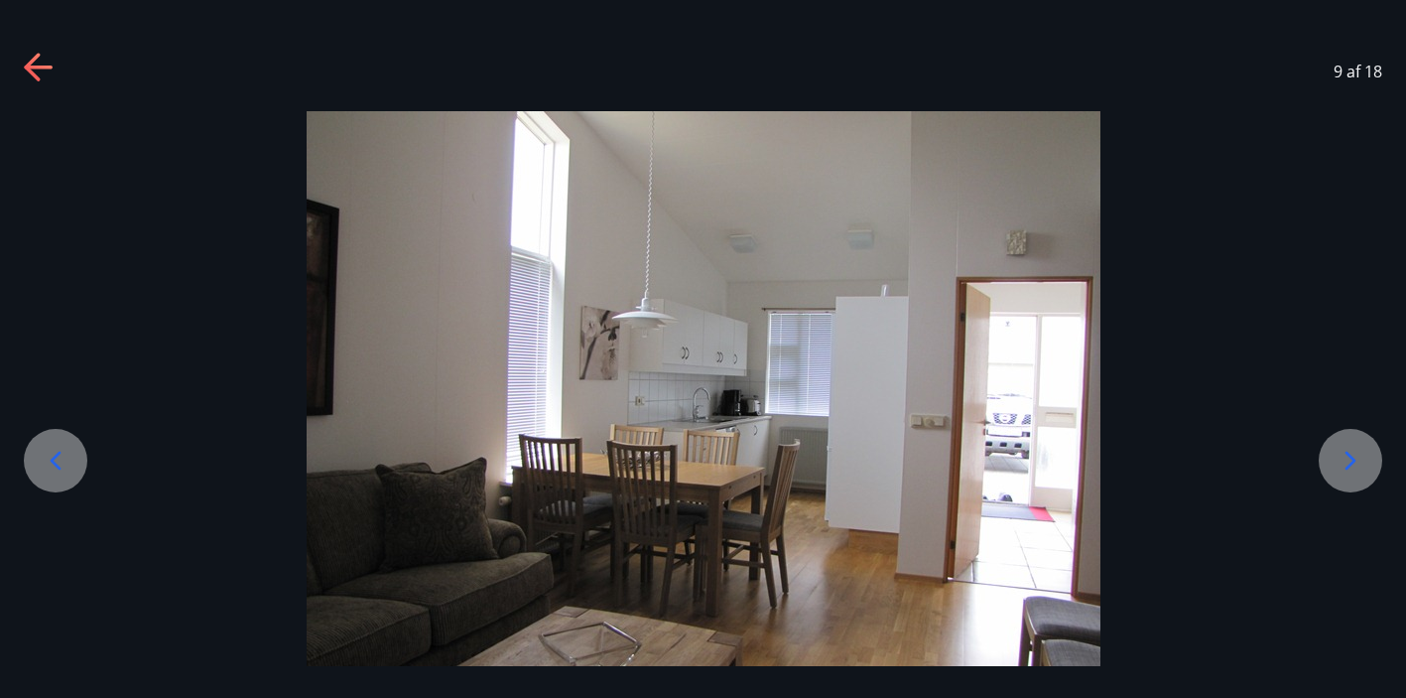
click at [1341, 476] on div at bounding box center [1351, 461] width 64 height 64
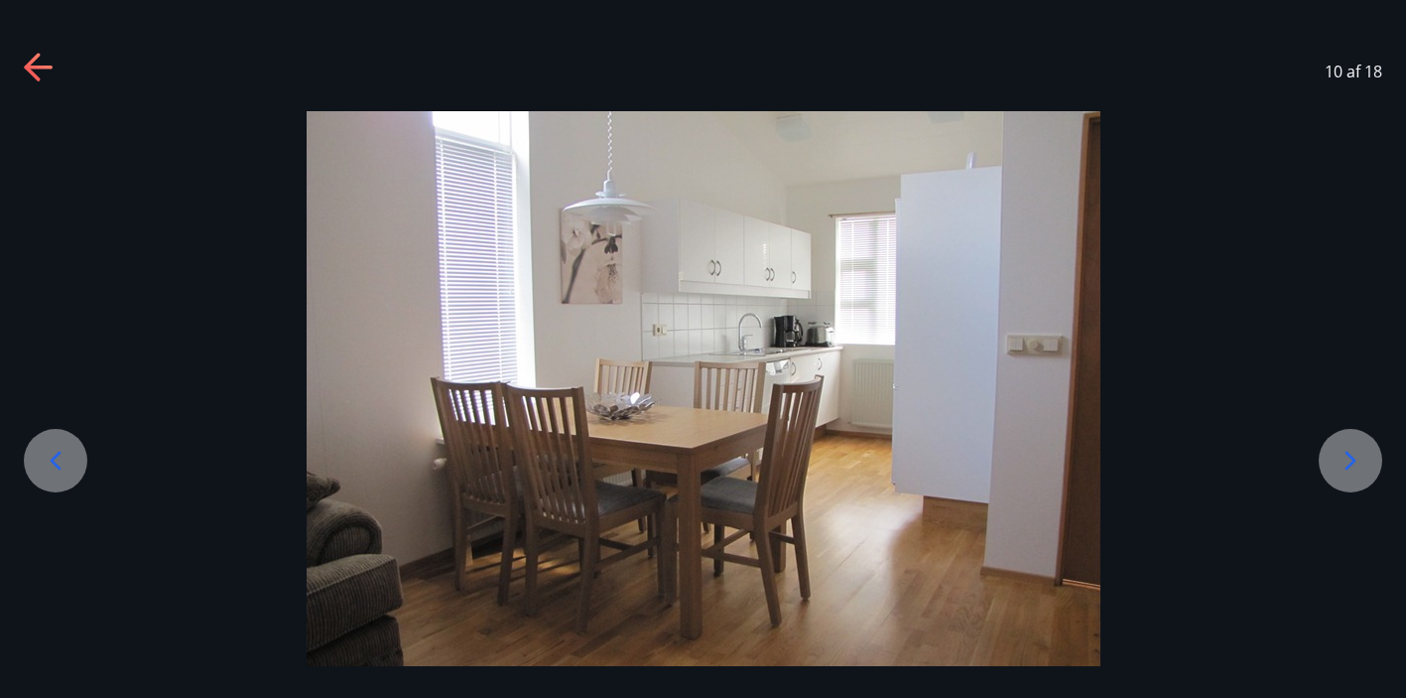
click at [1341, 476] on div at bounding box center [1351, 461] width 64 height 64
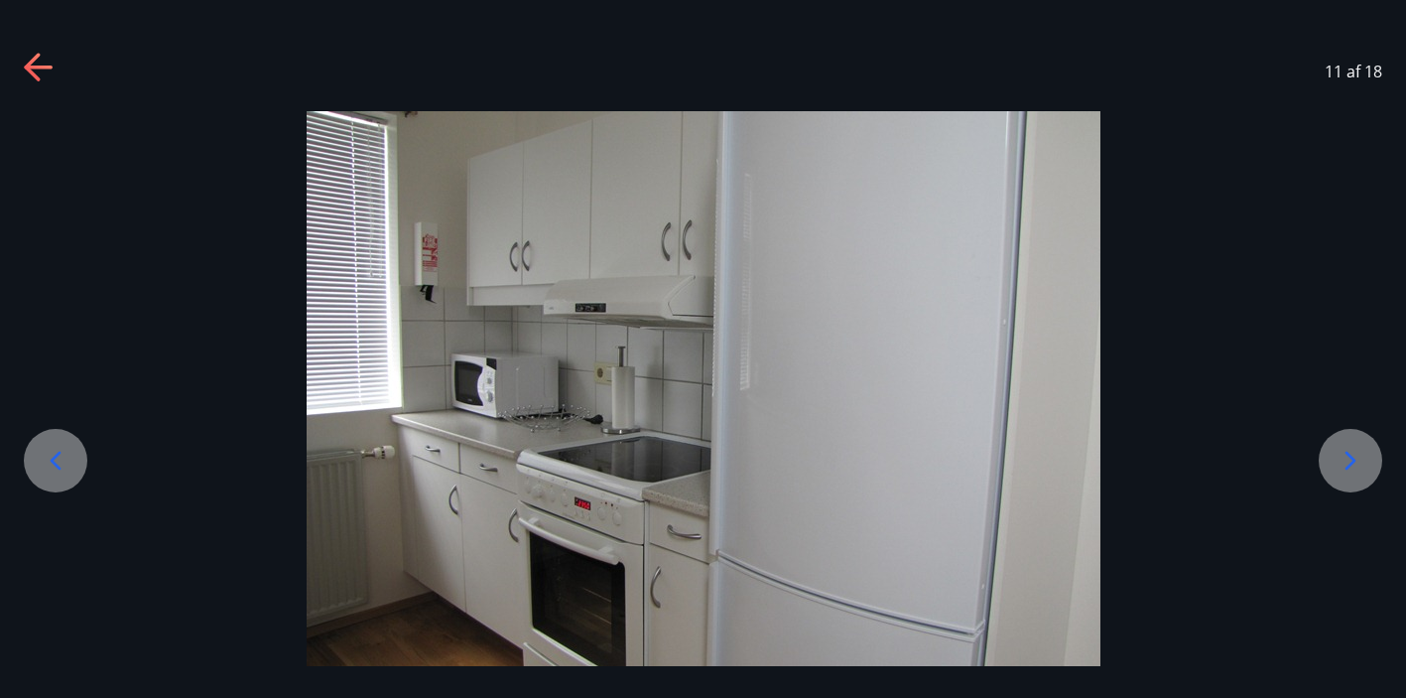
click at [1341, 476] on div at bounding box center [1351, 461] width 64 height 64
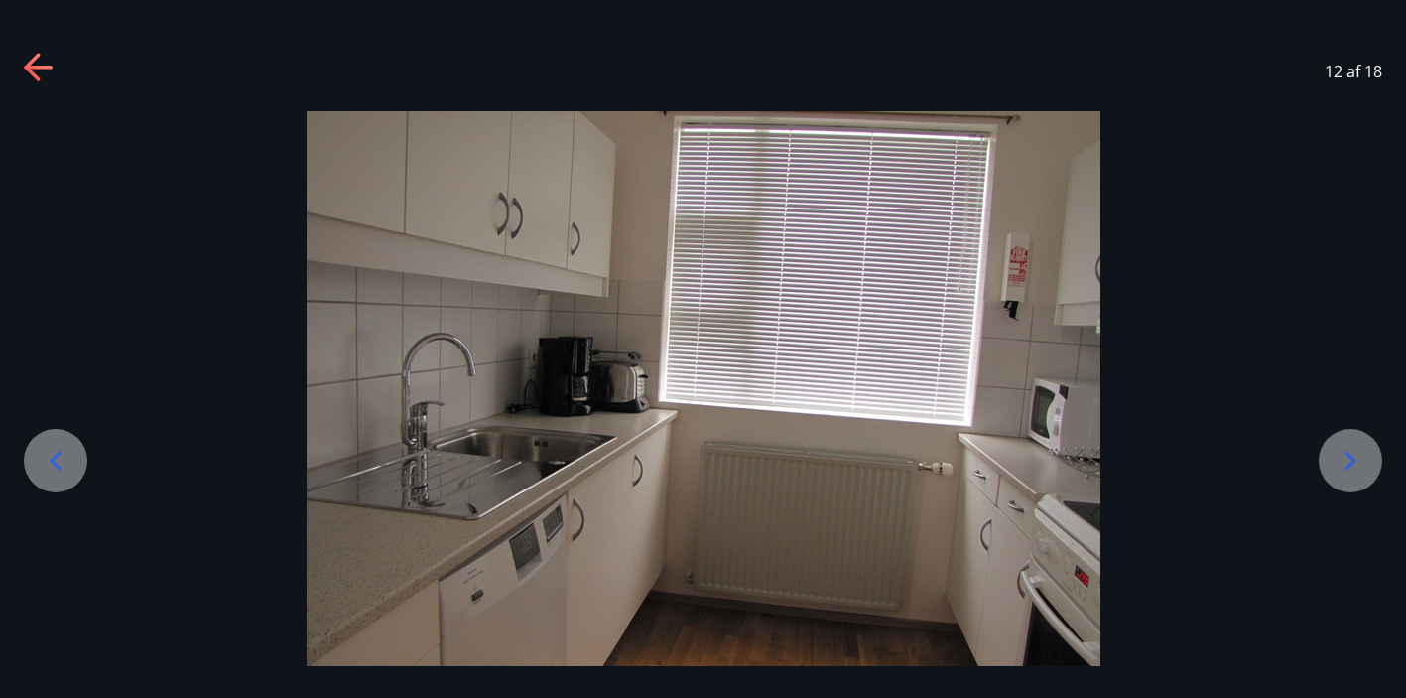
click at [1341, 476] on div at bounding box center [1351, 461] width 64 height 64
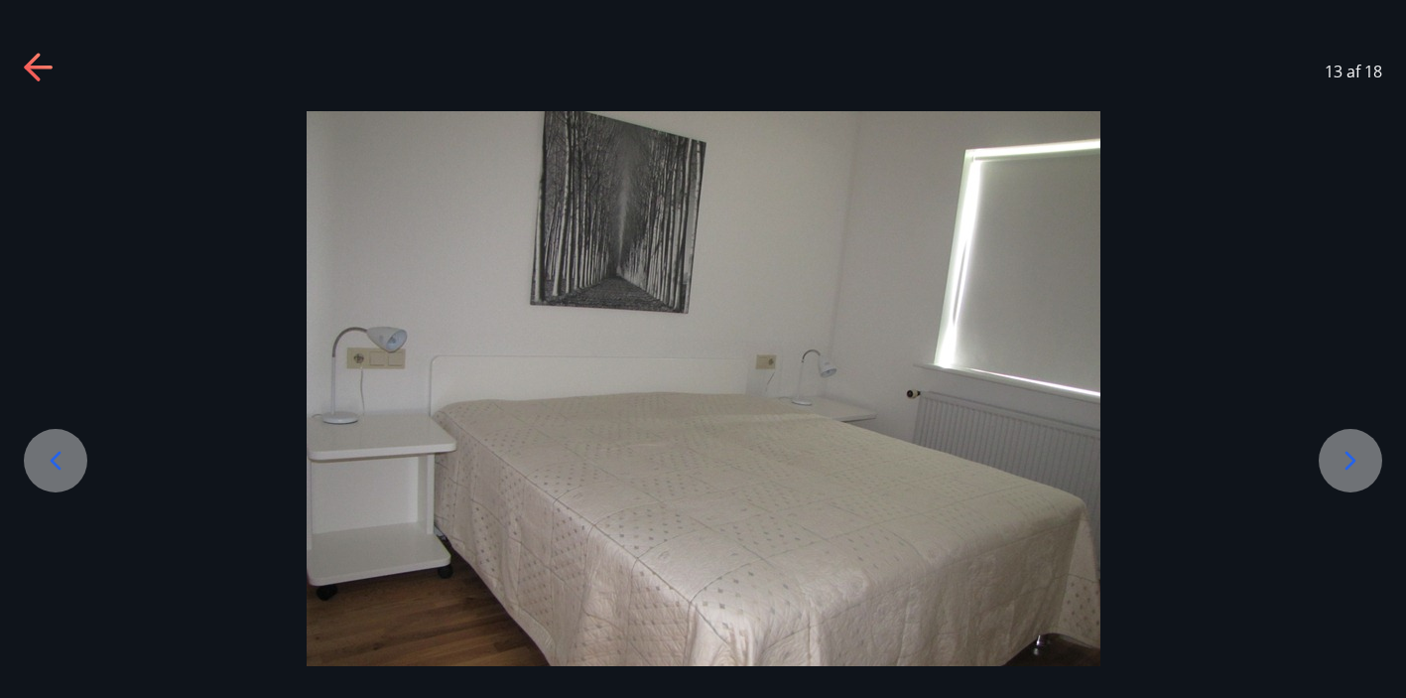
click at [1341, 476] on div at bounding box center [1351, 461] width 64 height 64
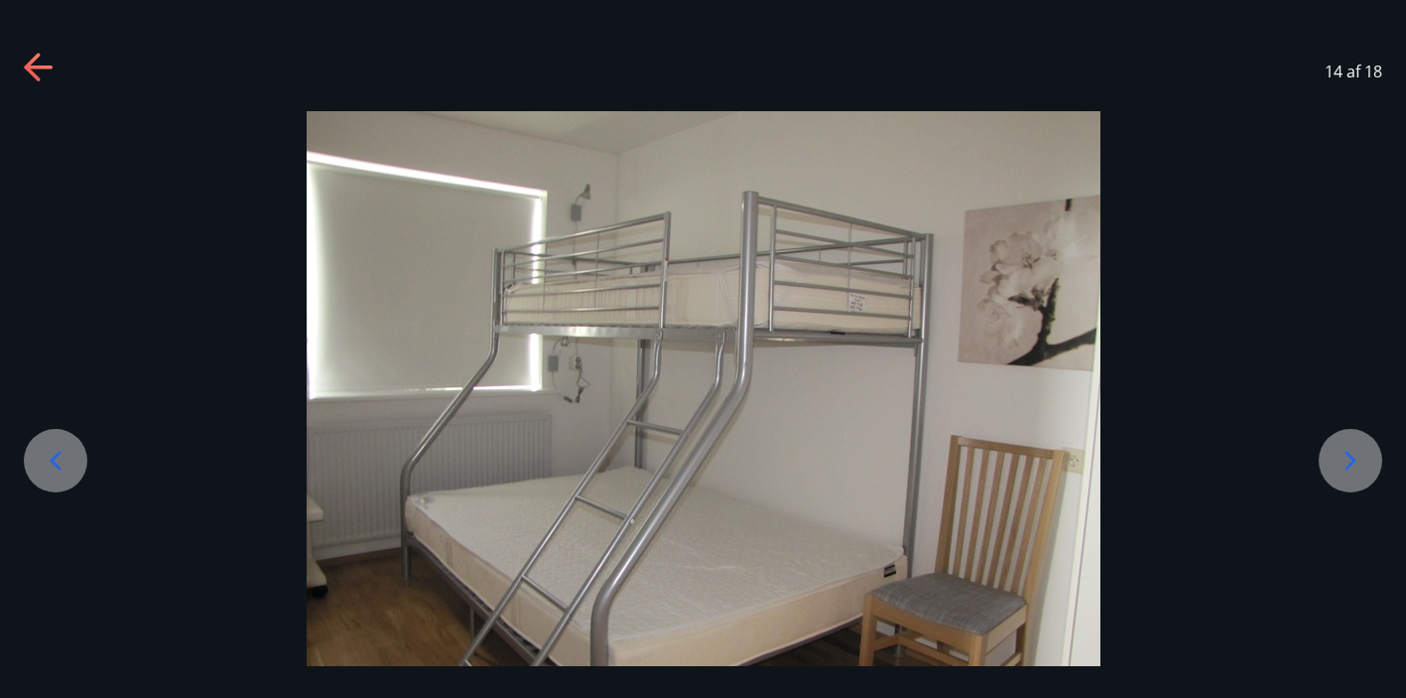
click at [1341, 476] on div at bounding box center [1351, 461] width 64 height 64
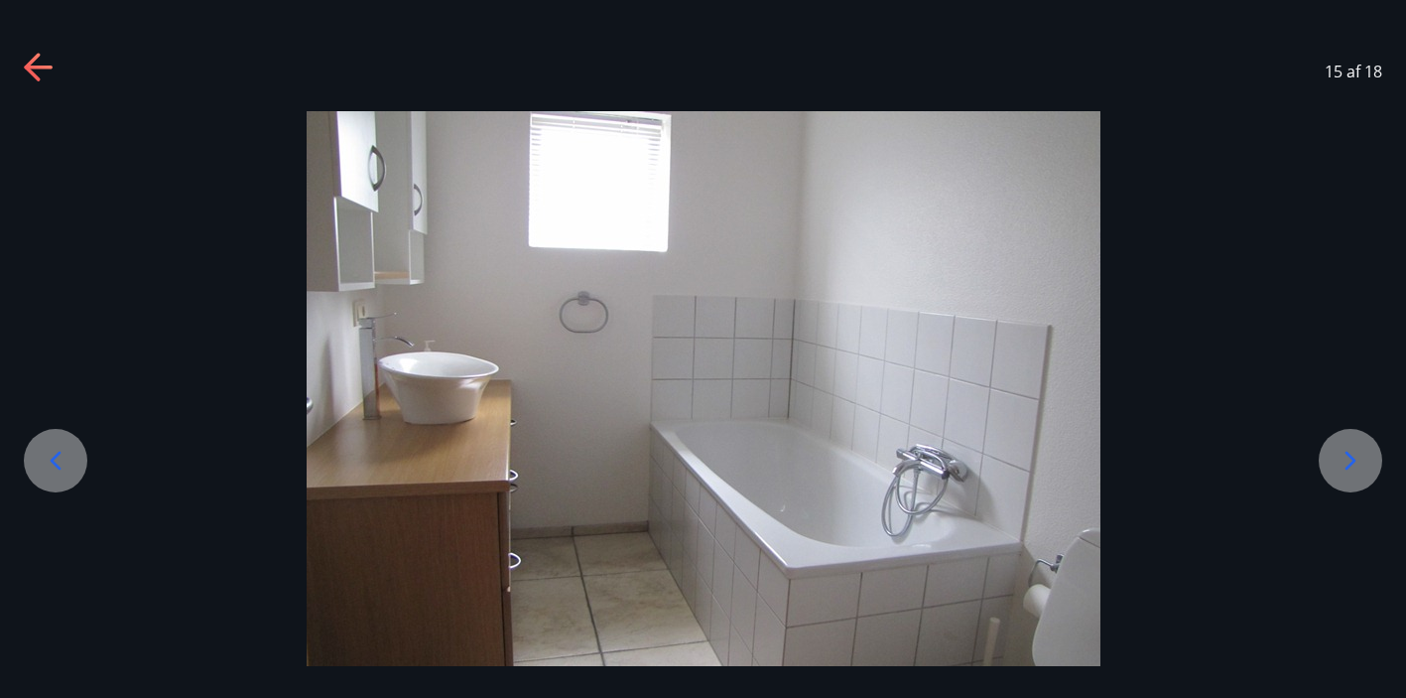
click at [1341, 476] on div at bounding box center [1351, 461] width 64 height 64
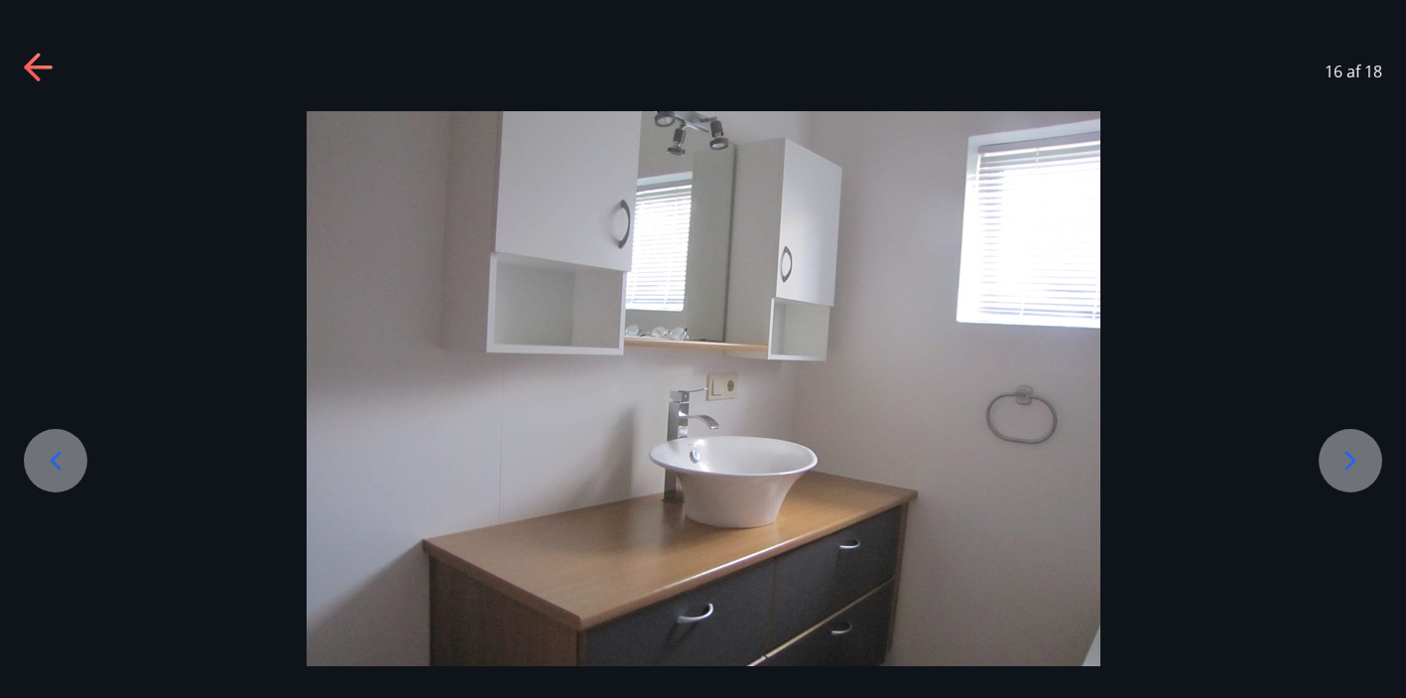
click at [1341, 476] on div at bounding box center [1351, 461] width 64 height 64
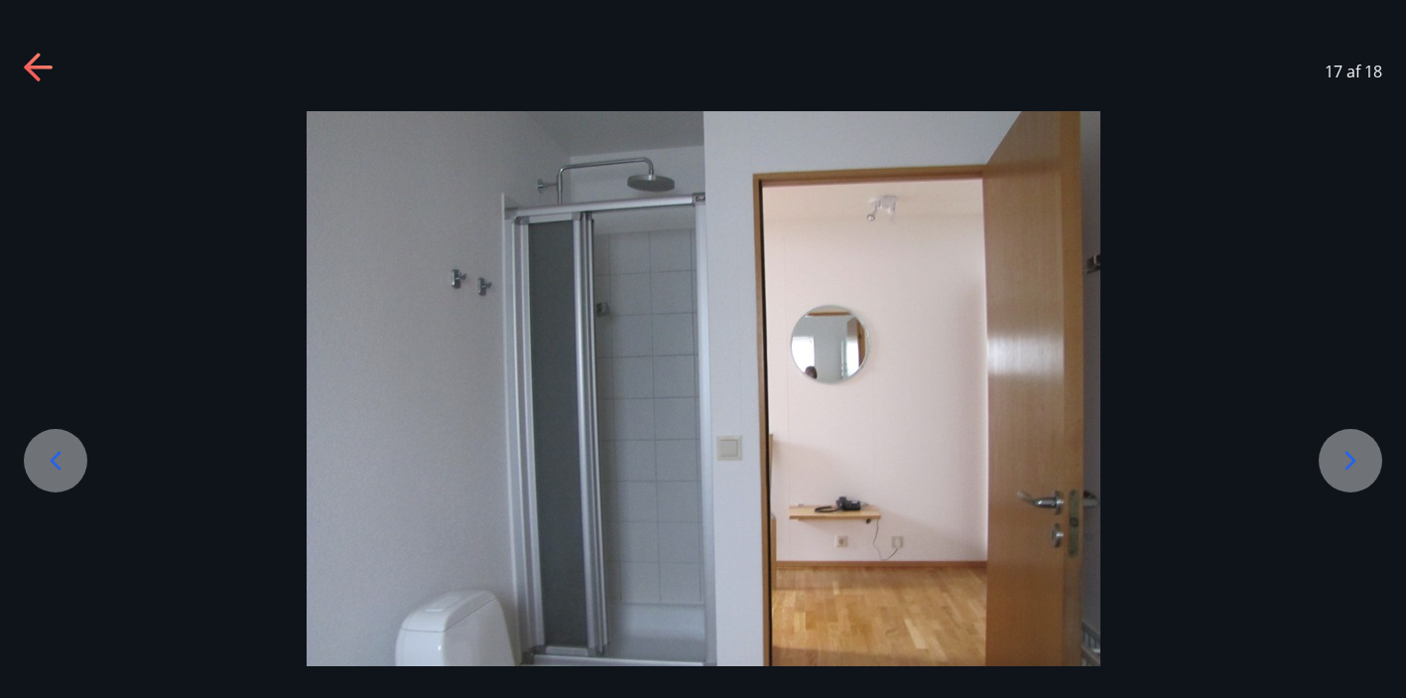
click at [1341, 476] on div at bounding box center [1351, 461] width 64 height 64
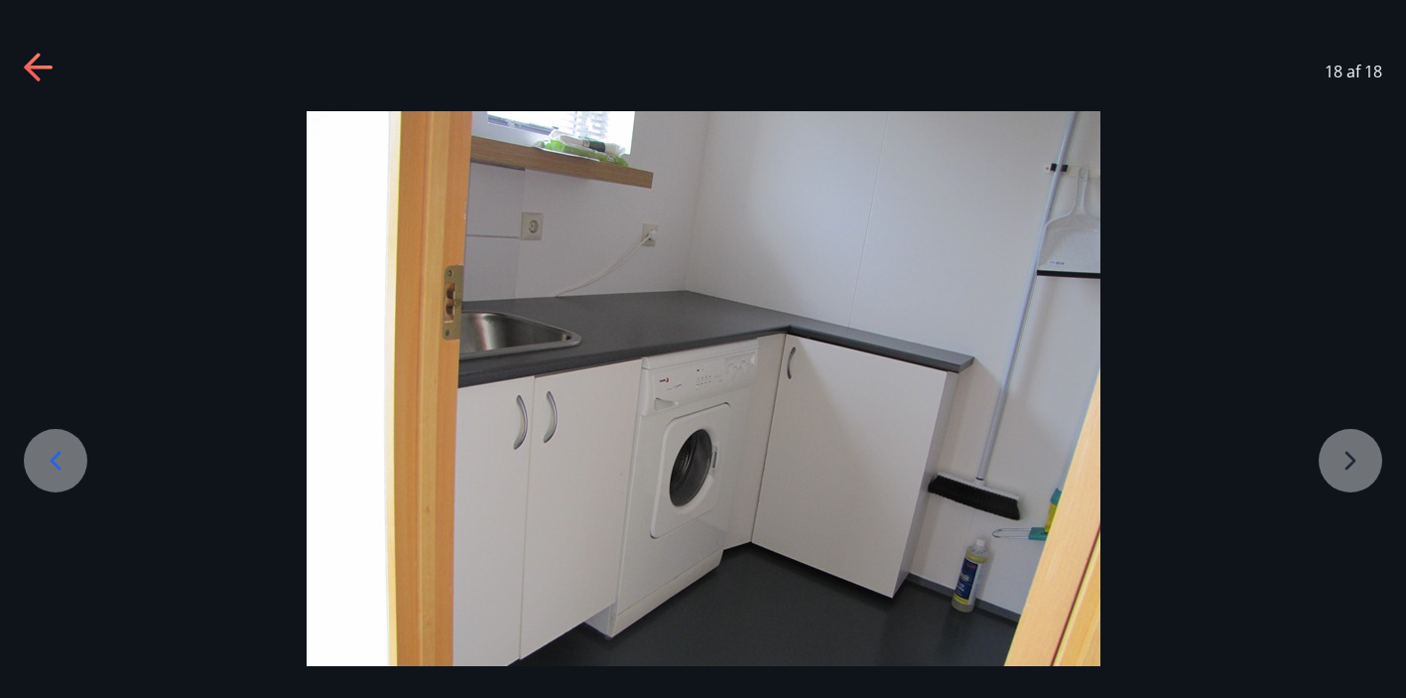
click at [1341, 476] on div at bounding box center [703, 408] width 1406 height 595
click at [39, 56] on icon at bounding box center [40, 69] width 32 height 32
